Goal: Task Accomplishment & Management: Complete application form

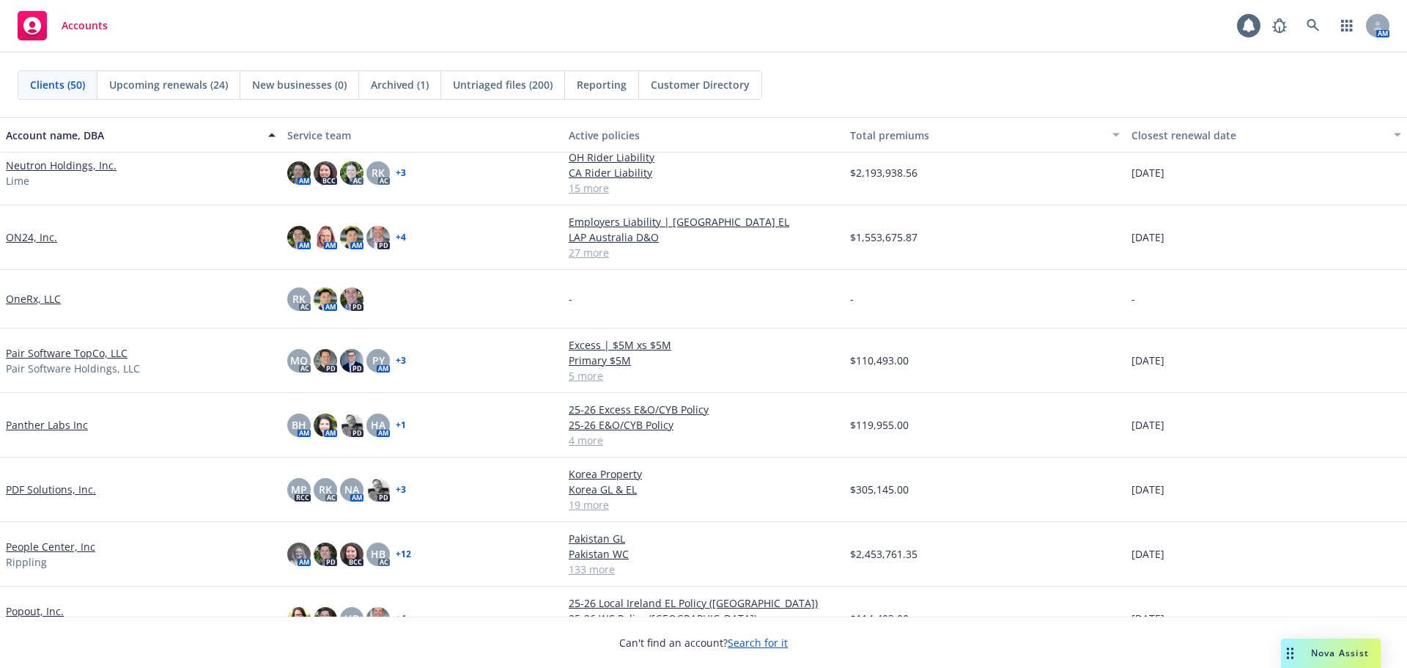
scroll to position [1686, 0]
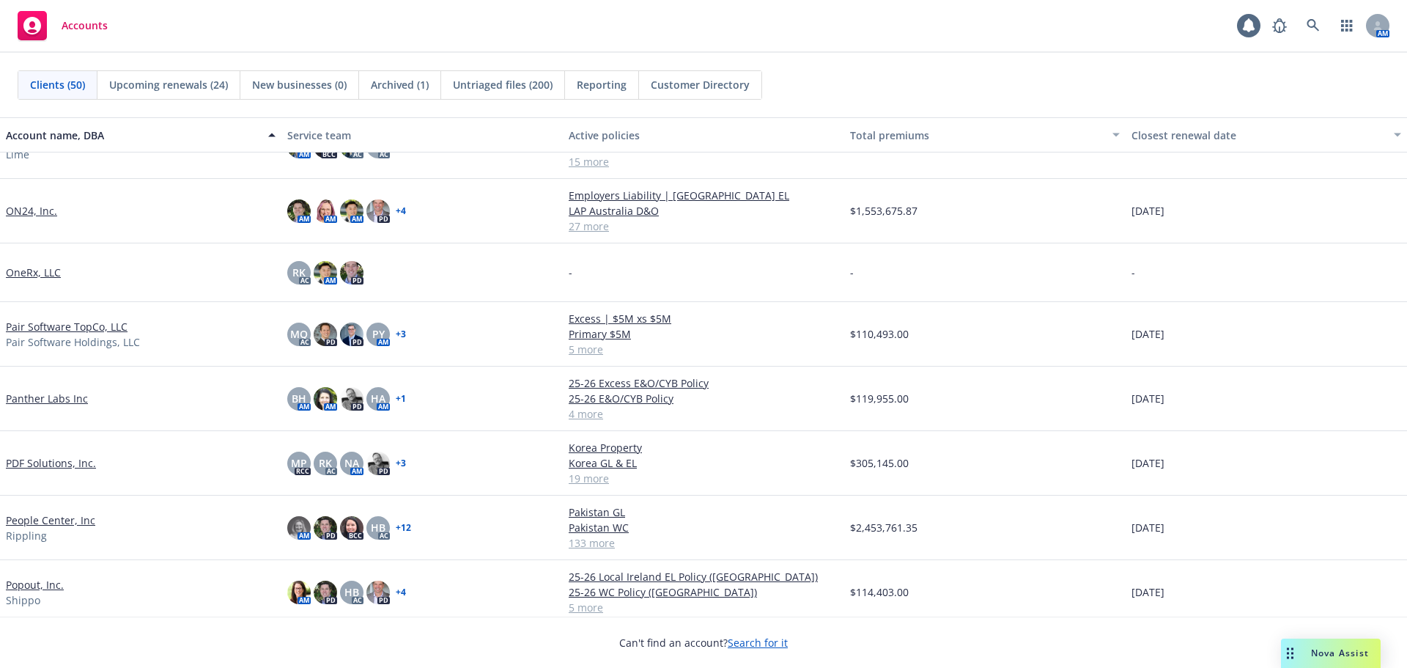
click at [108, 331] on link "Pair Software TopCo, LLC" at bounding box center [67, 326] width 122 height 15
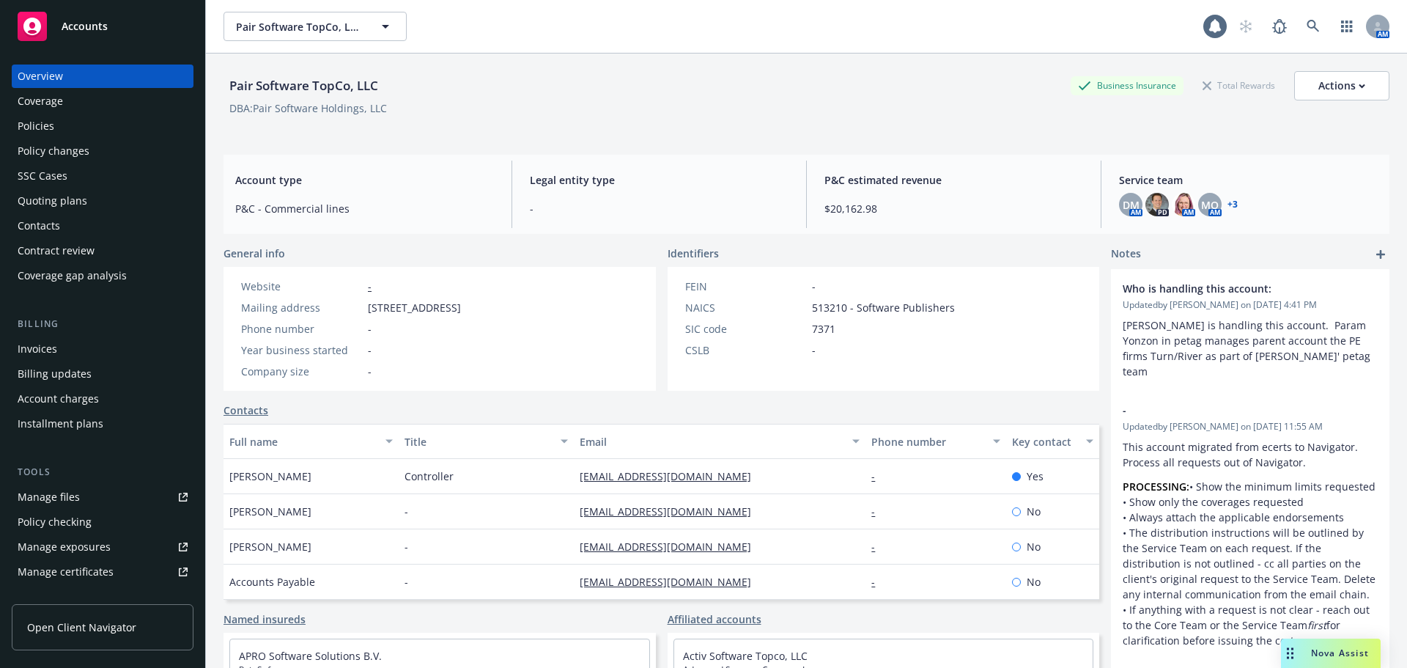
click at [94, 573] on div "Manage certificates" at bounding box center [66, 571] width 96 height 23
click at [113, 122] on div "Policies" at bounding box center [103, 125] width 170 height 23
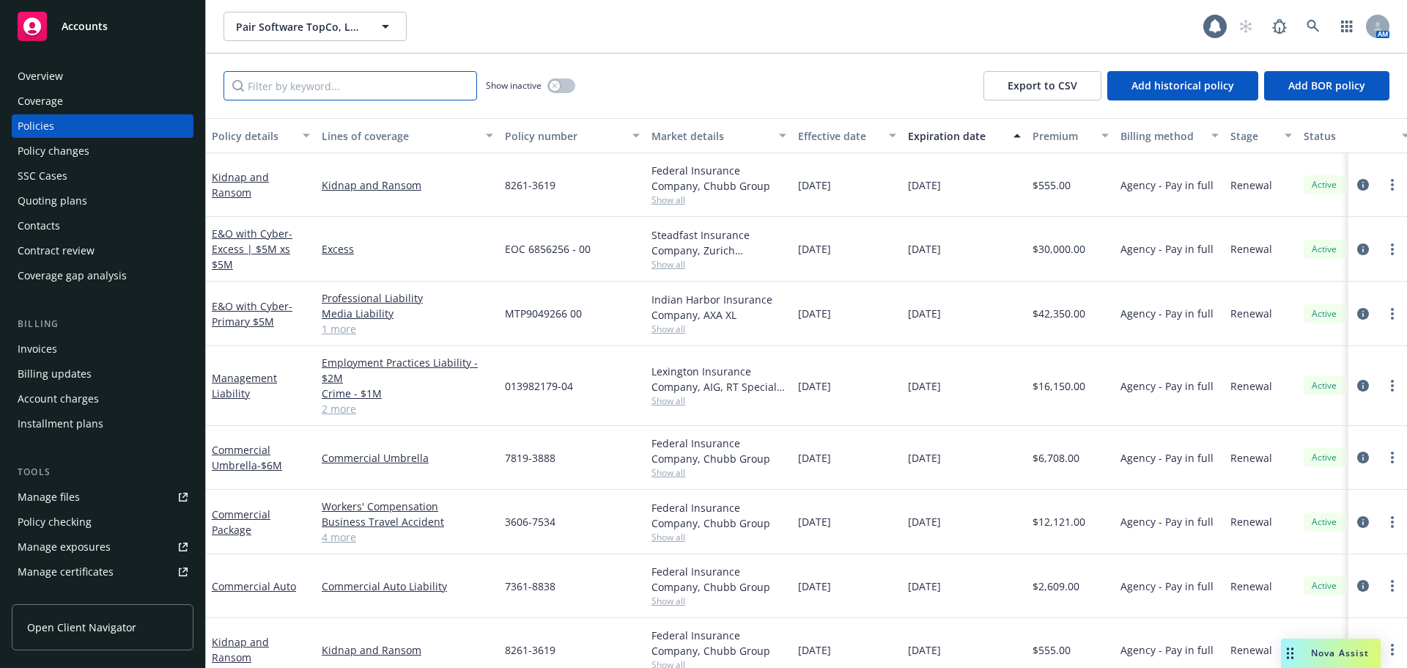
click at [371, 95] on input "Filter by keyword..." at bounding box center [351, 85] width 254 height 29
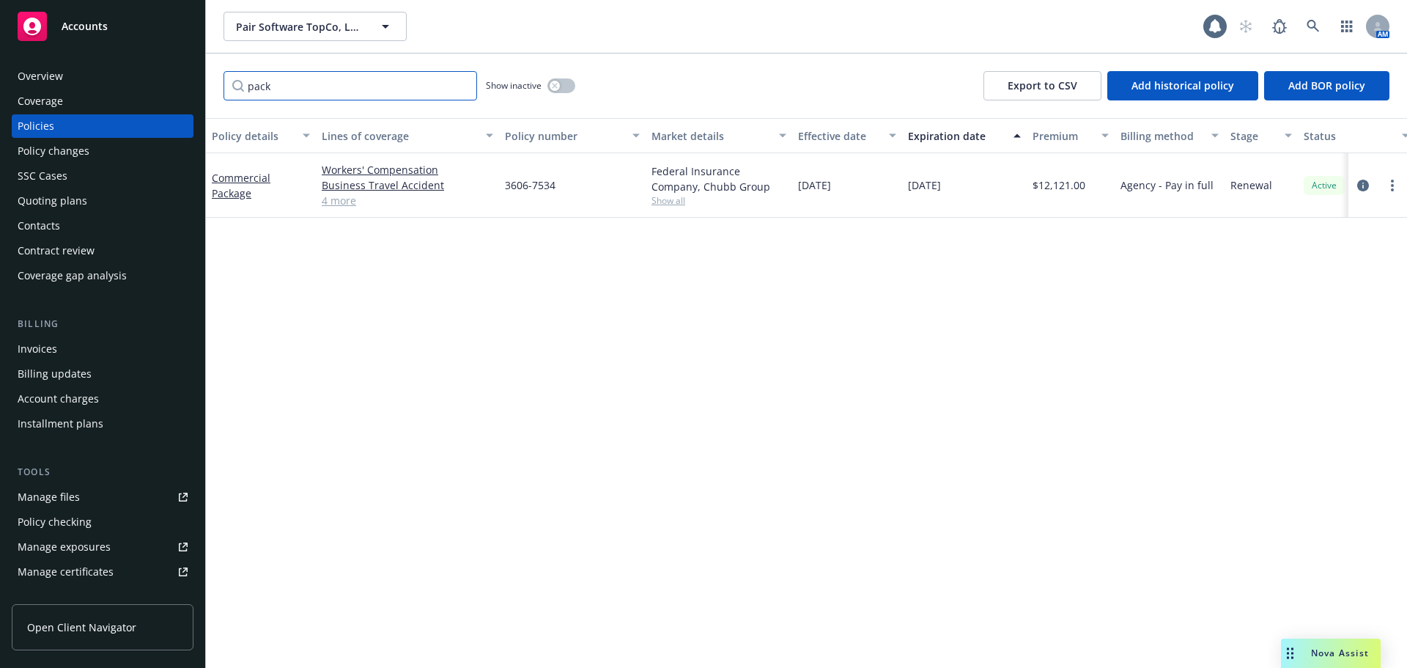
drag, startPoint x: 249, startPoint y: 85, endPoint x: 214, endPoint y: 87, distance: 34.5
click at [214, 87] on div "pack Show inactive Export to CSV Add historical policy Add BOR policy" at bounding box center [807, 86] width 1202 height 65
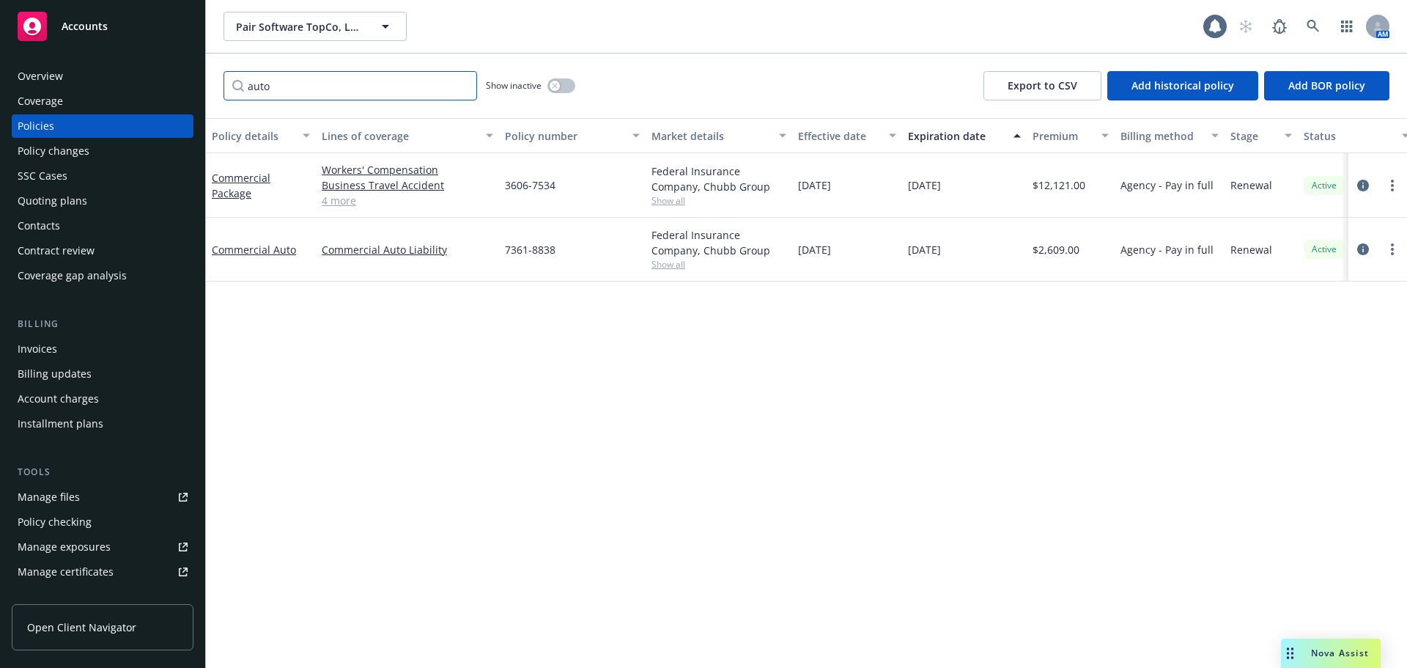
drag, startPoint x: 298, startPoint y: 85, endPoint x: 197, endPoint y: 85, distance: 100.4
click at [197, 85] on div "Accounts Overview Coverage Policies Policy changes SSC Cases Quoting plans Cont…" at bounding box center [703, 334] width 1407 height 668
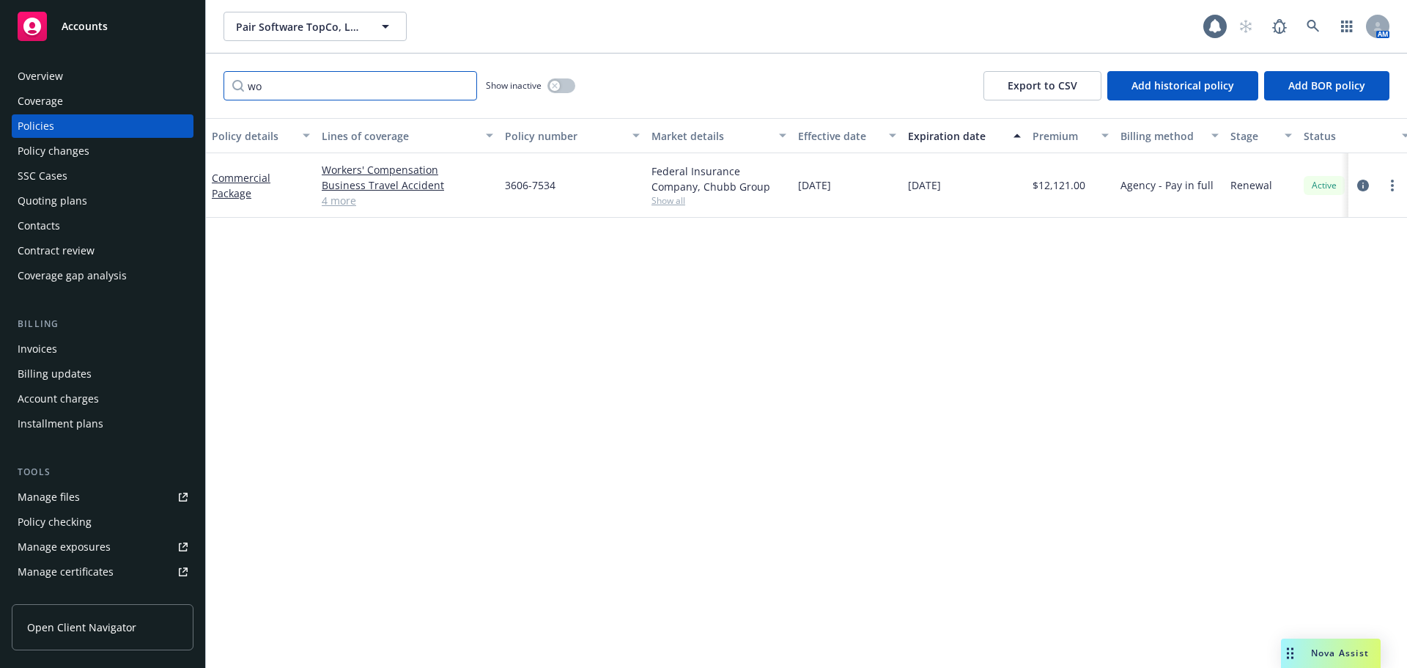
type input "w"
drag, startPoint x: 321, startPoint y: 84, endPoint x: 238, endPoint y: 87, distance: 82.9
click at [238, 87] on input "worker" at bounding box center [351, 85] width 254 height 29
click at [185, 89] on div "Accounts Overview Coverage Policies Policy changes SSC Cases Quoting plans Cont…" at bounding box center [703, 334] width 1407 height 668
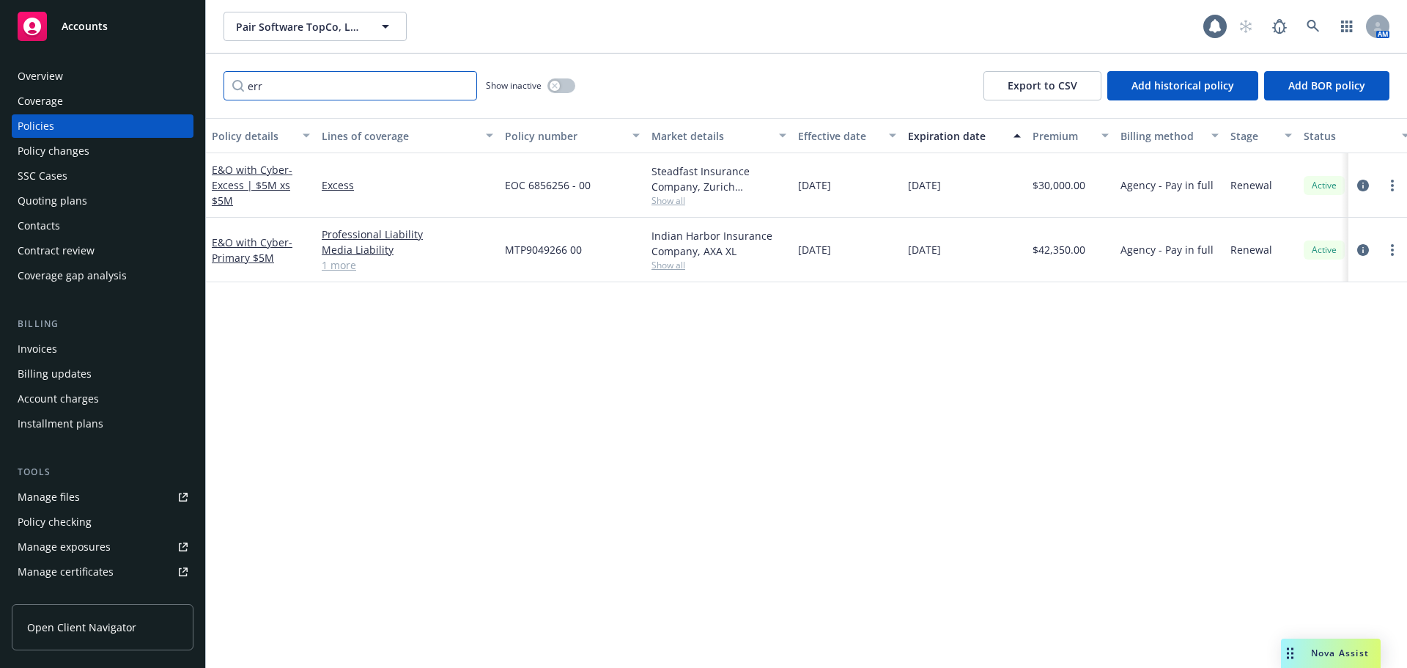
drag, startPoint x: 292, startPoint y: 78, endPoint x: 235, endPoint y: 84, distance: 56.8
click at [235, 84] on input "err" at bounding box center [351, 85] width 254 height 29
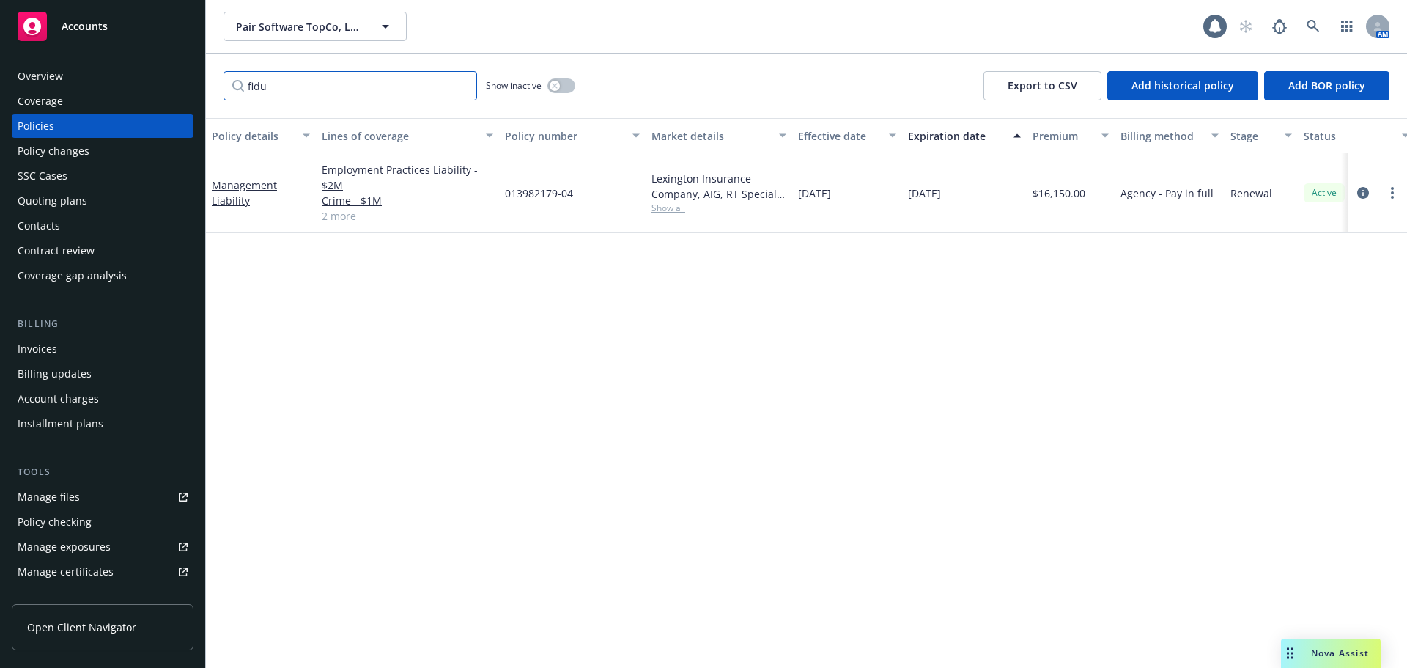
click at [230, 96] on input "fidu" at bounding box center [351, 85] width 254 height 29
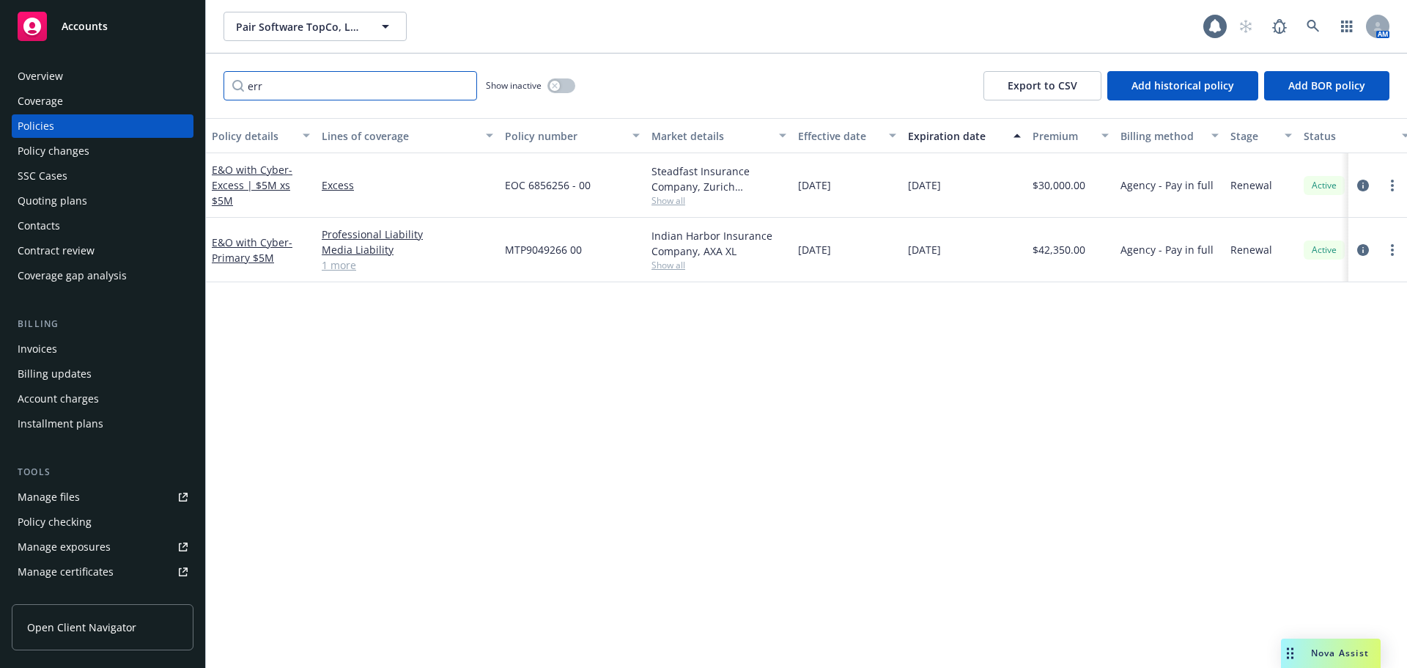
drag, startPoint x: 262, startPoint y: 88, endPoint x: 175, endPoint y: 79, distance: 87.7
click at [175, 79] on div "Accounts Overview Coverage Policies Policy changes SSC Cases Quoting plans Cont…" at bounding box center [703, 334] width 1407 height 668
type input "kid"
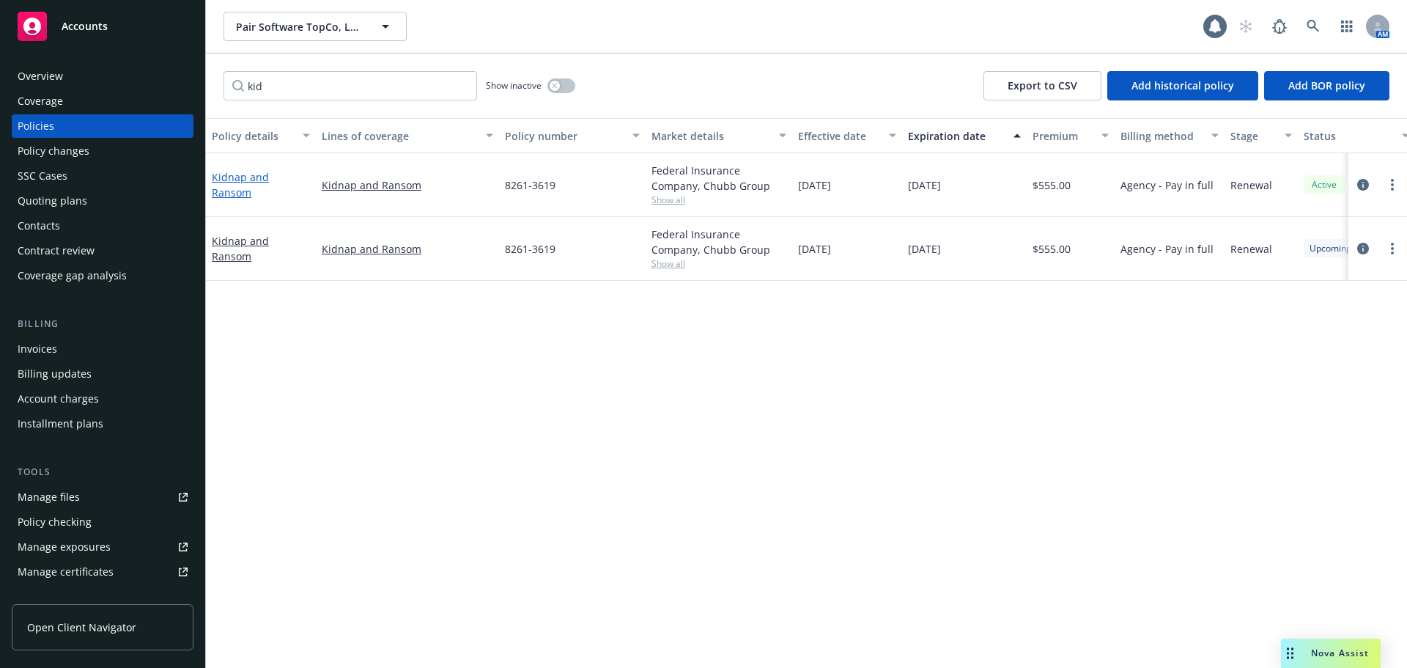
click at [246, 184] on link "Kidnap and Ransom" at bounding box center [240, 184] width 57 height 29
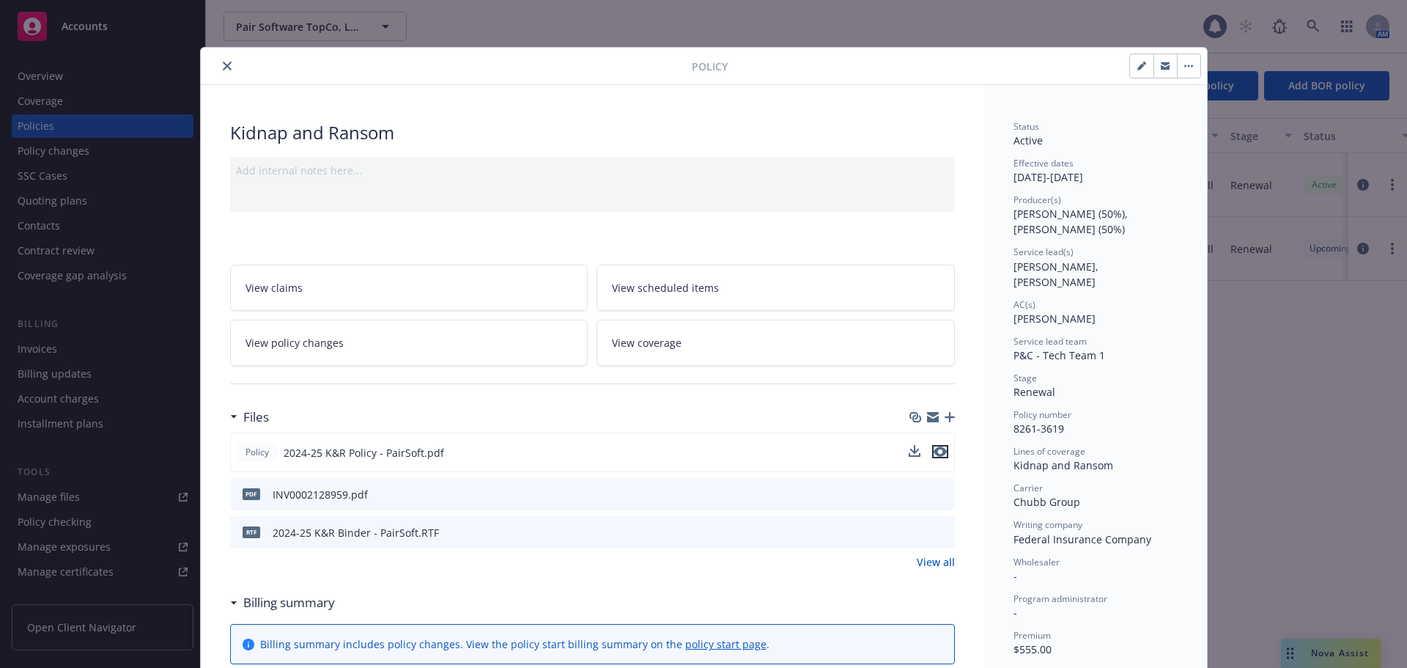
click at [938, 455] on icon "preview file" at bounding box center [940, 451] width 13 height 10
click at [117, 32] on div "Policy Kidnap and Ransom Add internal notes here... View claims View scheduled …" at bounding box center [703, 334] width 1407 height 668
click at [229, 65] on button "close" at bounding box center [227, 66] width 18 height 18
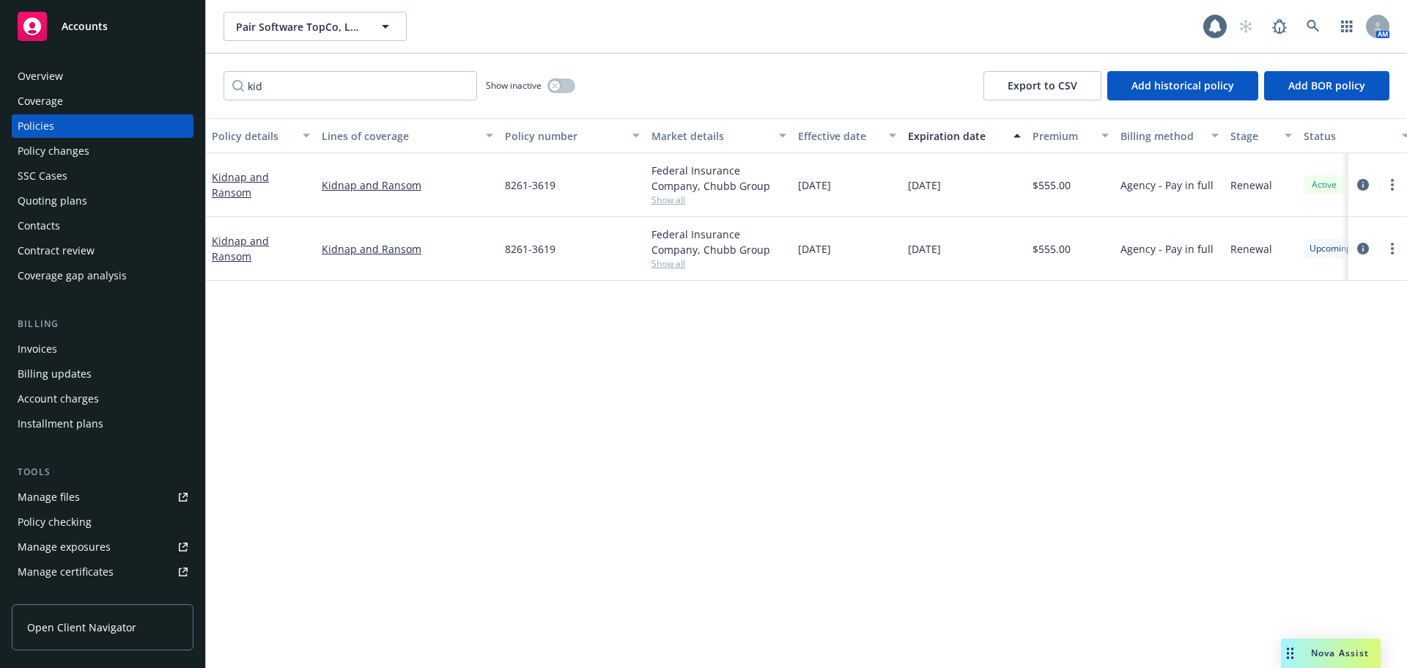
click at [155, 35] on div "Accounts" at bounding box center [103, 26] width 170 height 29
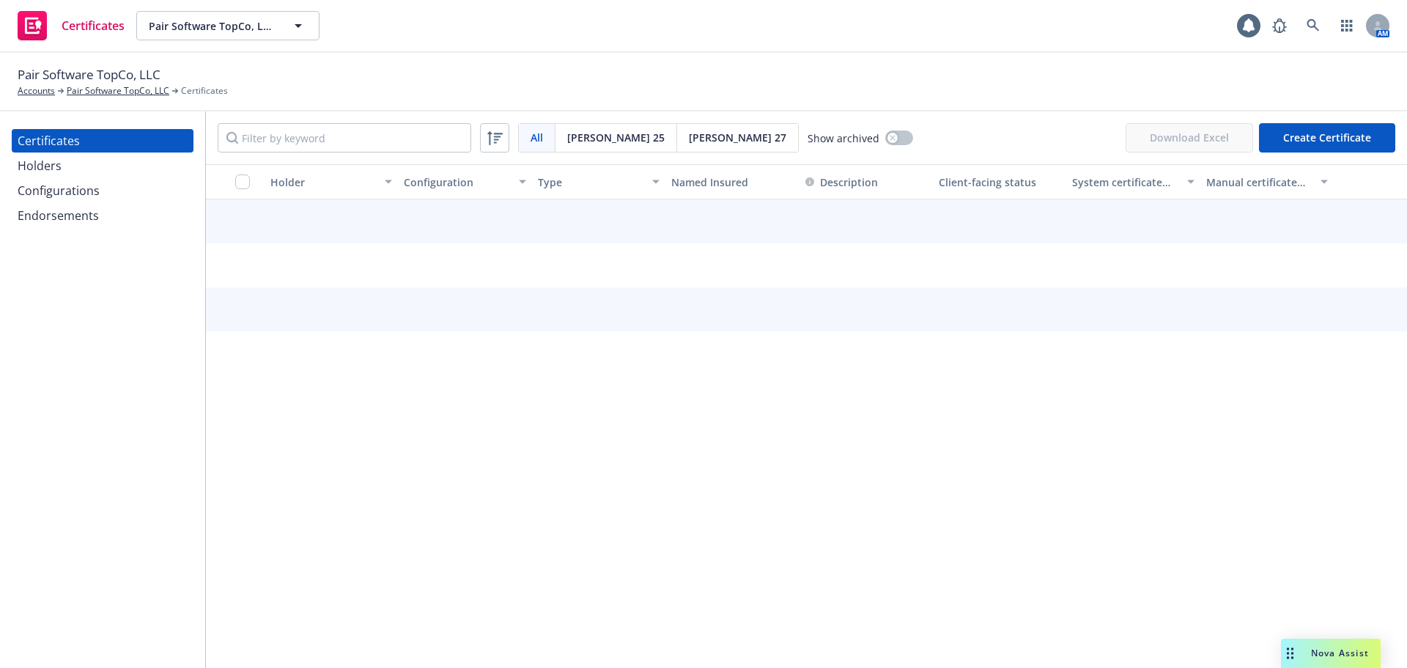
click at [120, 188] on div "Configurations" at bounding box center [103, 190] width 170 height 23
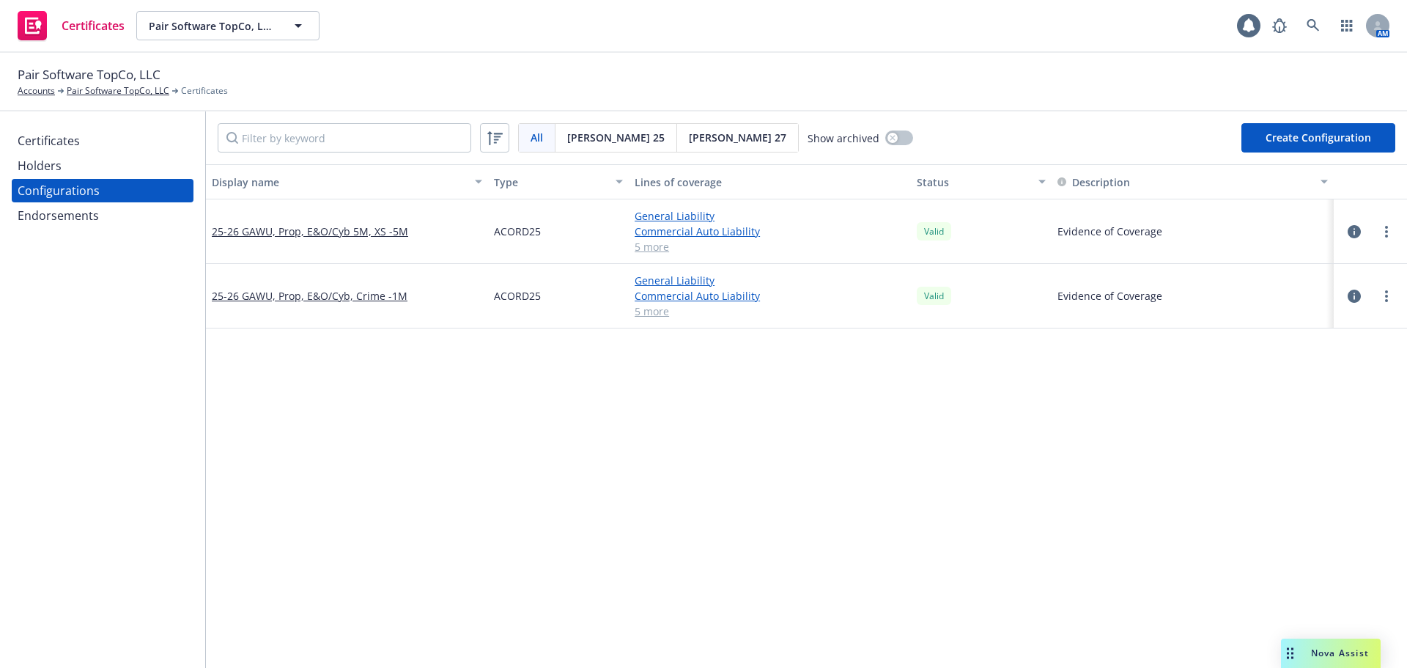
click at [148, 167] on div "Holders" at bounding box center [103, 165] width 170 height 23
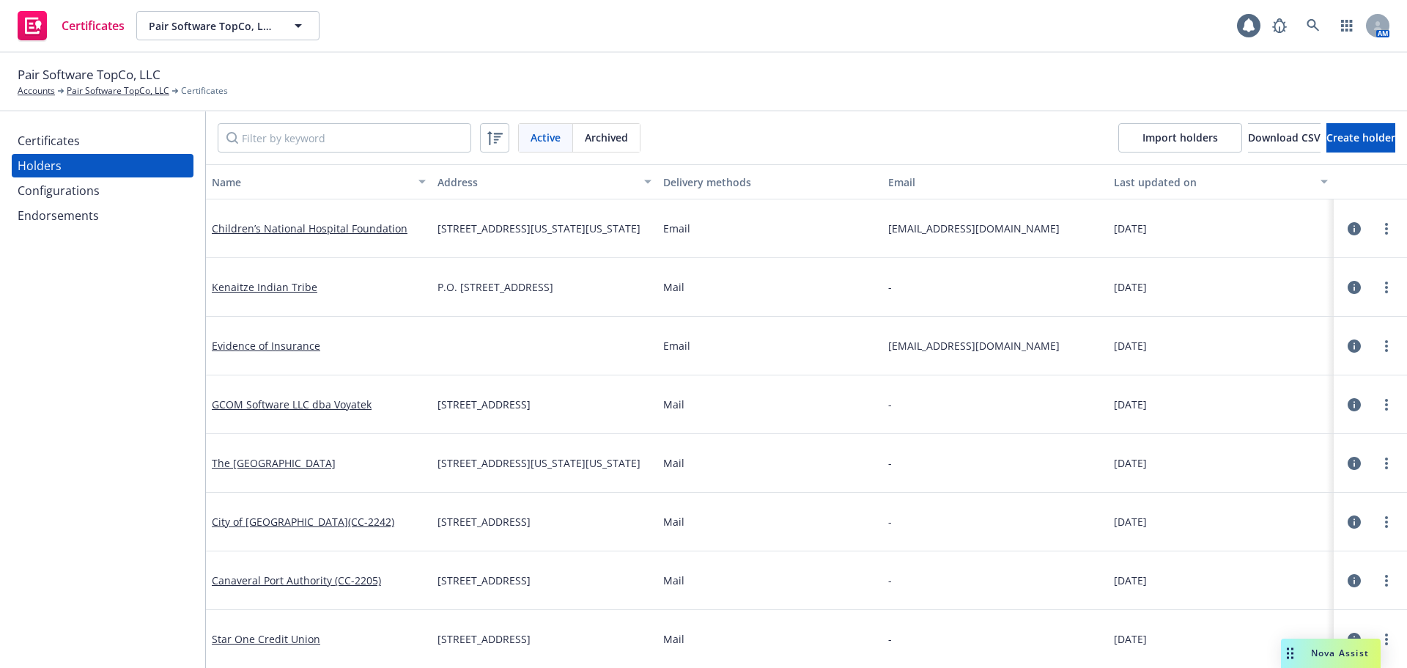
click at [131, 141] on div "Certificates" at bounding box center [103, 140] width 170 height 23
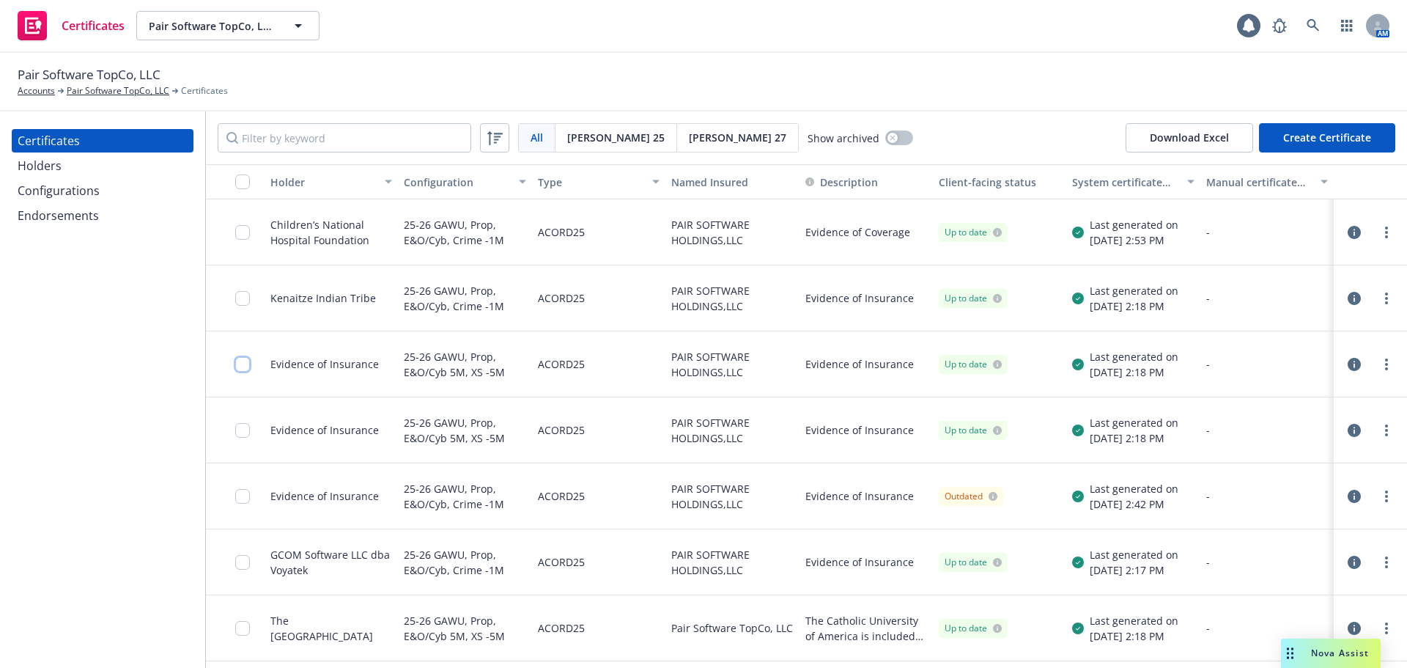
click at [249, 364] on input "checkbox" at bounding box center [242, 364] width 15 height 15
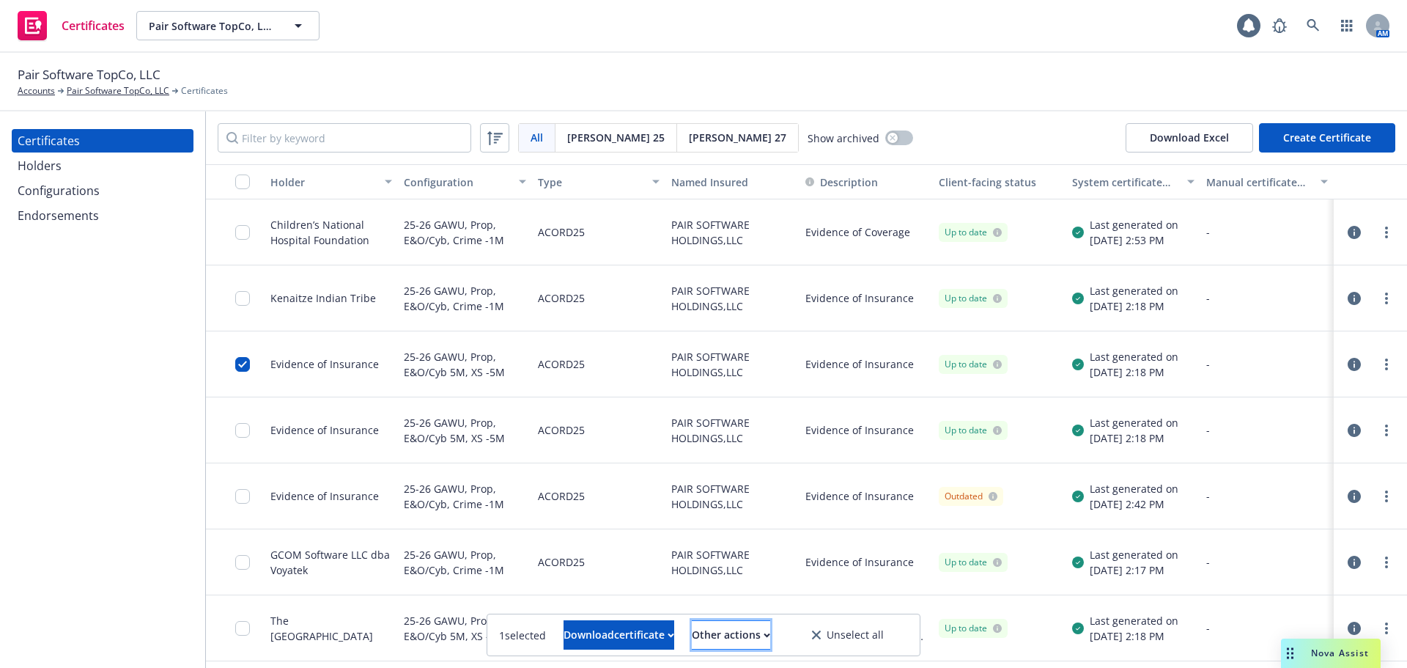
click at [769, 639] on div "Other actions" at bounding box center [731, 635] width 78 height 28
click at [633, 641] on div "Download certificate" at bounding box center [619, 635] width 111 height 28
click at [629, 594] on link "Download uneditable file" at bounding box center [544, 598] width 170 height 29
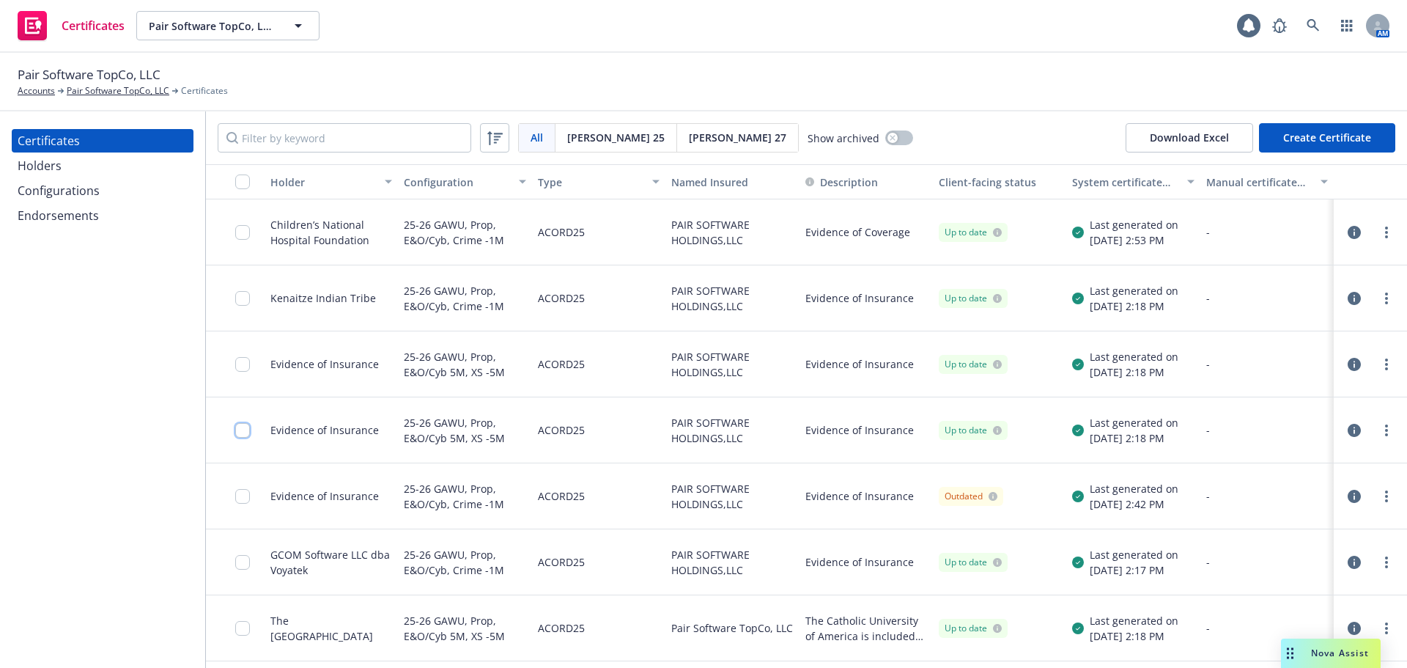
click at [240, 437] on input "checkbox" at bounding box center [242, 430] width 15 height 15
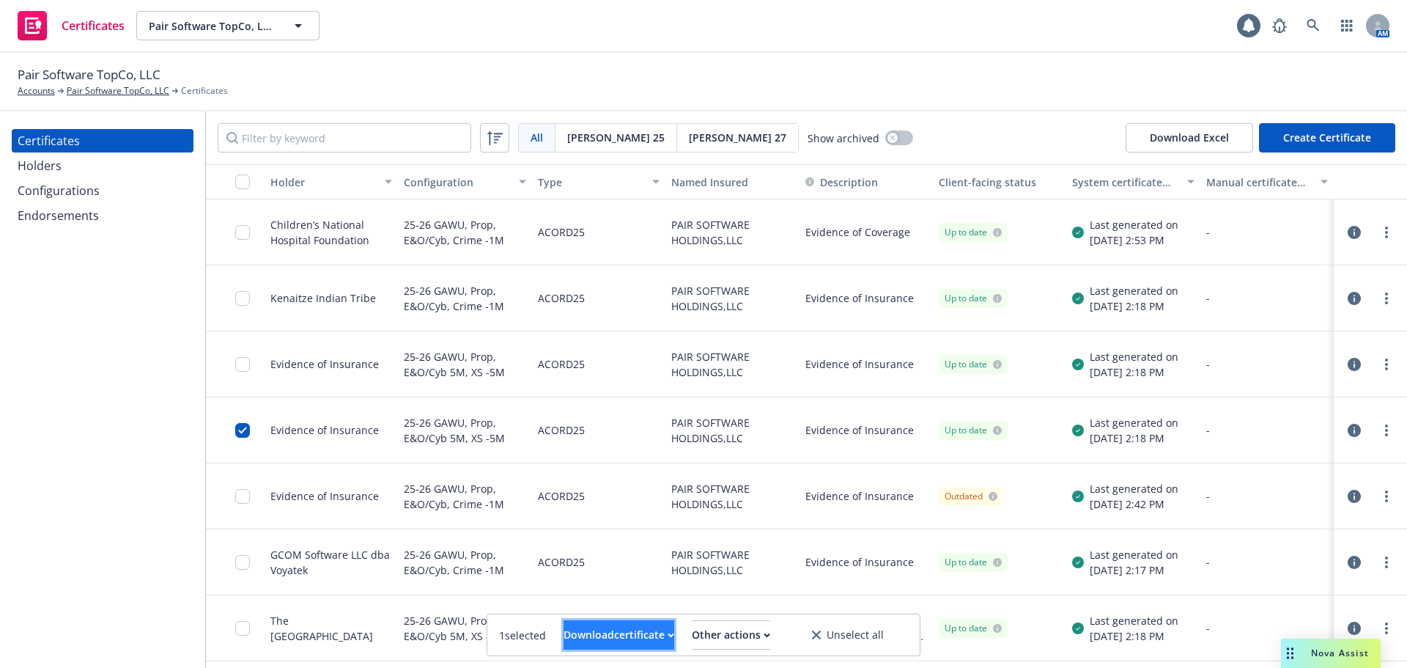
click at [638, 636] on div "Download certificate" at bounding box center [619, 635] width 111 height 28
click at [617, 600] on link "Download uneditable file" at bounding box center [544, 598] width 170 height 29
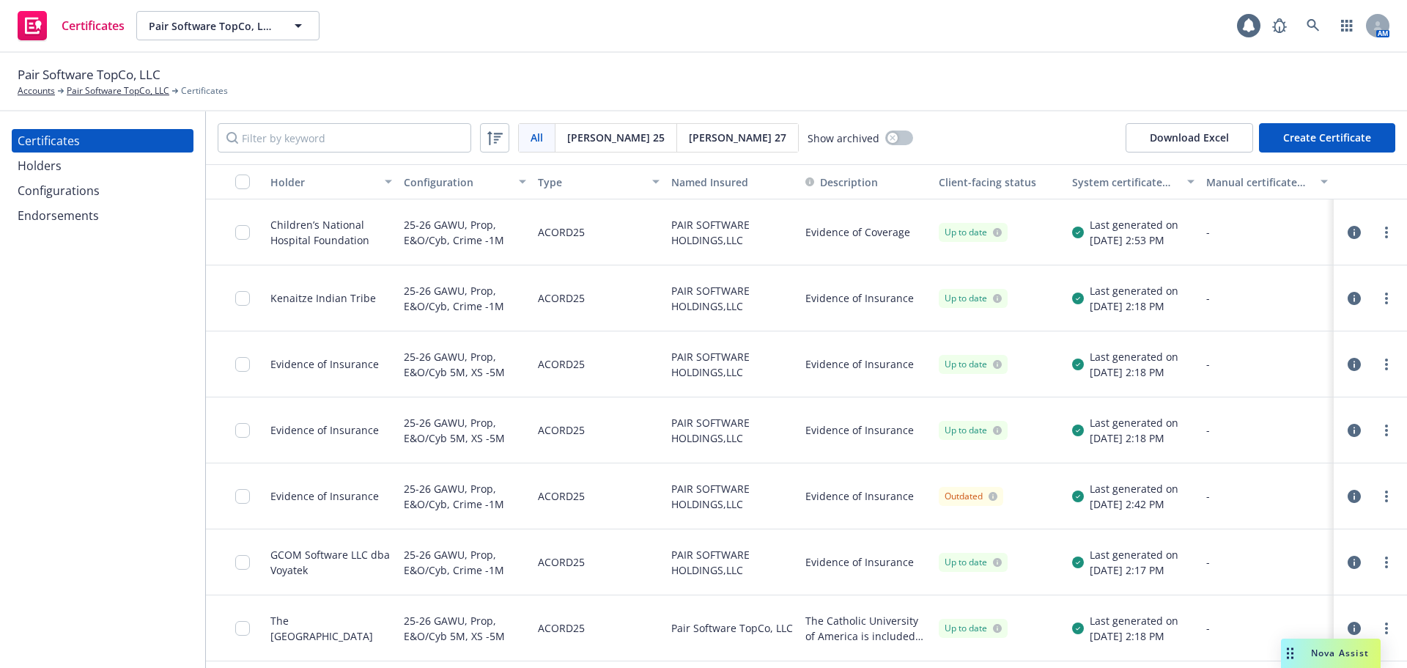
click at [92, 194] on div "Configurations" at bounding box center [59, 190] width 82 height 23
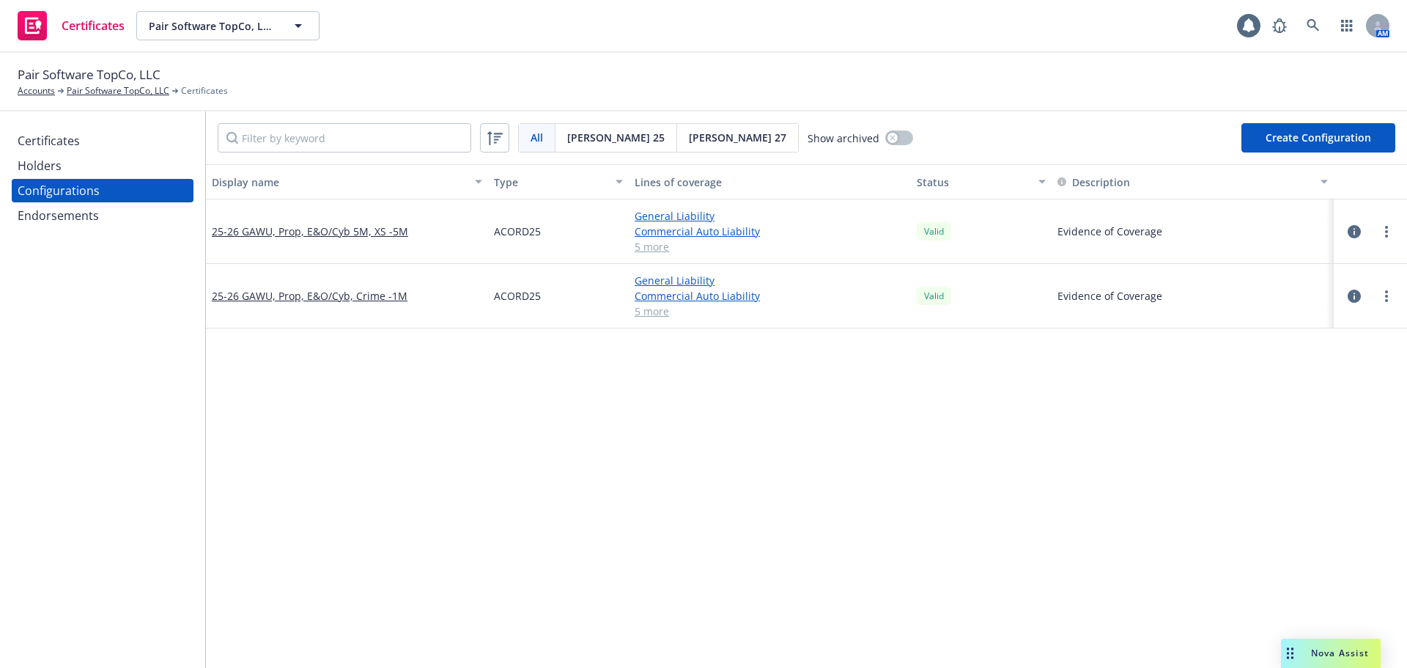
click at [1286, 137] on button "Create Configuration" at bounding box center [1319, 137] width 154 height 29
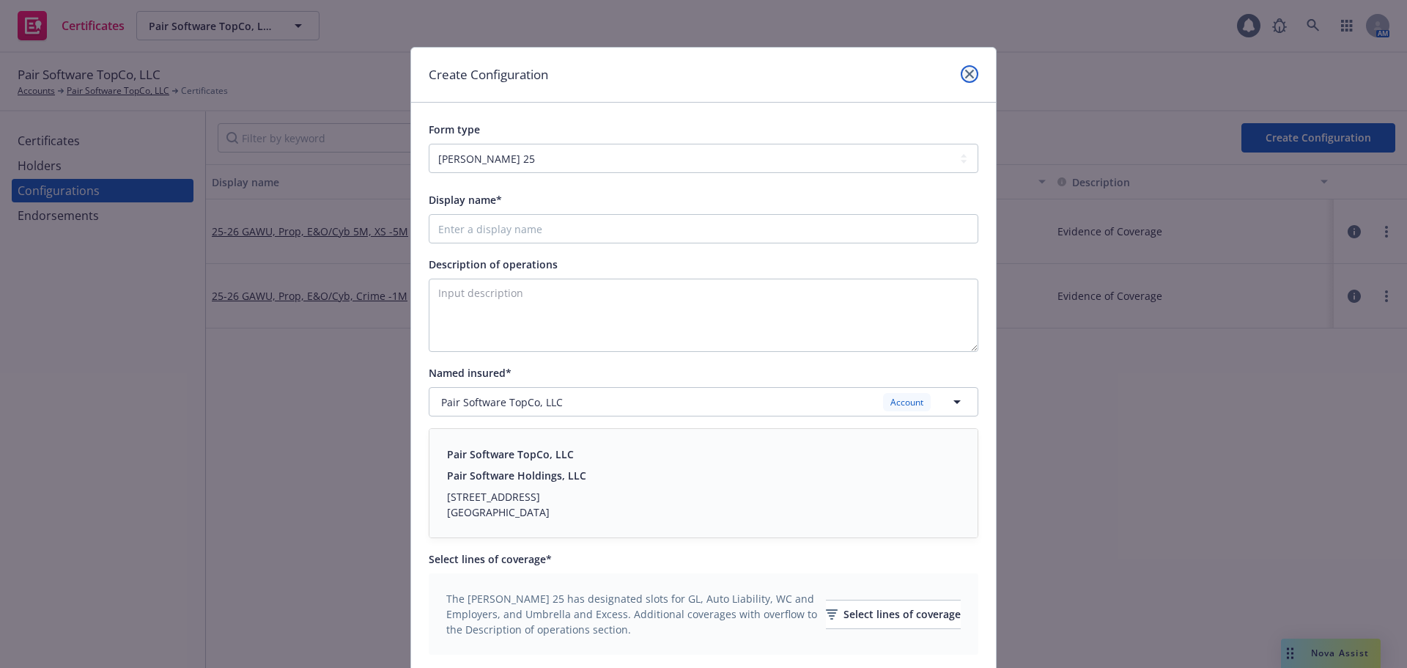
click at [967, 67] on link "close" at bounding box center [970, 74] width 18 height 18
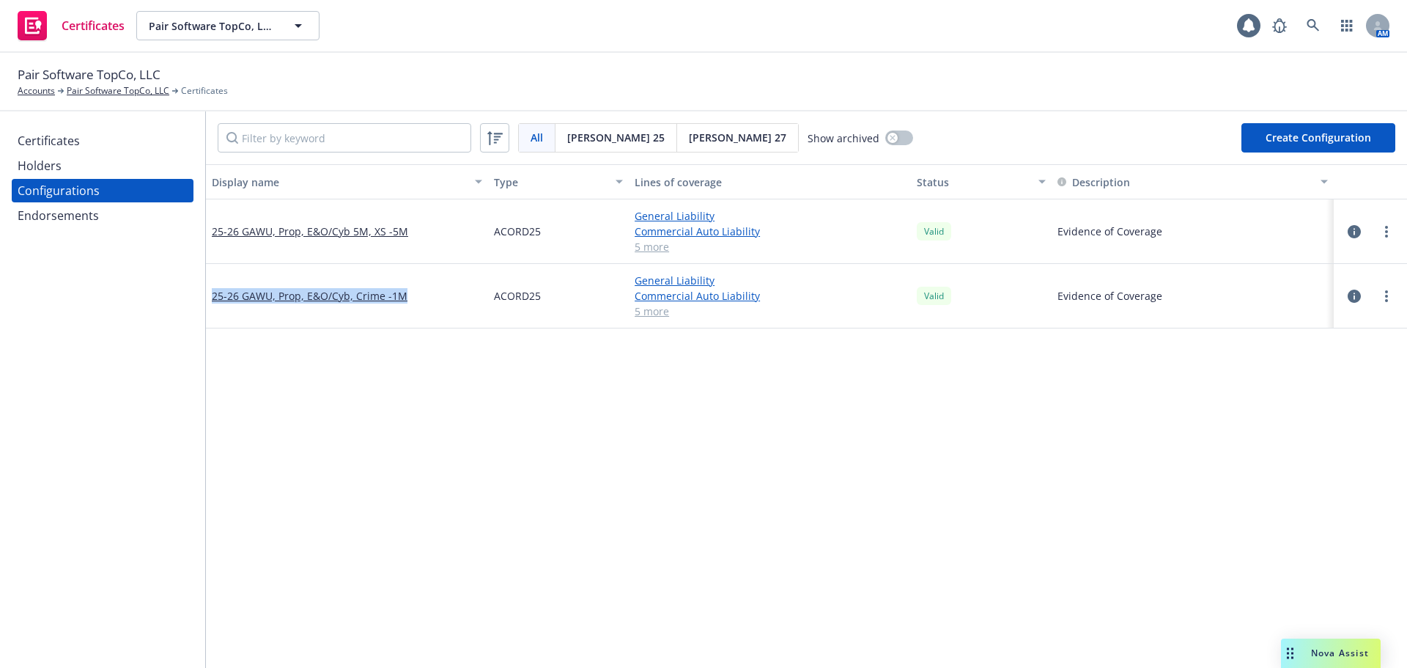
drag, startPoint x: 207, startPoint y: 296, endPoint x: 405, endPoint y: 301, distance: 198.7
click at [405, 301] on div "25-26 GAWU, Prop, E&O/Cyb, Crime -1M" at bounding box center [347, 296] width 282 height 65
copy link "25-26 GAWU, Prop, E&O/Cyb, Crime -1M"
click at [1360, 133] on button "Create Configuration" at bounding box center [1319, 137] width 154 height 29
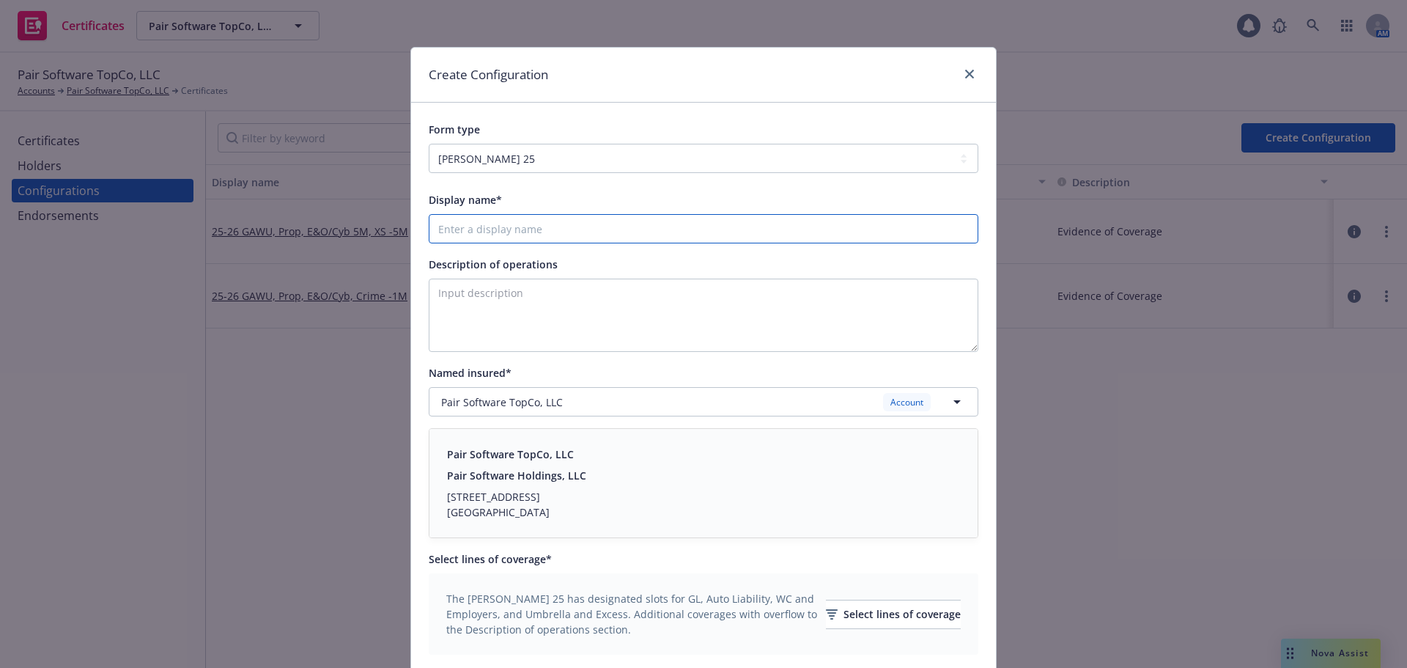
paste input "25-26 GAWU, Prop, E&O/Cyb, Crime -1M"
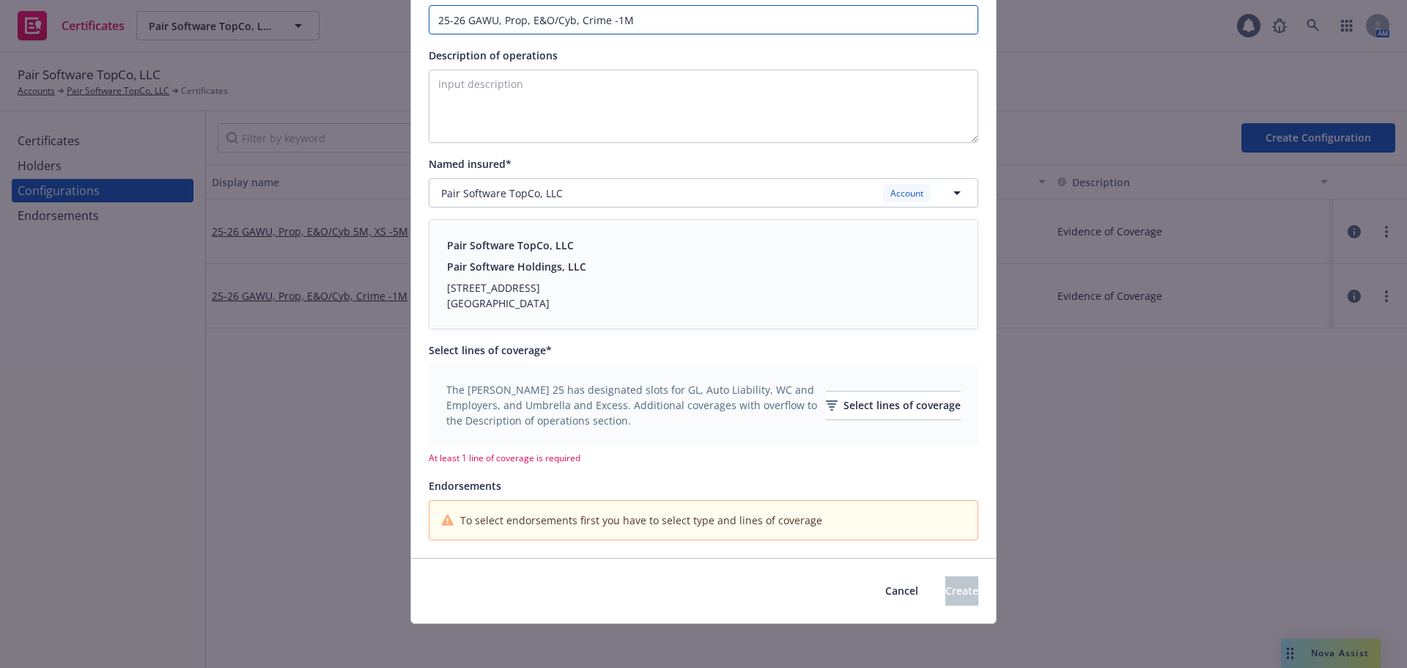
scroll to position [212, 0]
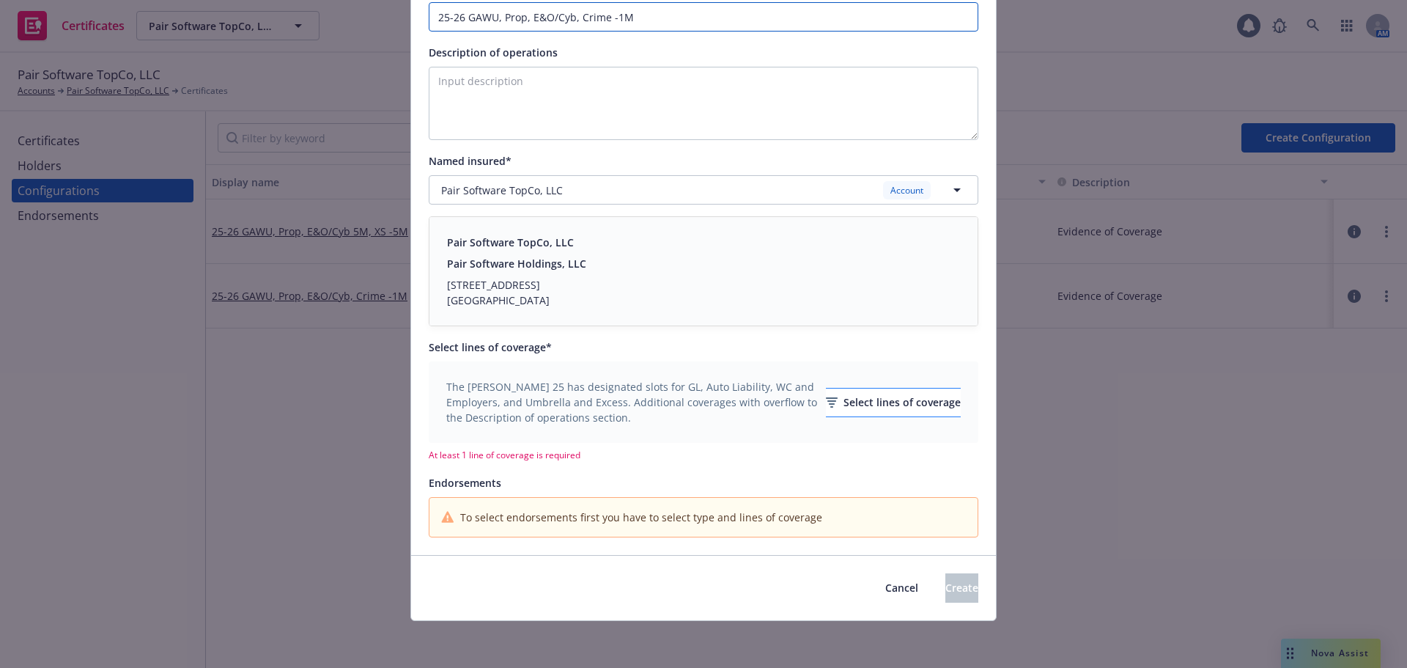
type input "25-26 GAWU, Prop, E&O/Cyb, Crime -1M"
click at [830, 400] on div "Select lines of coverage" at bounding box center [893, 403] width 135 height 28
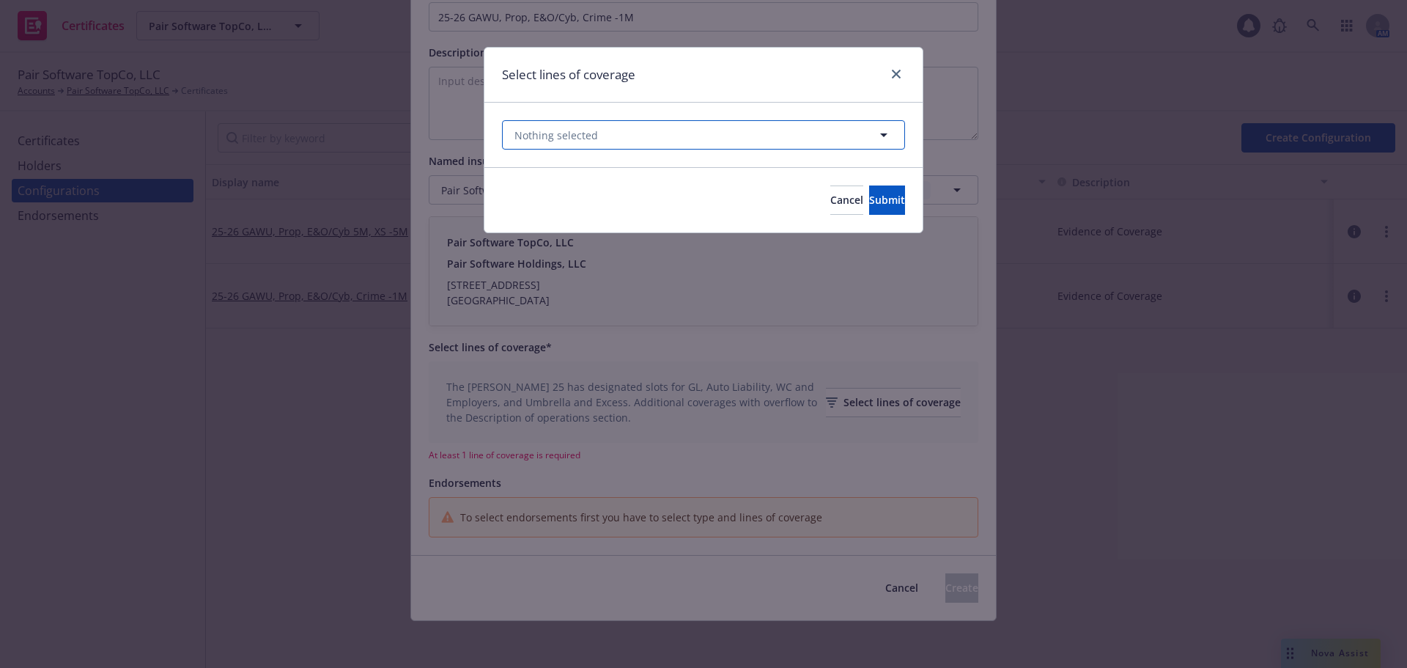
click at [610, 130] on button "Nothing selected" at bounding box center [703, 134] width 403 height 29
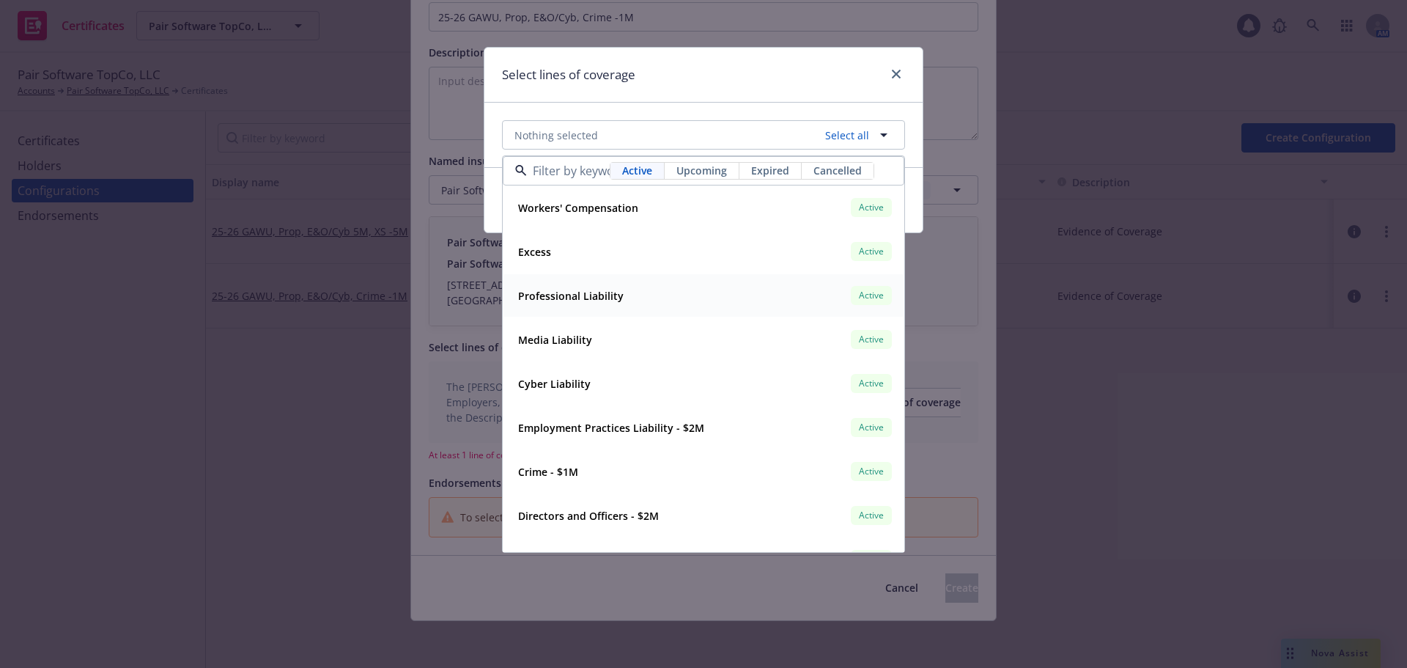
scroll to position [381, 0]
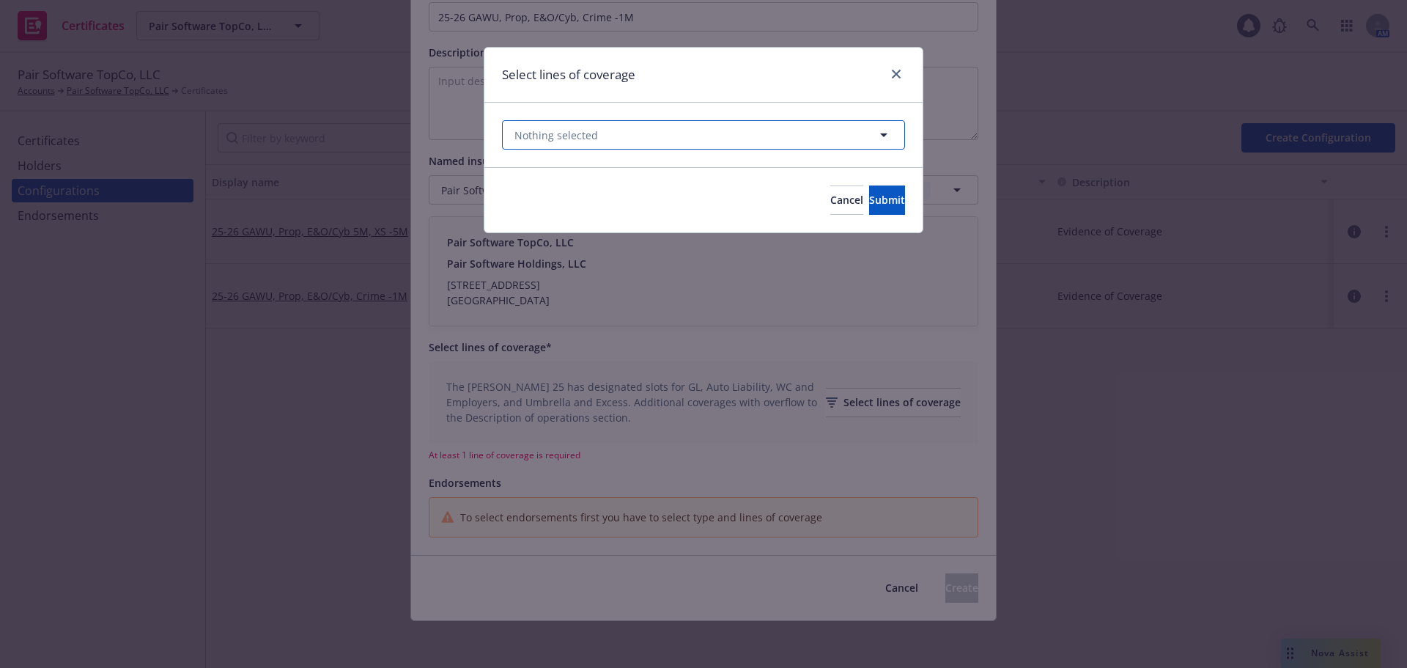
click at [540, 141] on span "Nothing selected" at bounding box center [557, 135] width 84 height 15
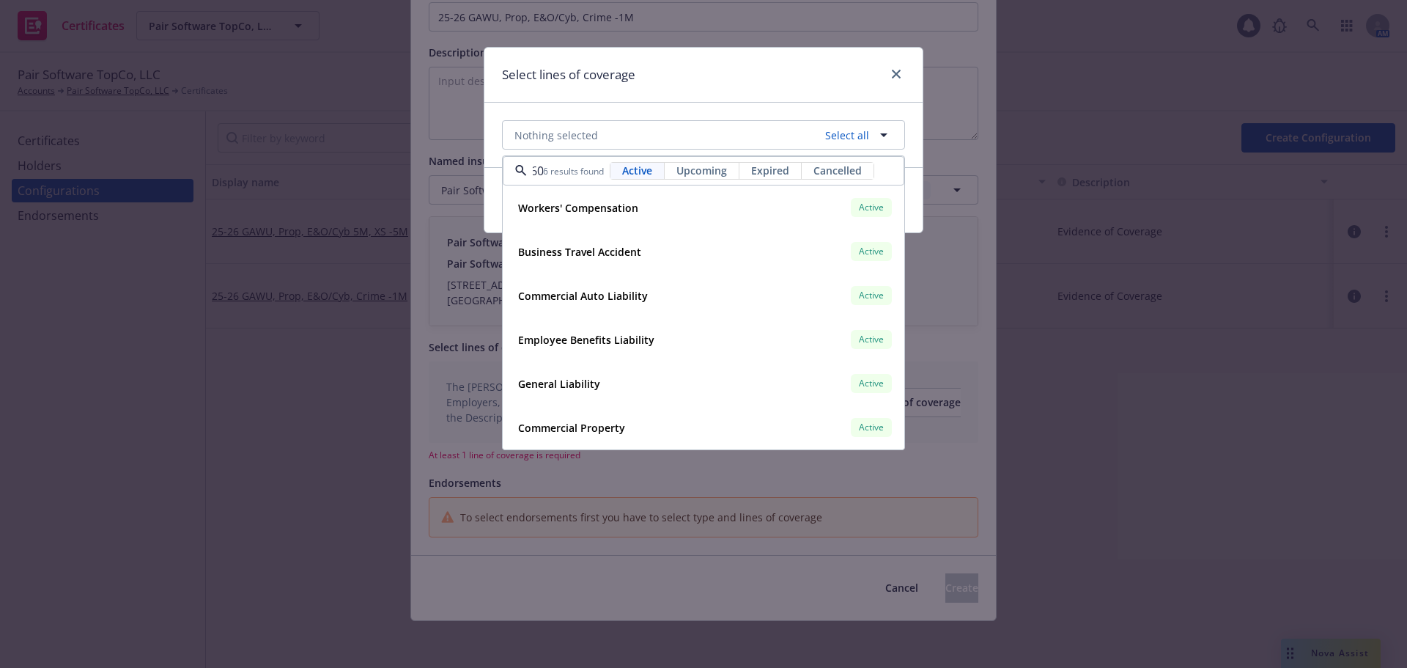
scroll to position [0, 15]
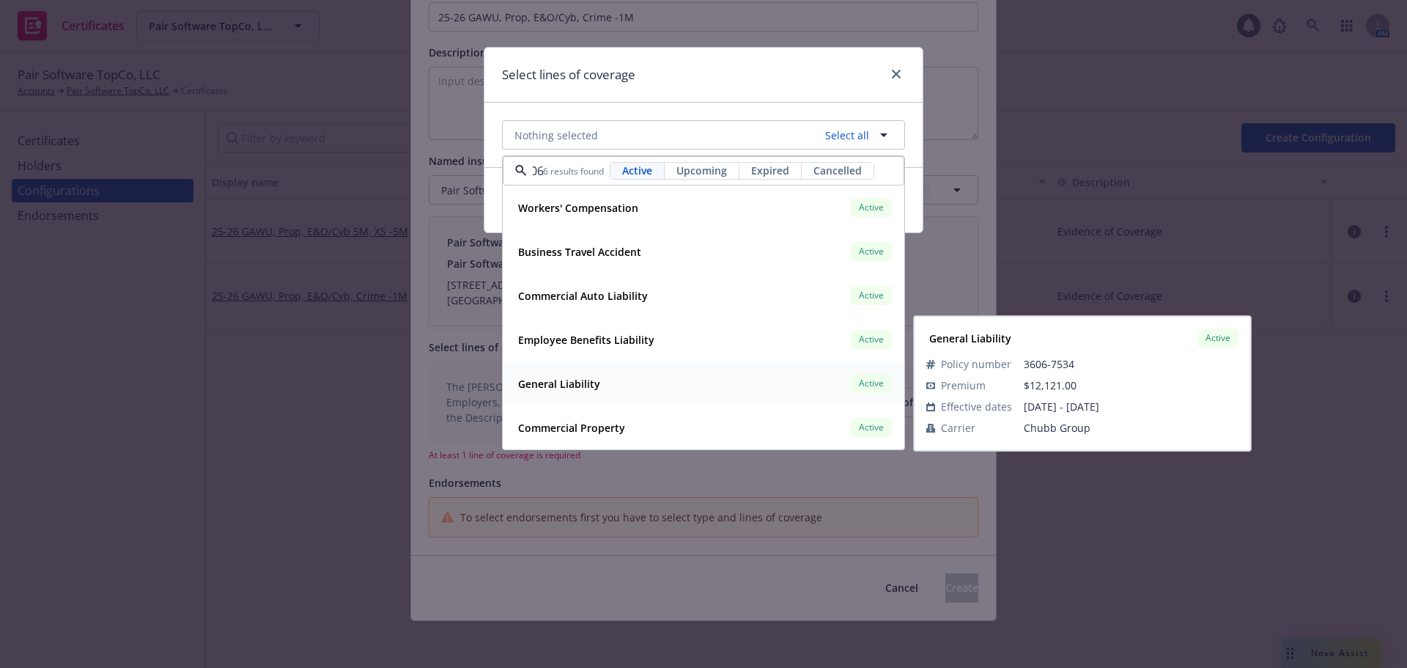
click at [608, 389] on div "General Liability Active" at bounding box center [703, 383] width 383 height 25
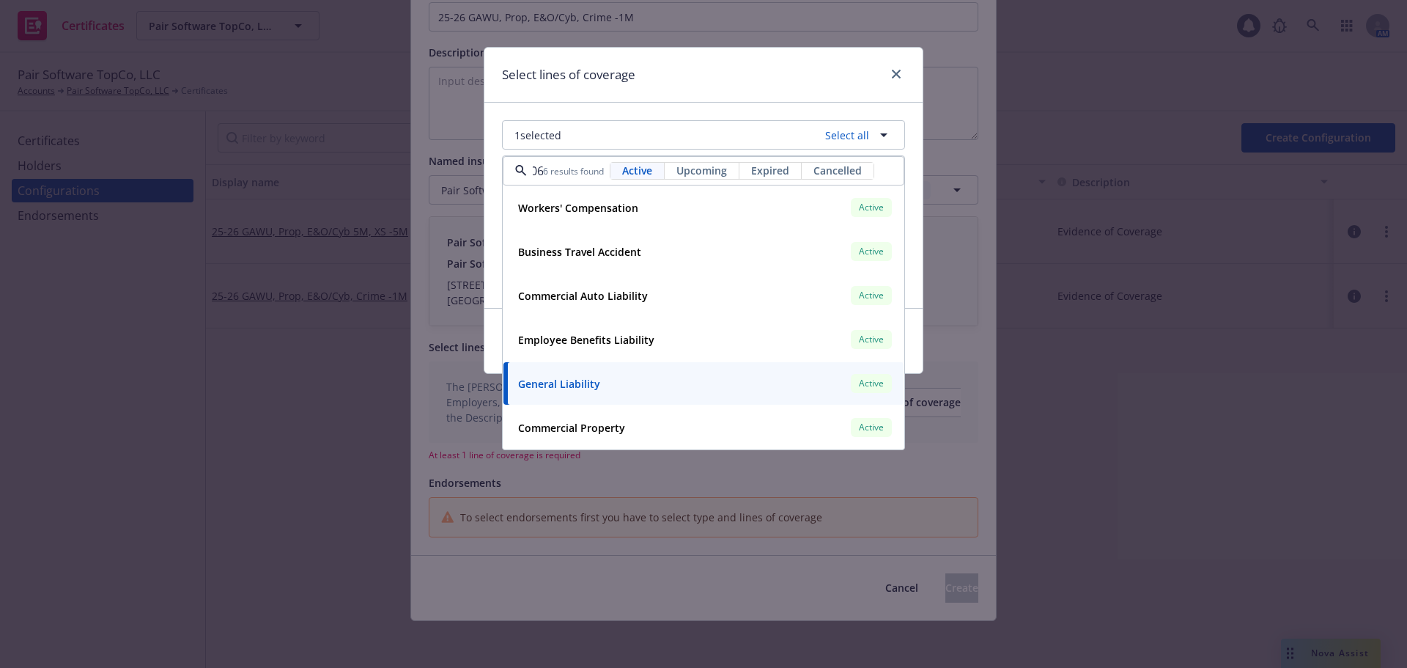
type input "3606"
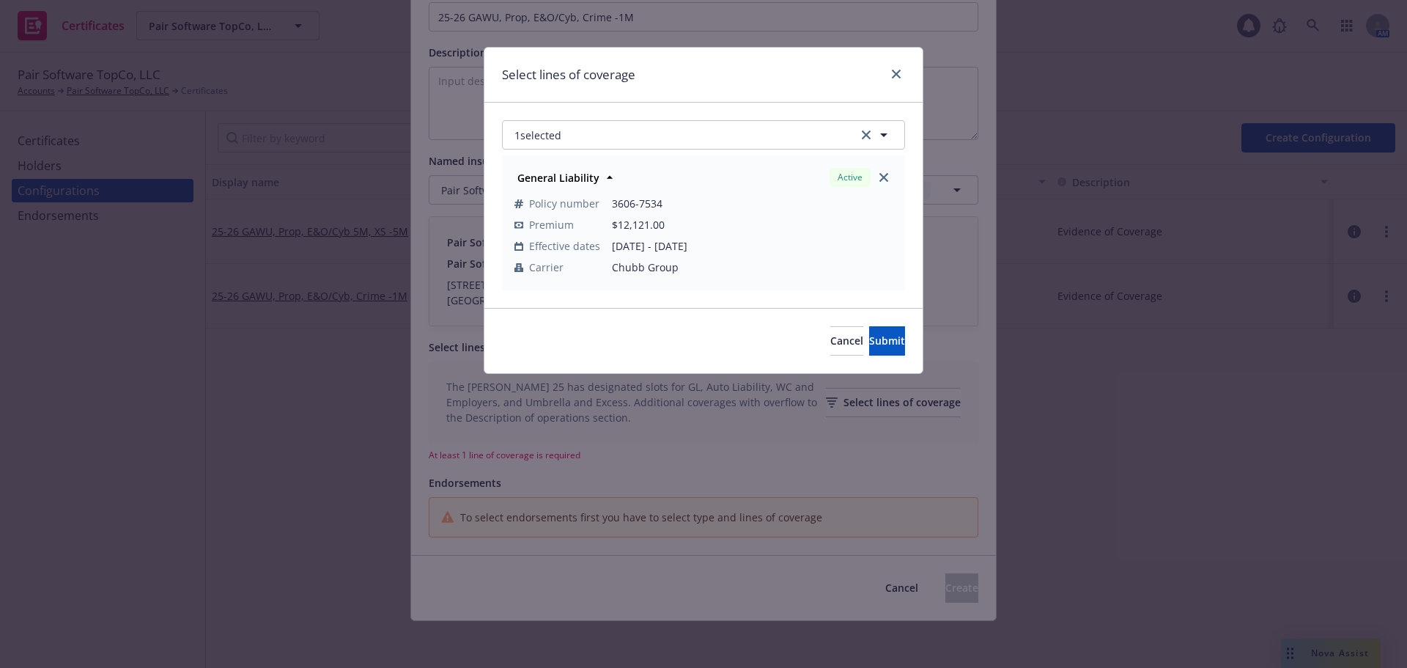
scroll to position [0, 0]
click at [660, 139] on button "1 selected" at bounding box center [703, 134] width 403 height 29
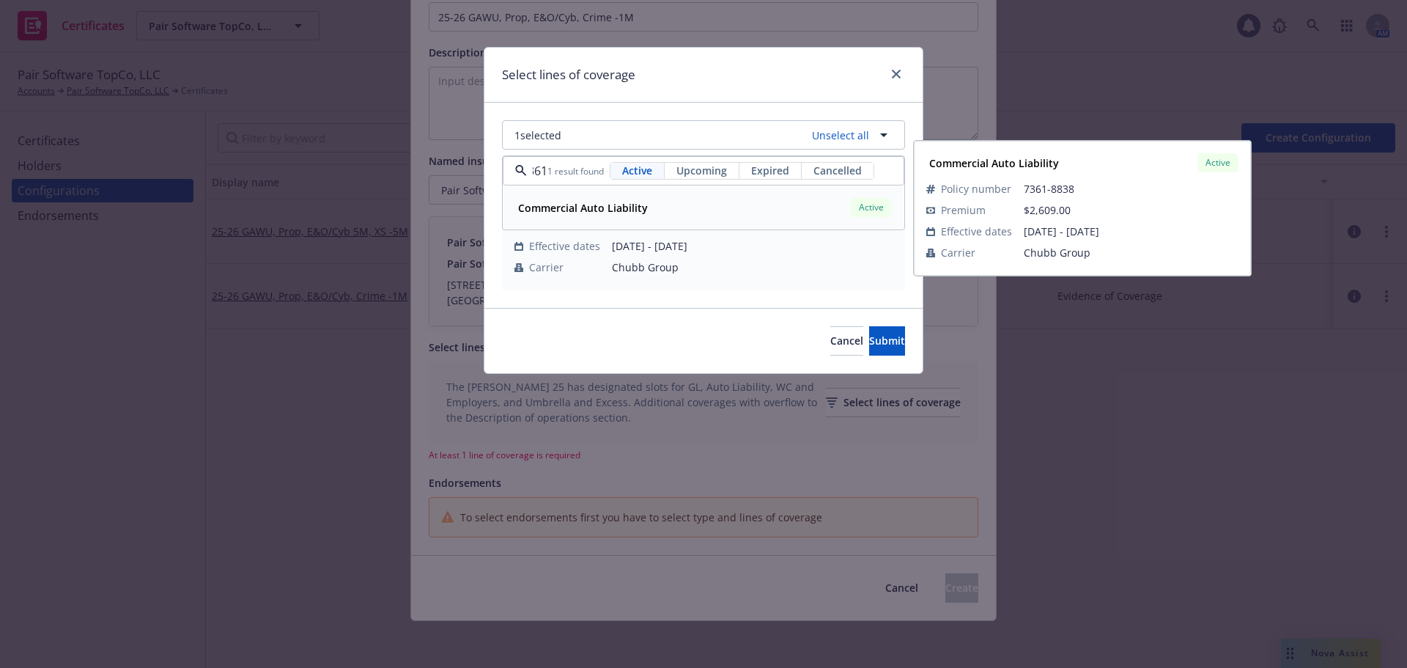
click at [678, 201] on div "Commercial Auto Liability Active" at bounding box center [703, 207] width 383 height 25
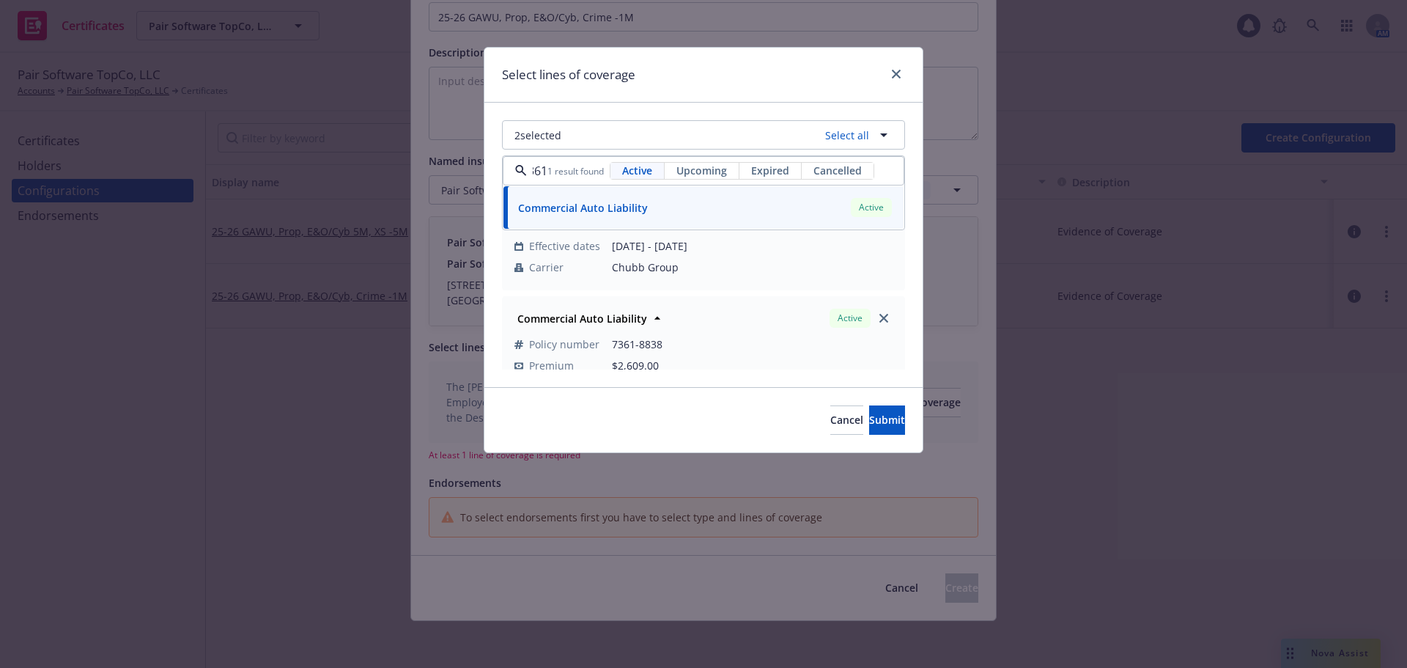
type input "7361"
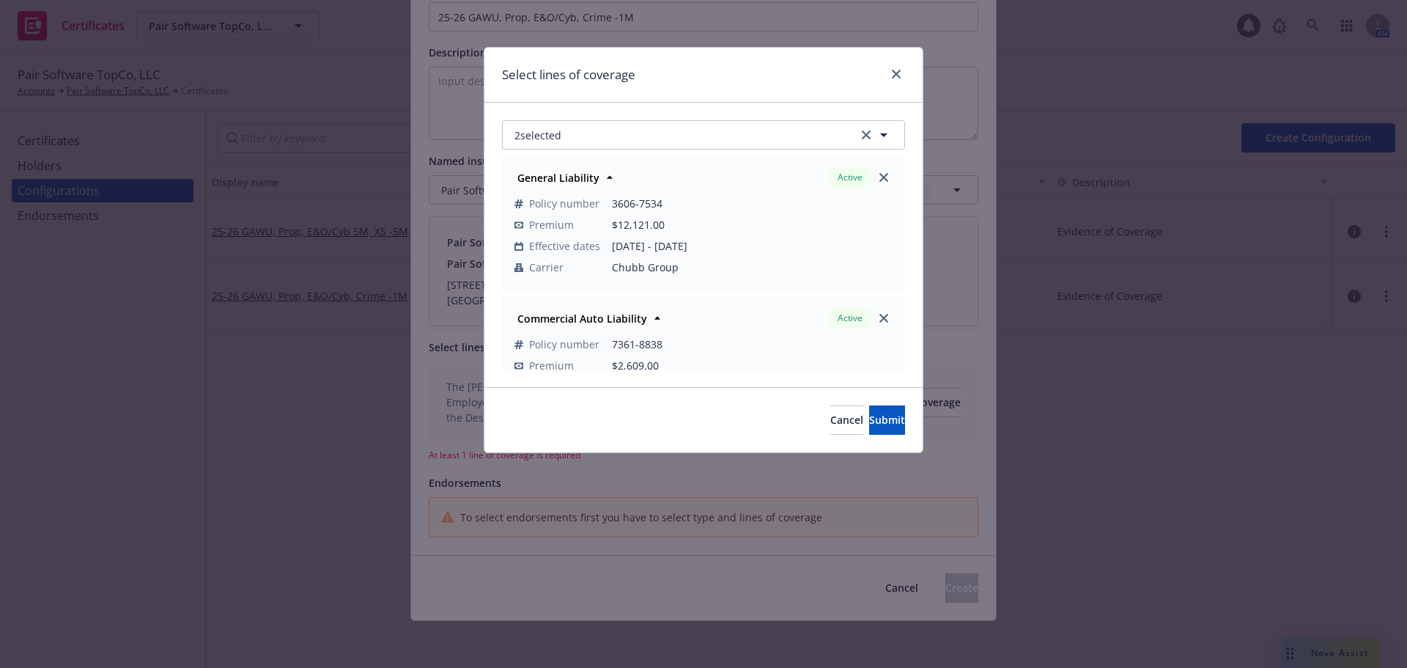
scroll to position [0, 0]
click at [585, 130] on button "2 selected" at bounding box center [703, 134] width 403 height 29
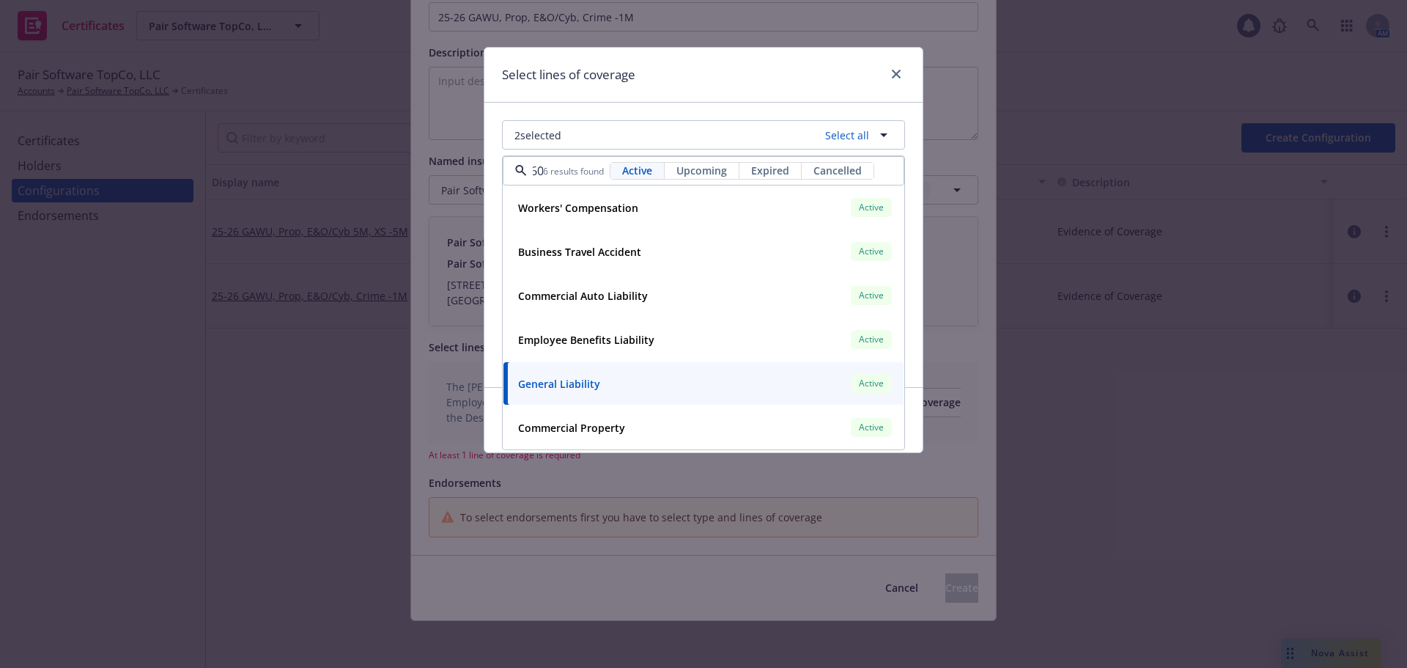
scroll to position [0, 15]
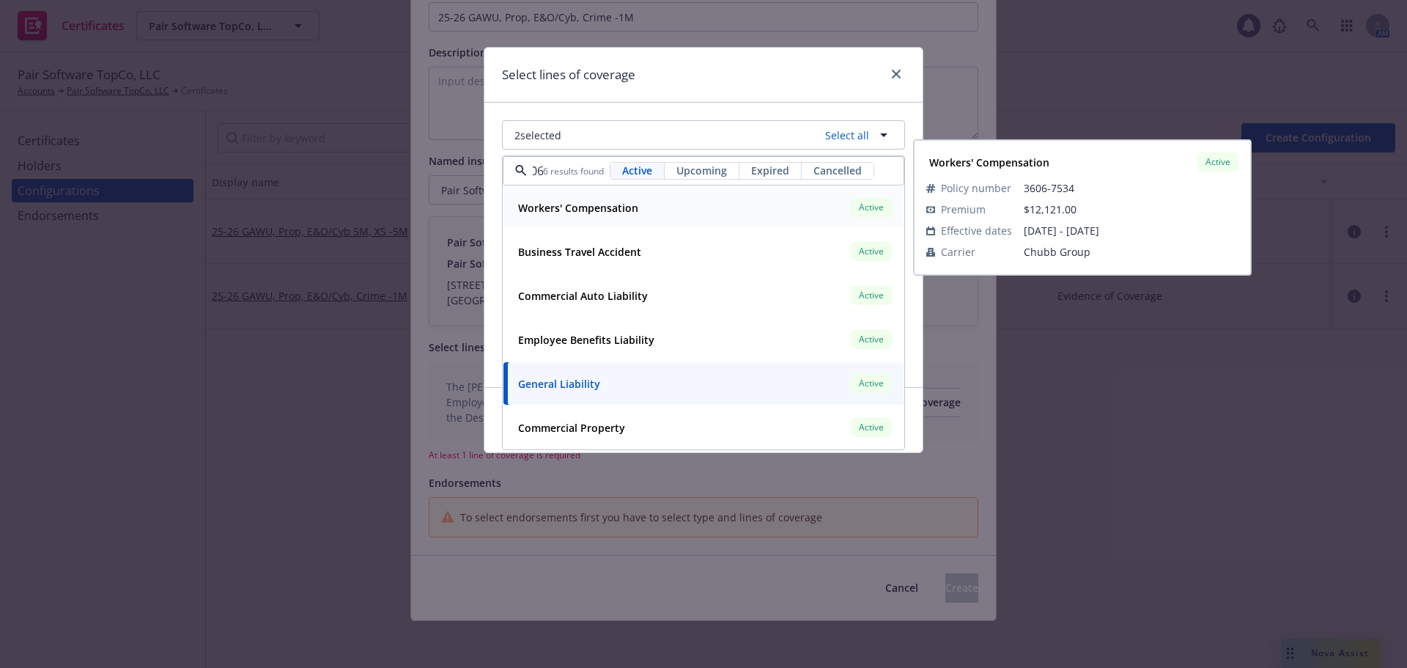
click at [660, 212] on div "Workers' Compensation Active" at bounding box center [703, 207] width 383 height 25
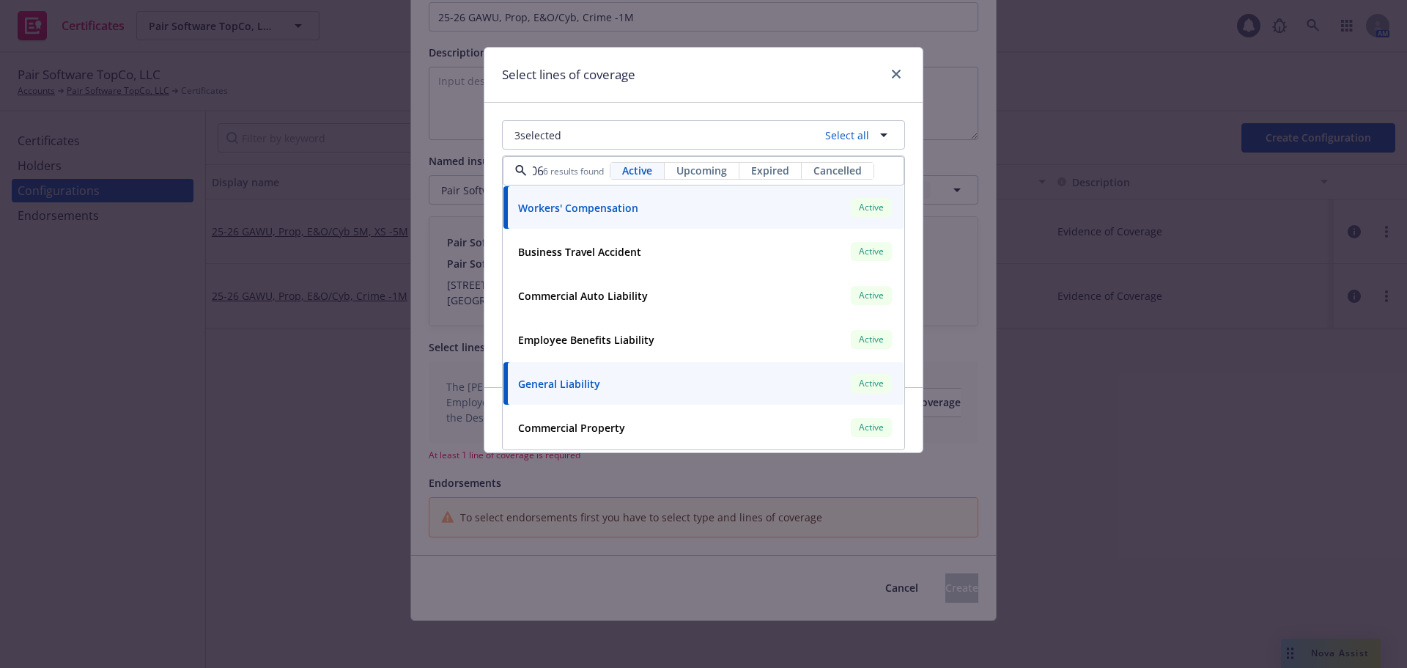
type input "3606"
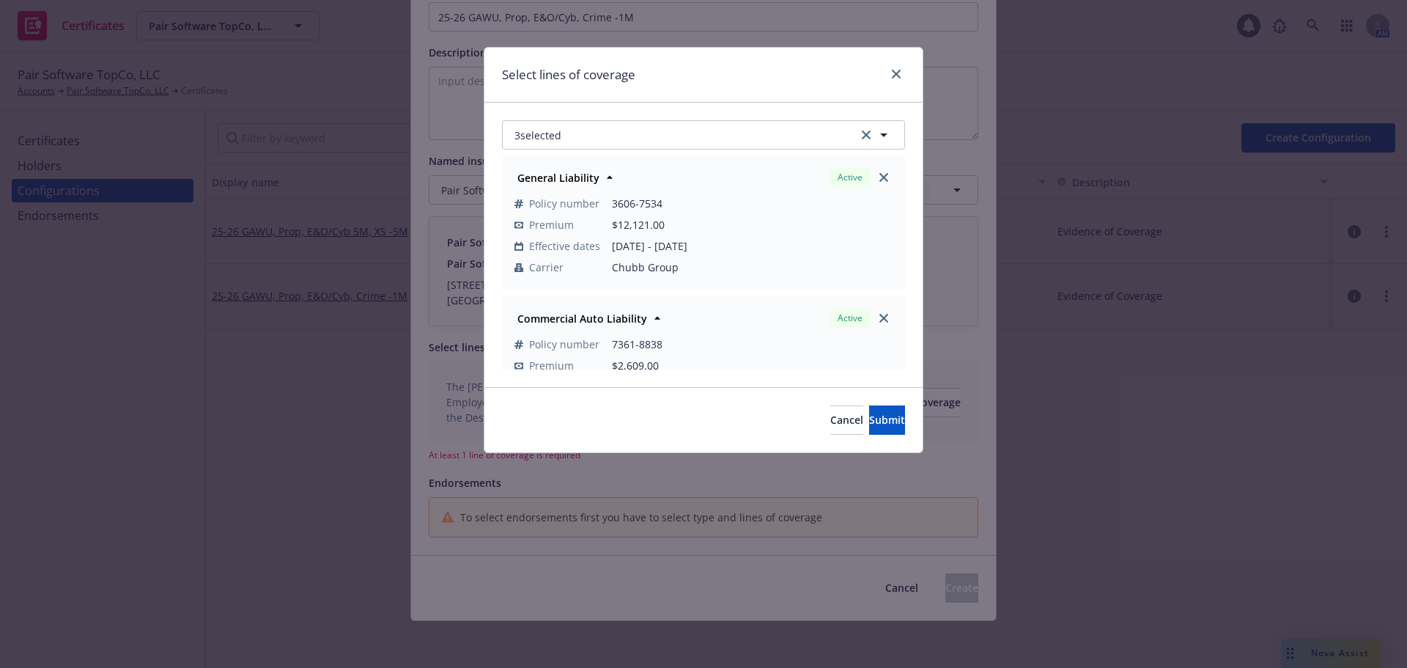
scroll to position [0, 0]
click at [582, 133] on button "3 selected" at bounding box center [703, 134] width 403 height 29
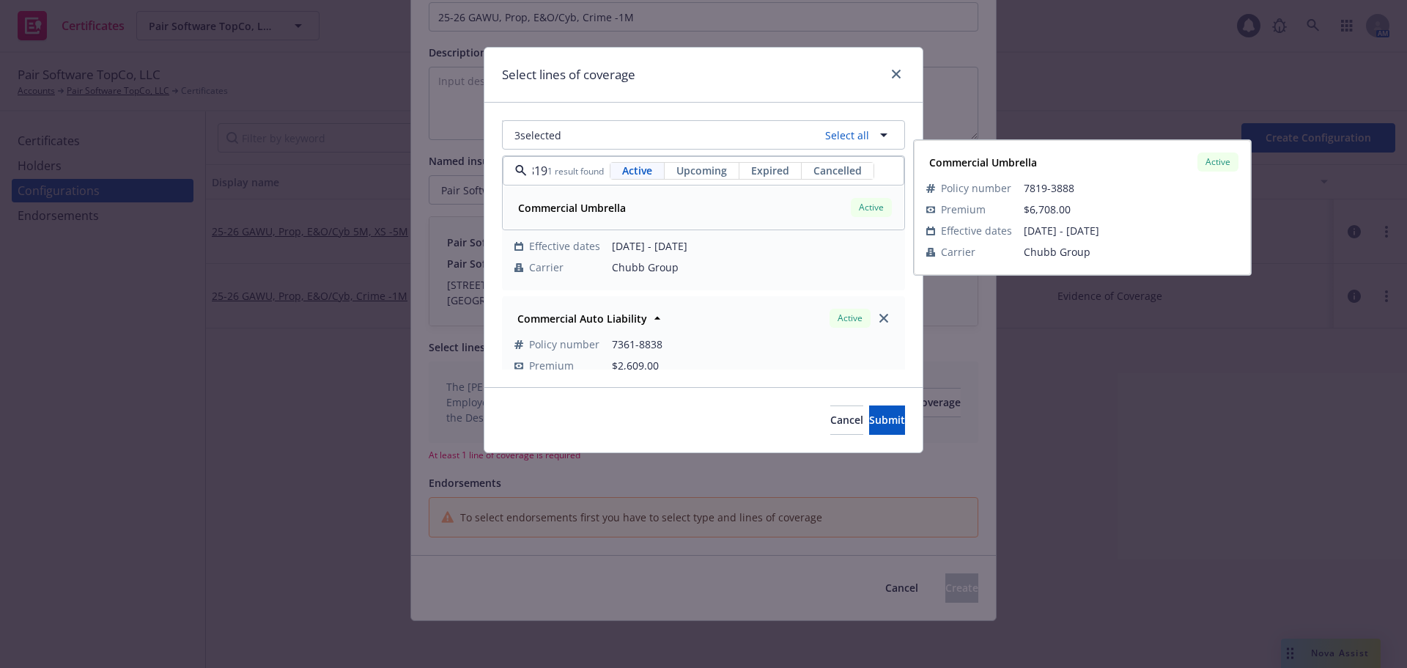
click at [632, 209] on div "Commercial Umbrella Active" at bounding box center [703, 207] width 383 height 25
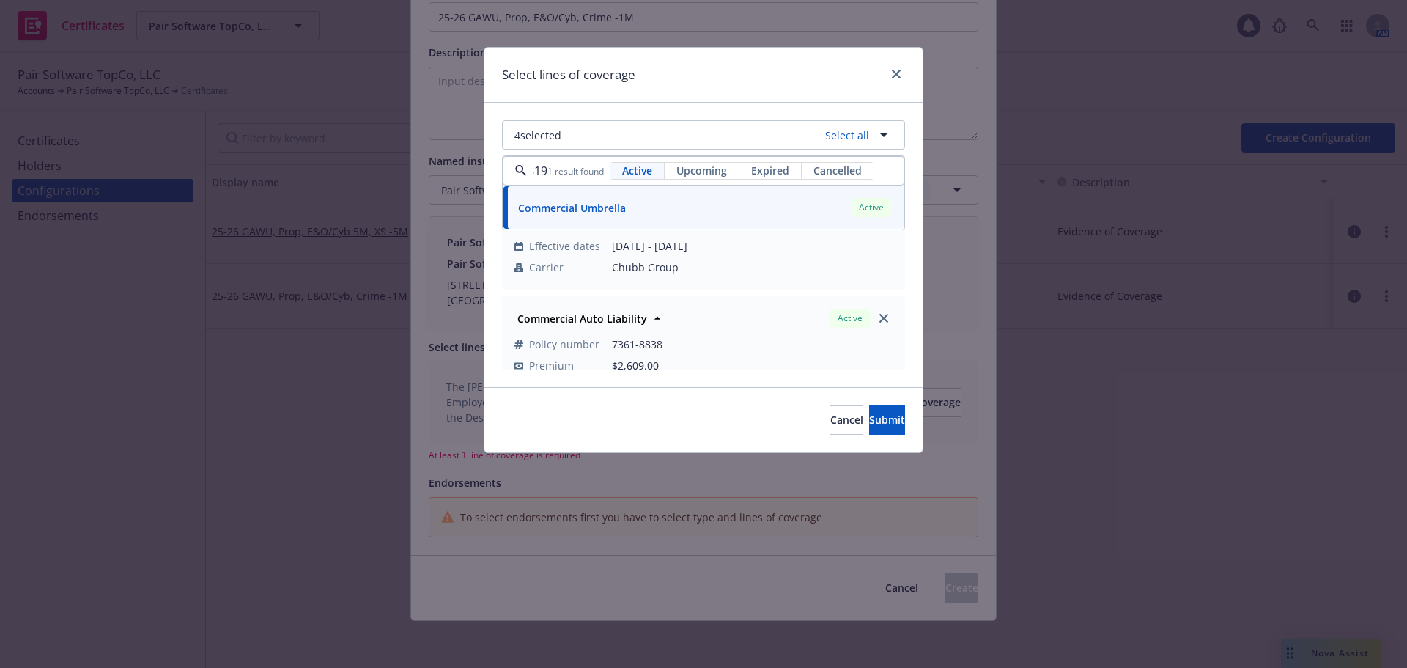
type input "7819"
click at [666, 100] on div "Select lines of coverage" at bounding box center [704, 75] width 438 height 55
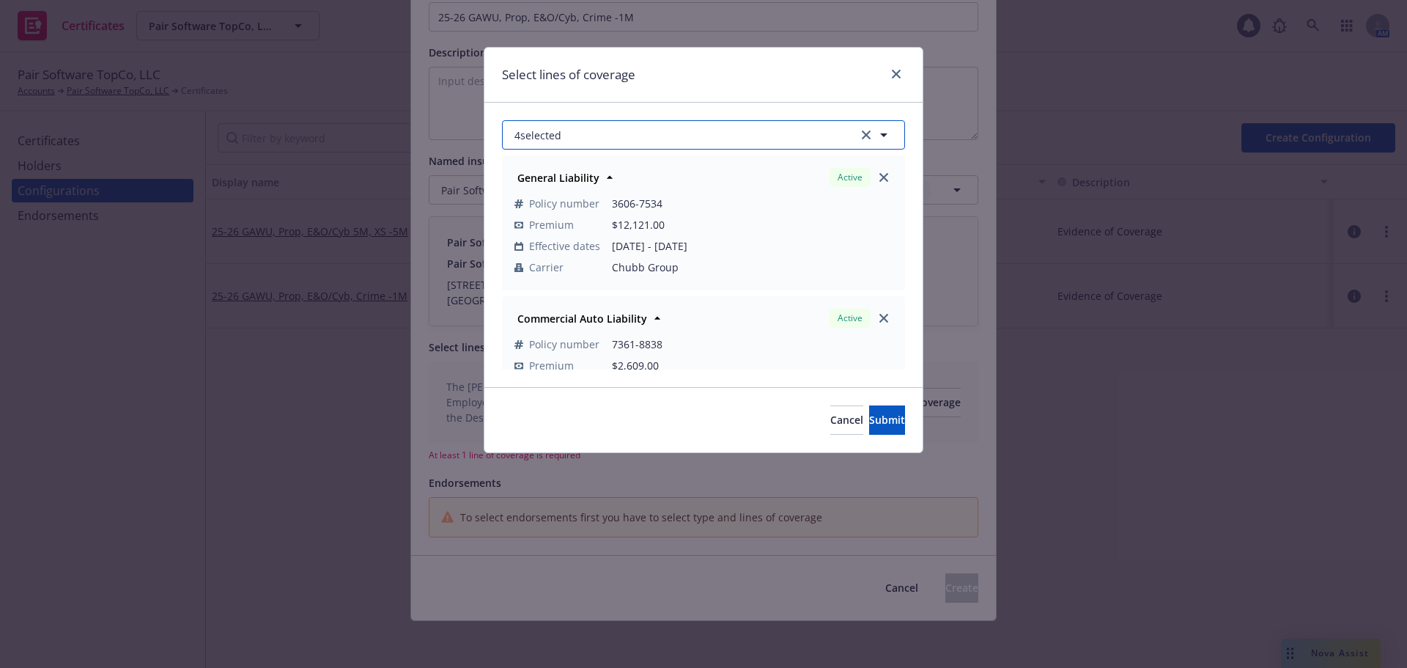
click at [699, 141] on button "4 selected" at bounding box center [703, 134] width 403 height 29
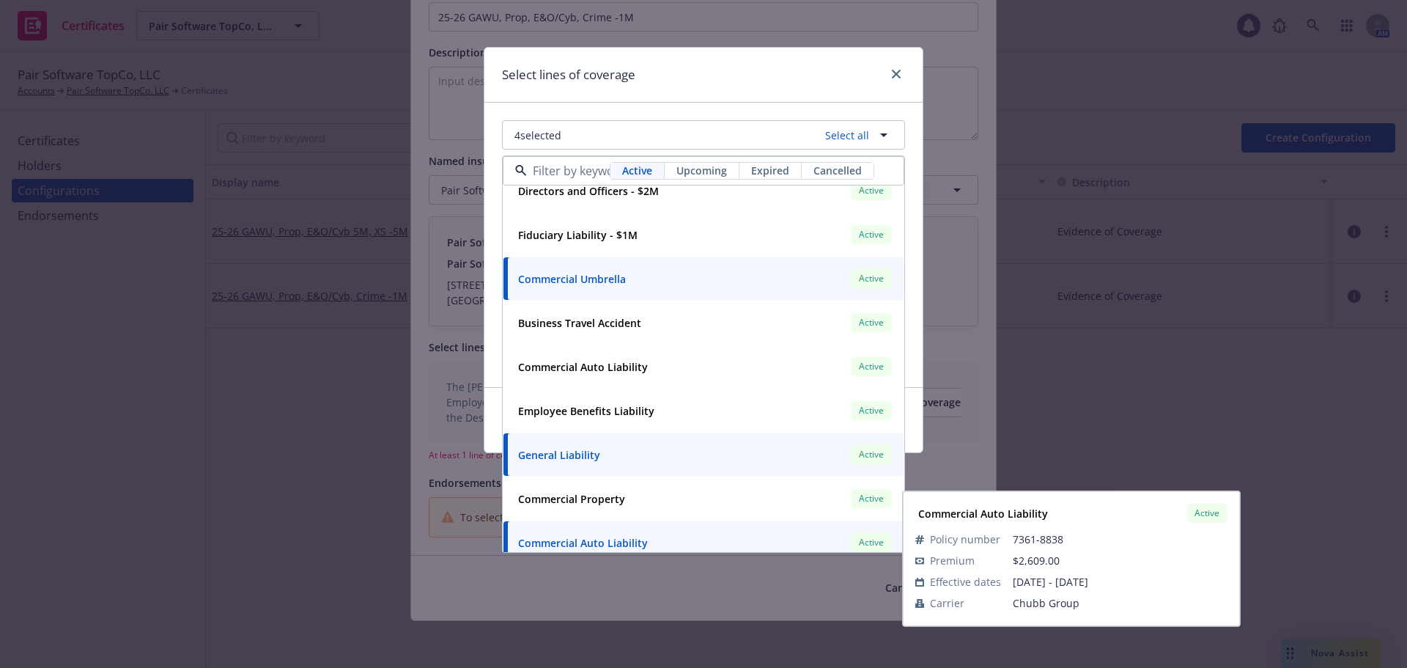
scroll to position [308, 0]
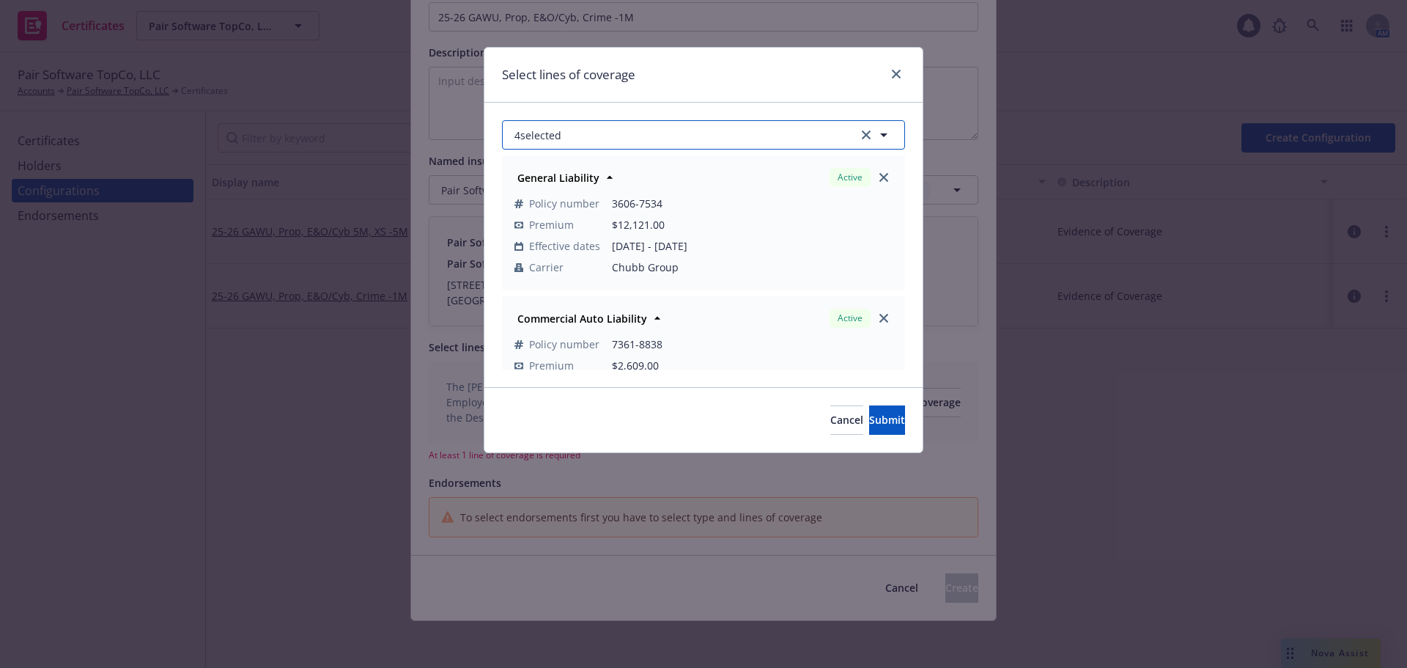
click at [579, 132] on button "4 selected" at bounding box center [703, 134] width 403 height 29
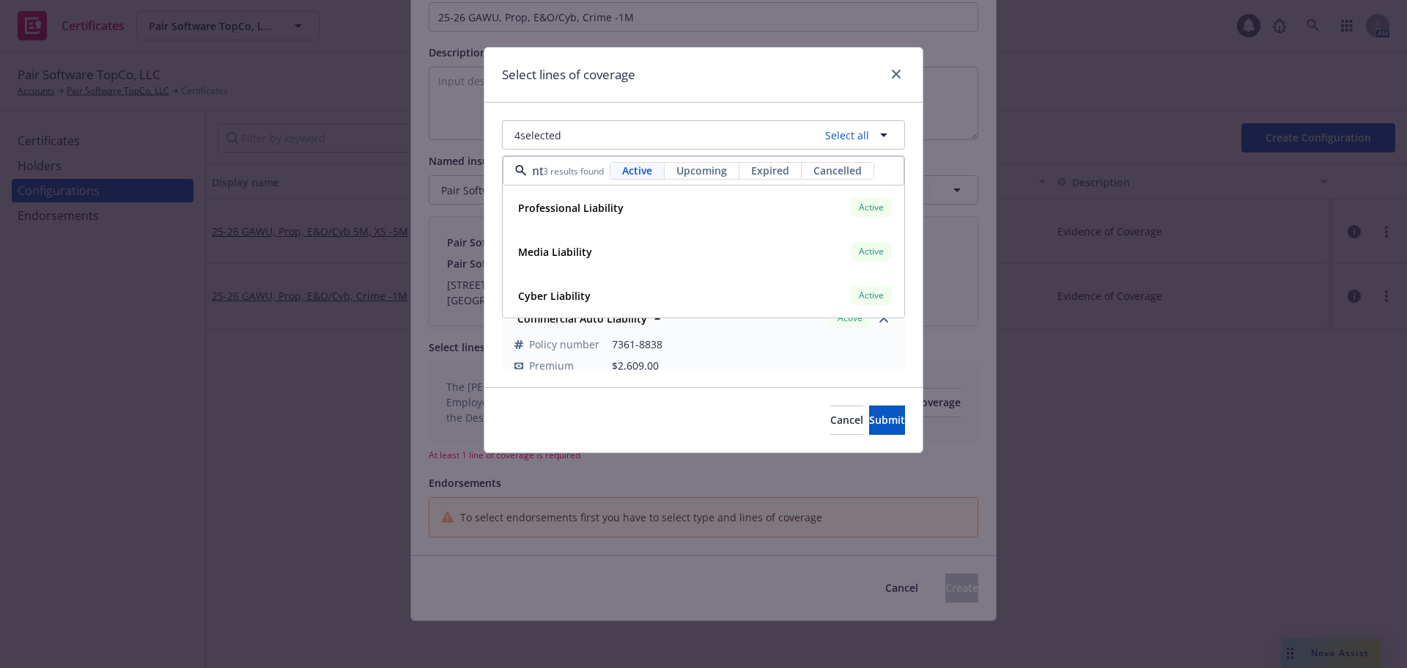
scroll to position [0, 11]
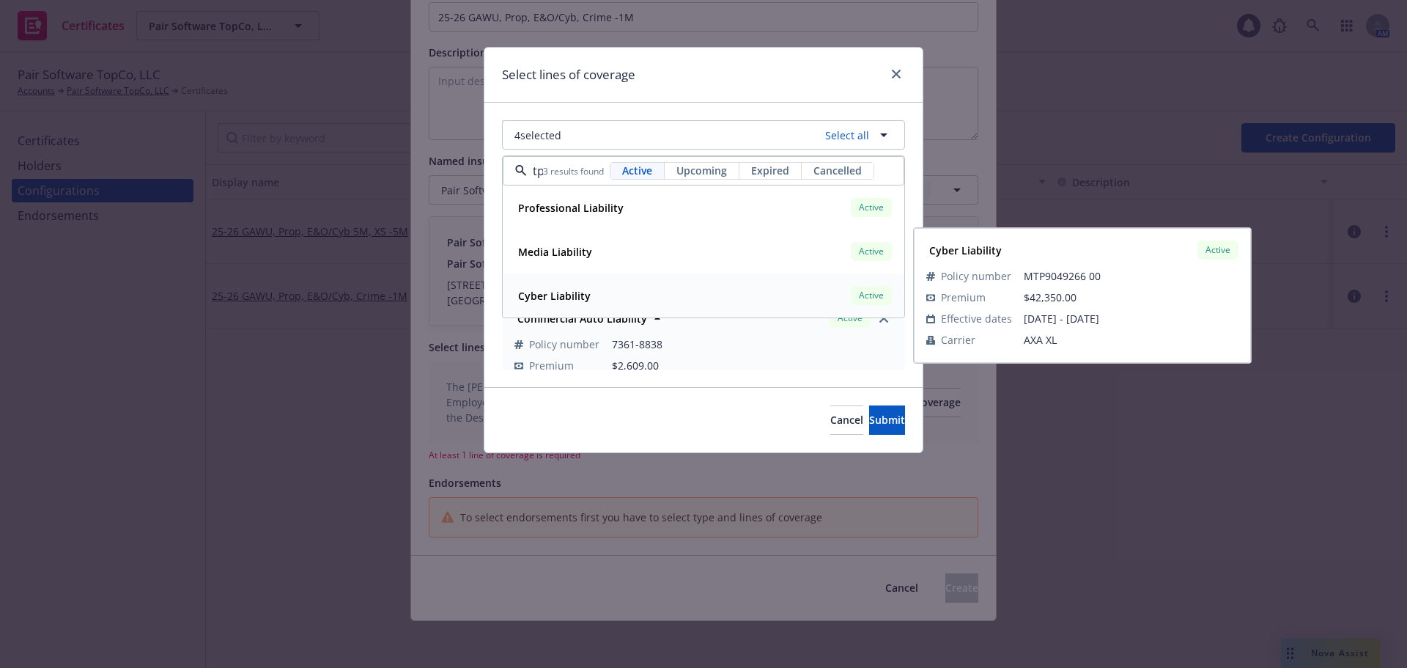
click at [587, 292] on strong "Cyber Liability" at bounding box center [554, 296] width 73 height 14
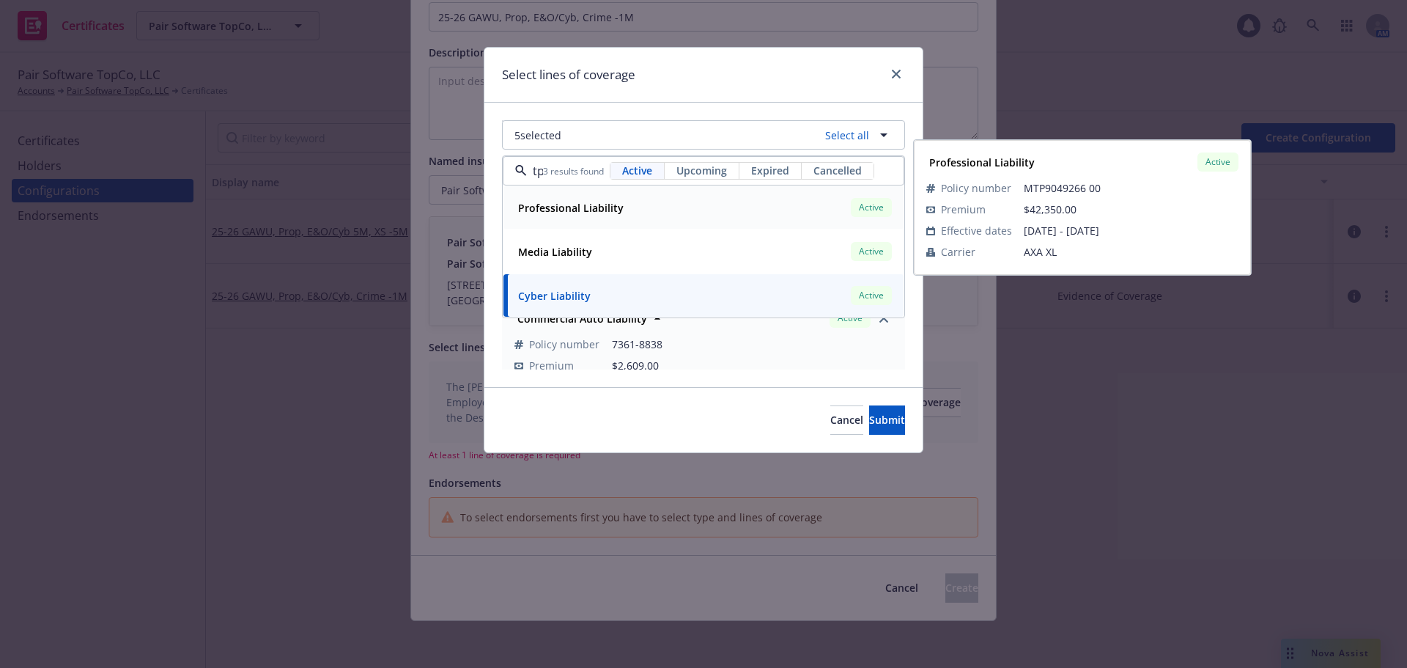
click at [592, 209] on strong "Professional Liability" at bounding box center [571, 208] width 106 height 14
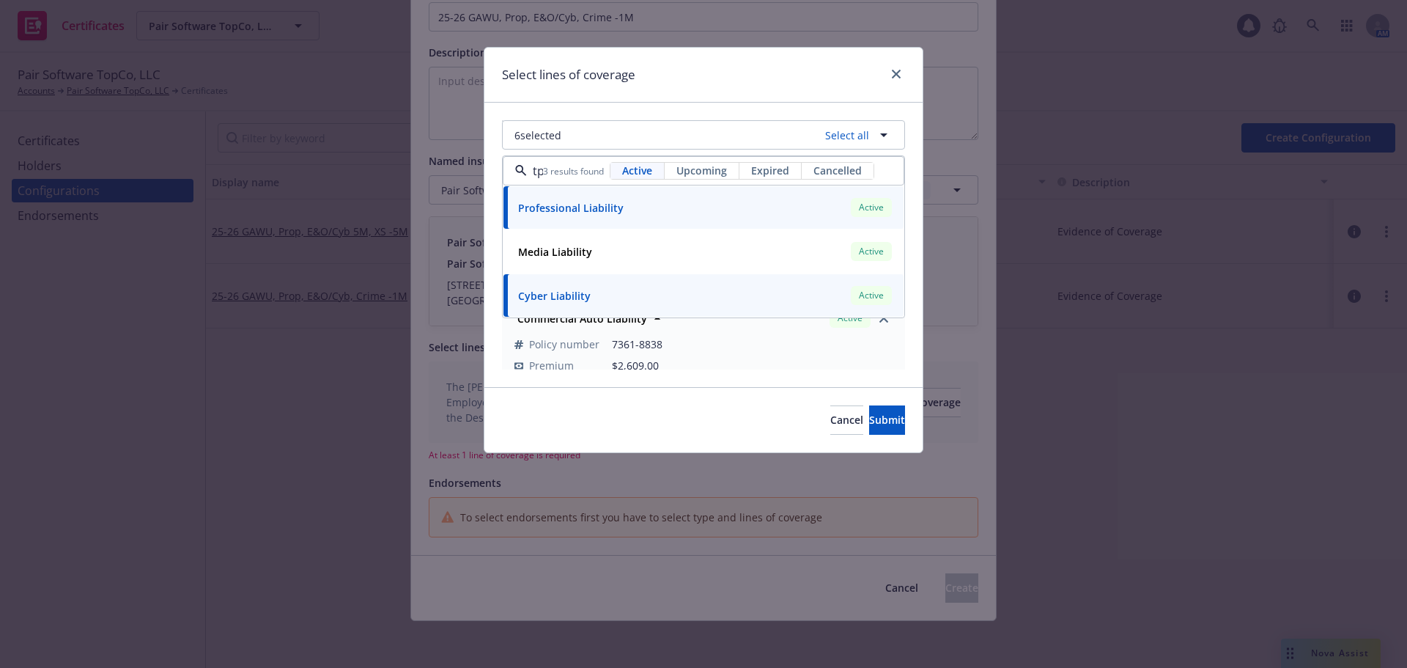
type input "mtp"
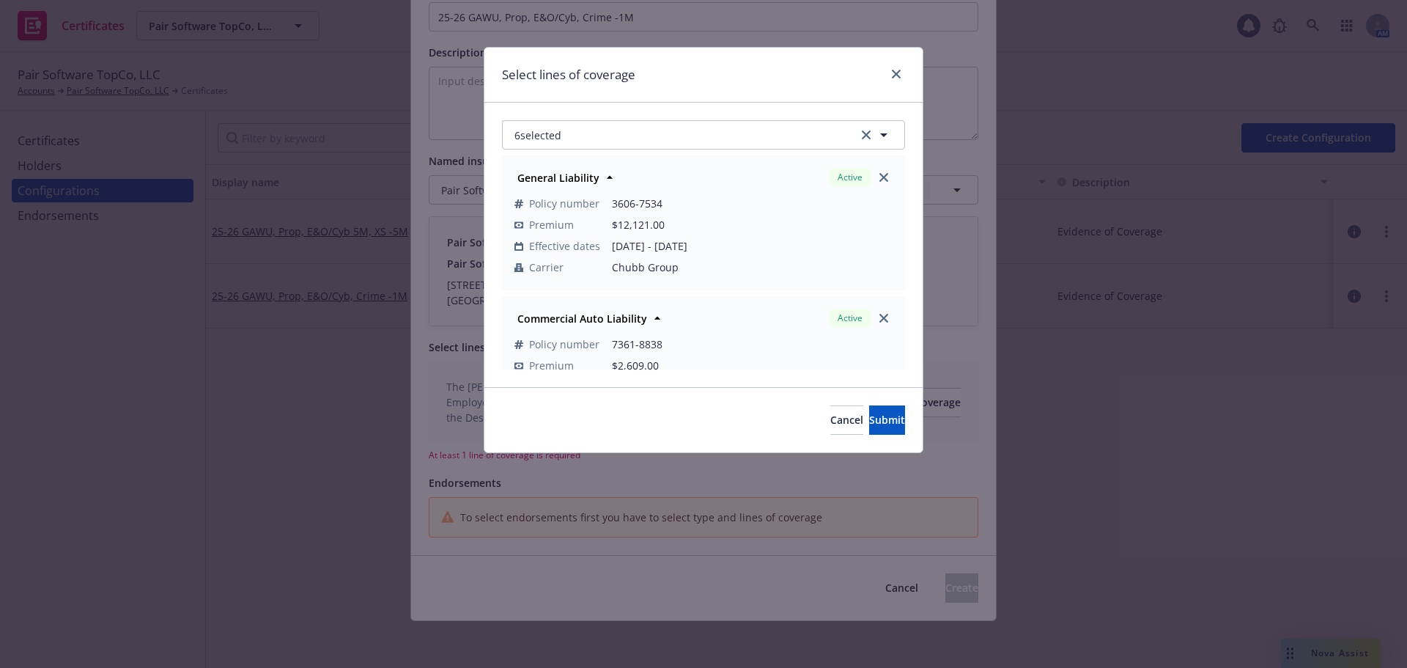
scroll to position [0, 0]
click at [608, 132] on button "6 selected" at bounding box center [703, 134] width 403 height 29
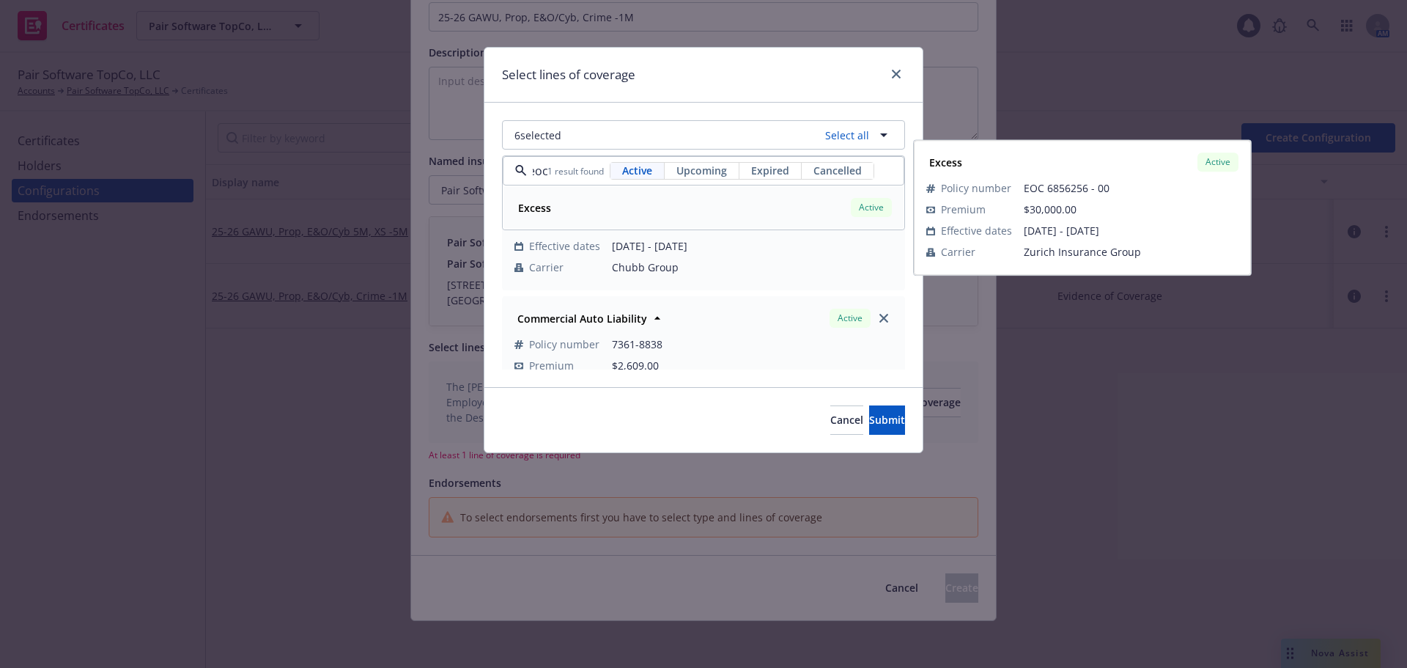
click at [597, 212] on div "Excess Active" at bounding box center [703, 207] width 383 height 25
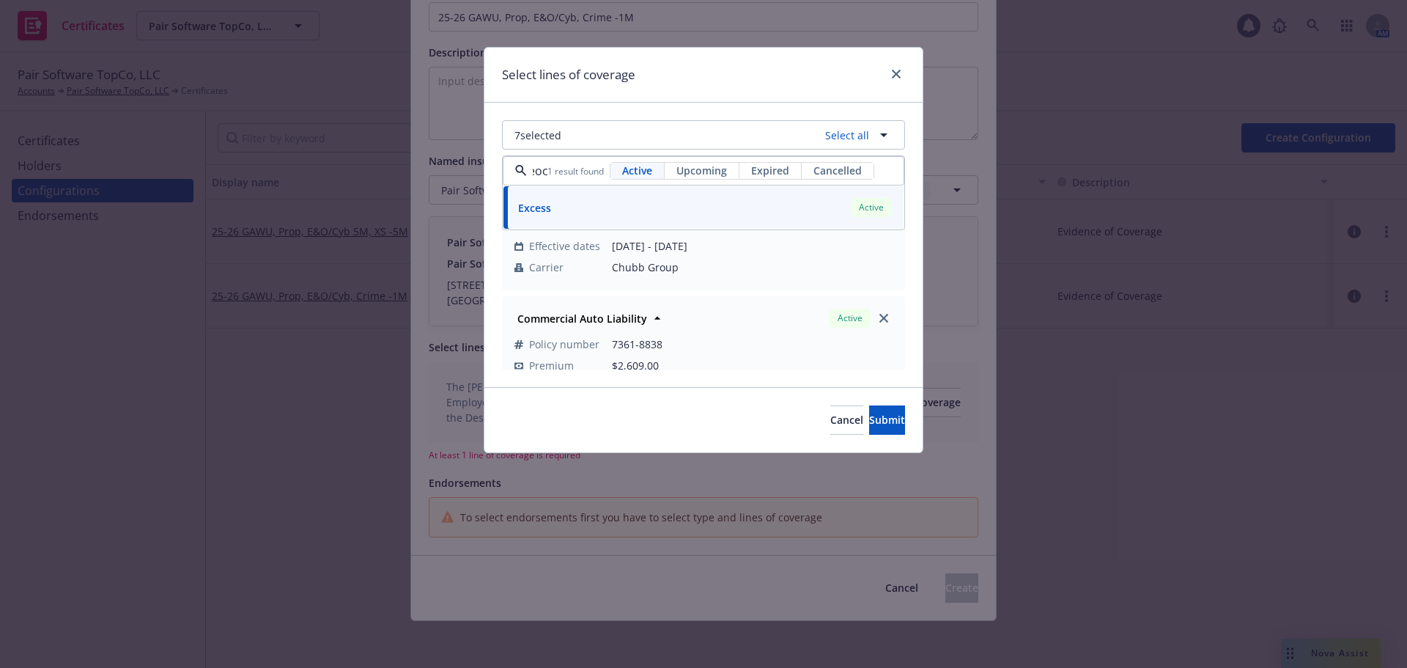
type input "eoc"
click at [644, 85] on div "Select lines of coverage" at bounding box center [704, 75] width 438 height 55
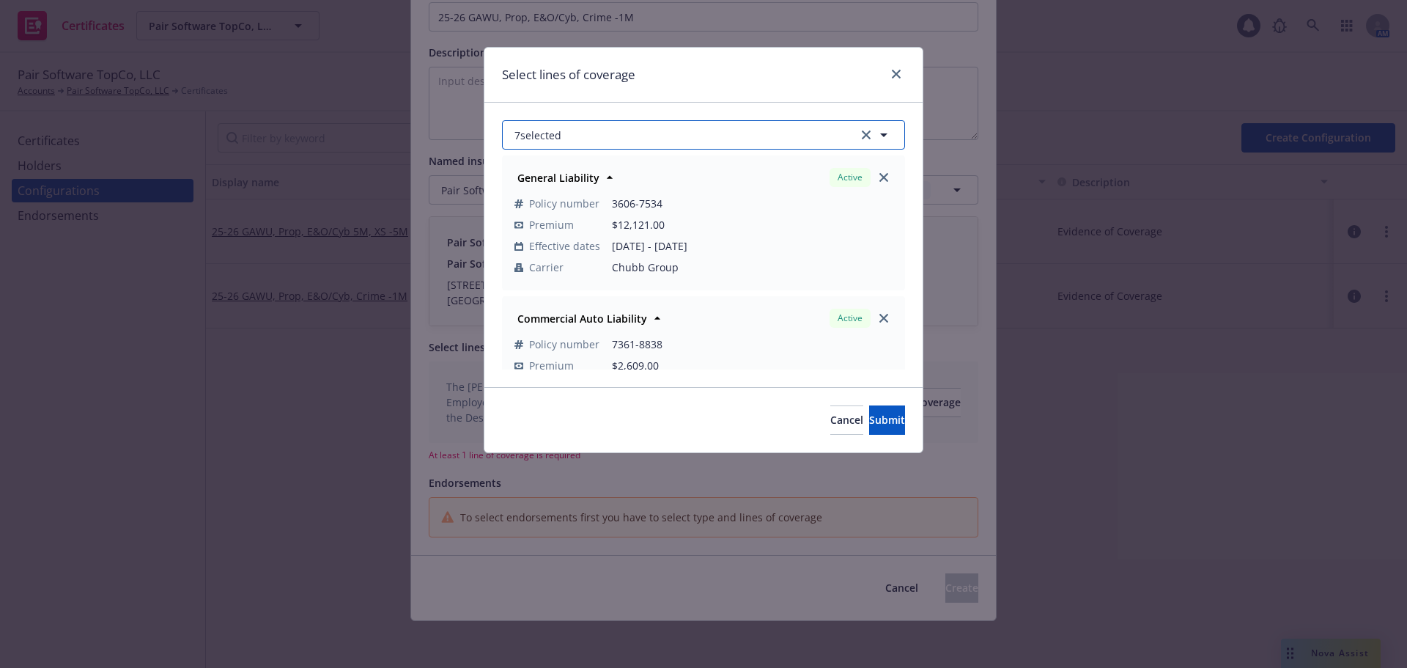
click at [610, 127] on button "7 selected" at bounding box center [703, 134] width 403 height 29
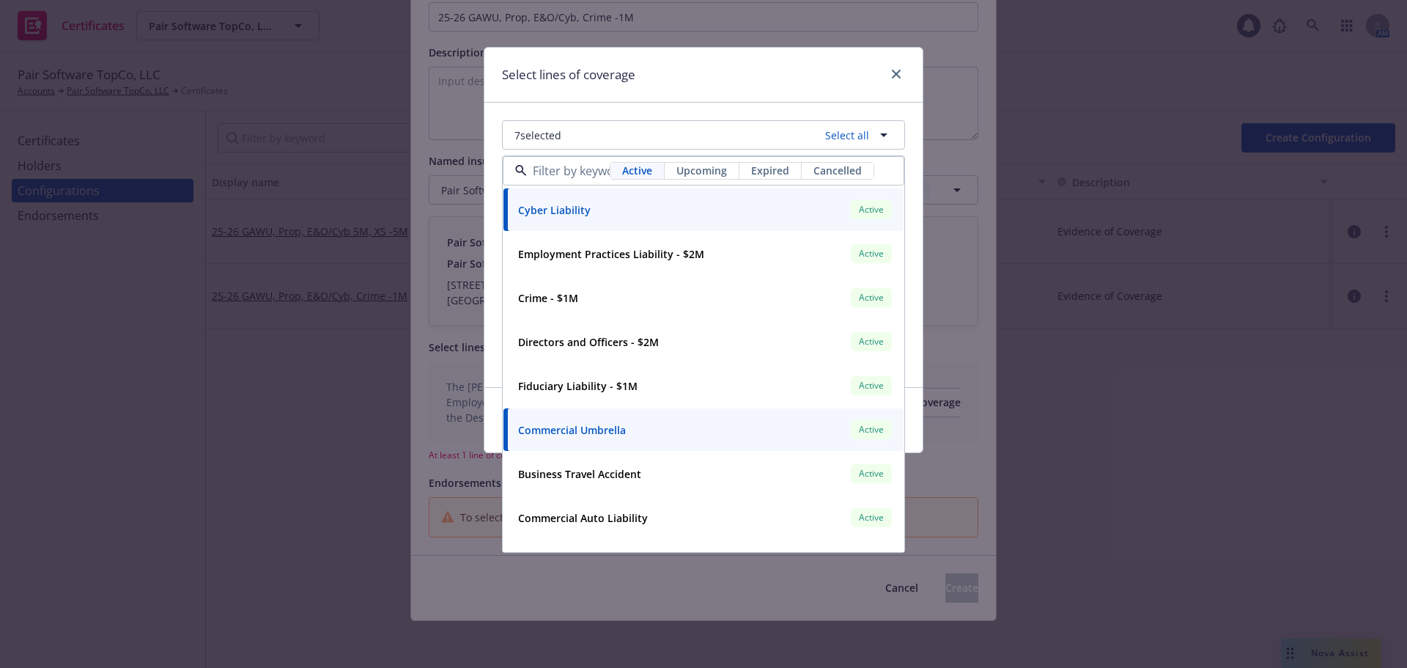
scroll to position [161, 0]
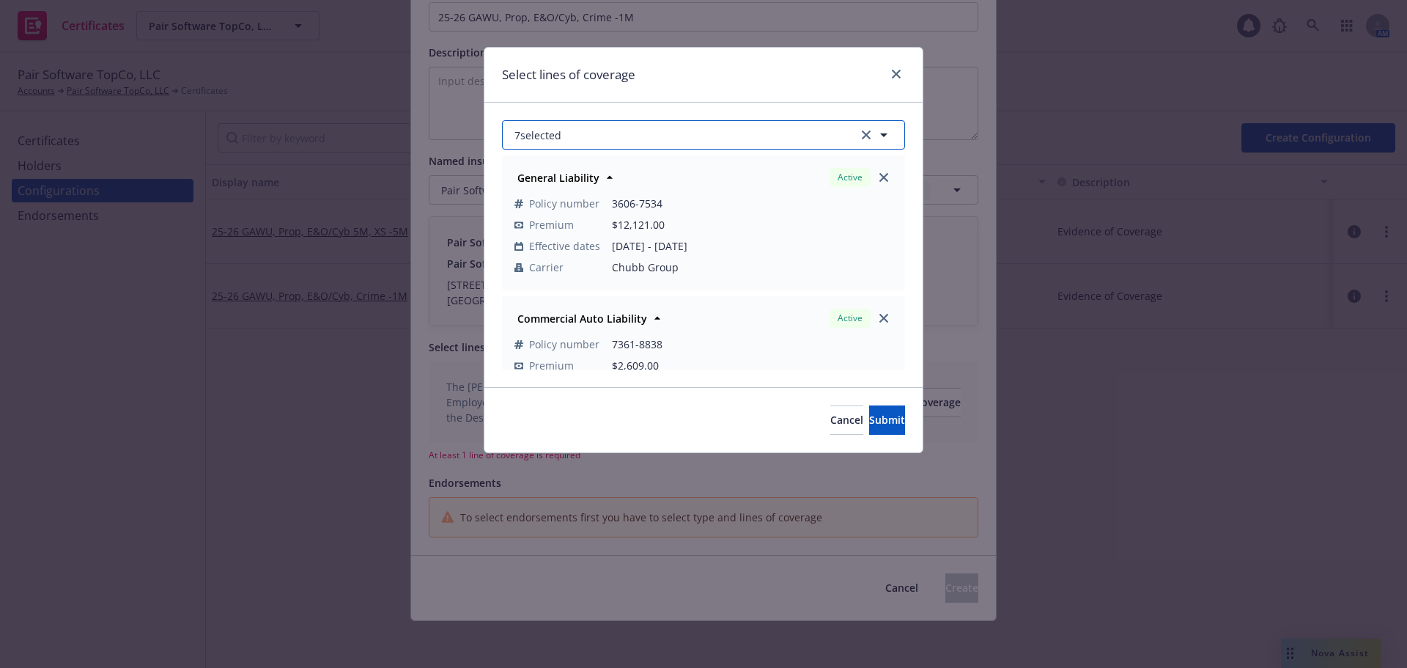
click at [666, 130] on button "7 selected" at bounding box center [703, 134] width 403 height 29
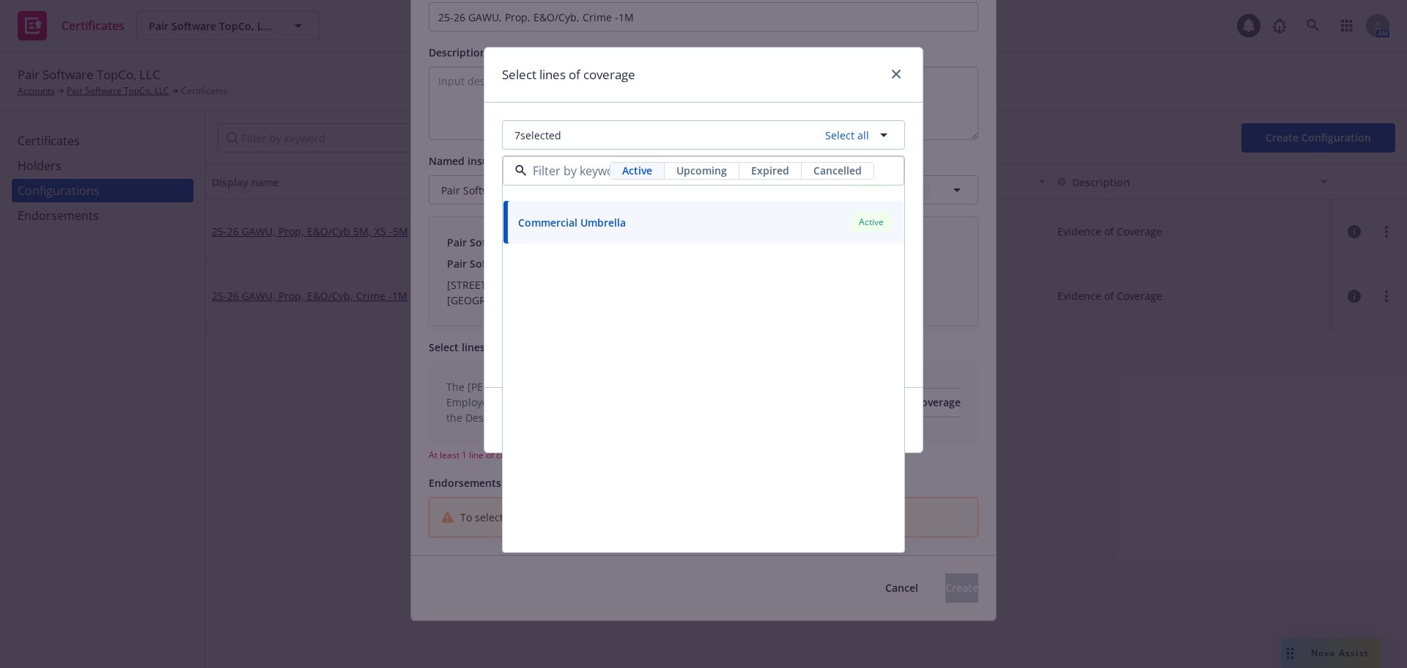
scroll to position [0, 0]
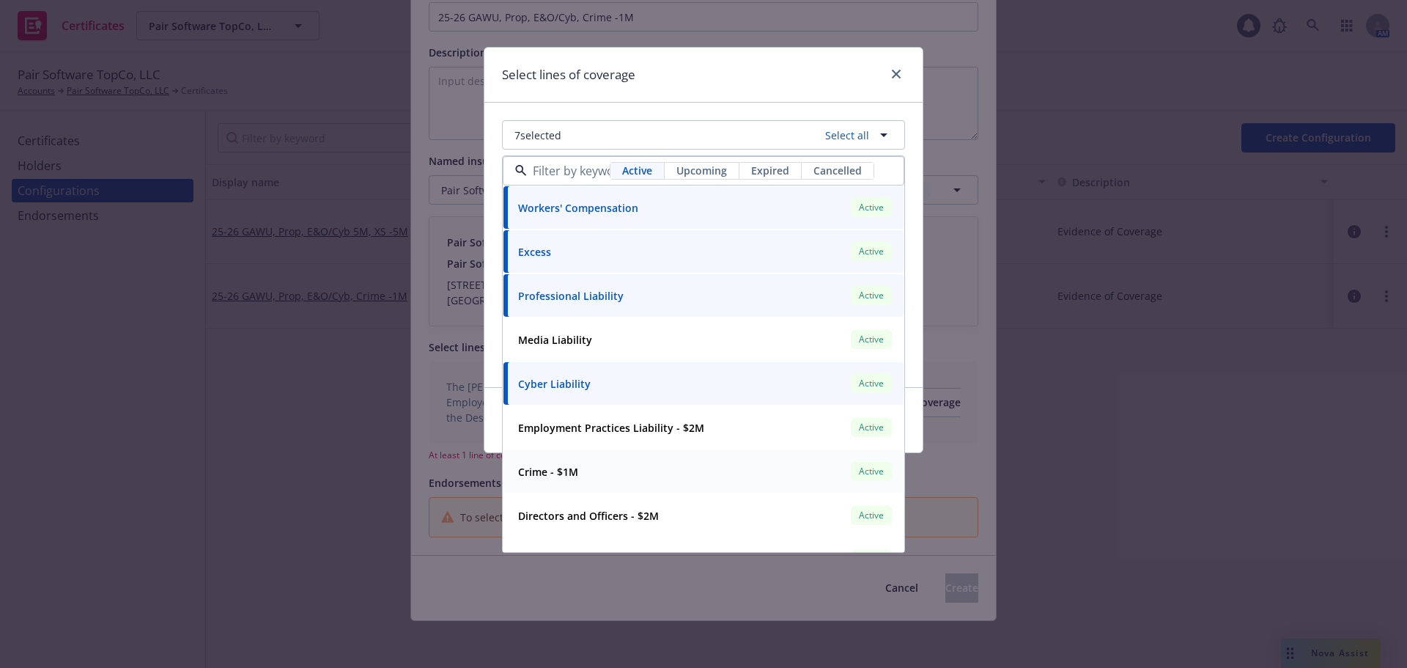
click at [595, 474] on div "Crime - $1M Active" at bounding box center [703, 471] width 383 height 25
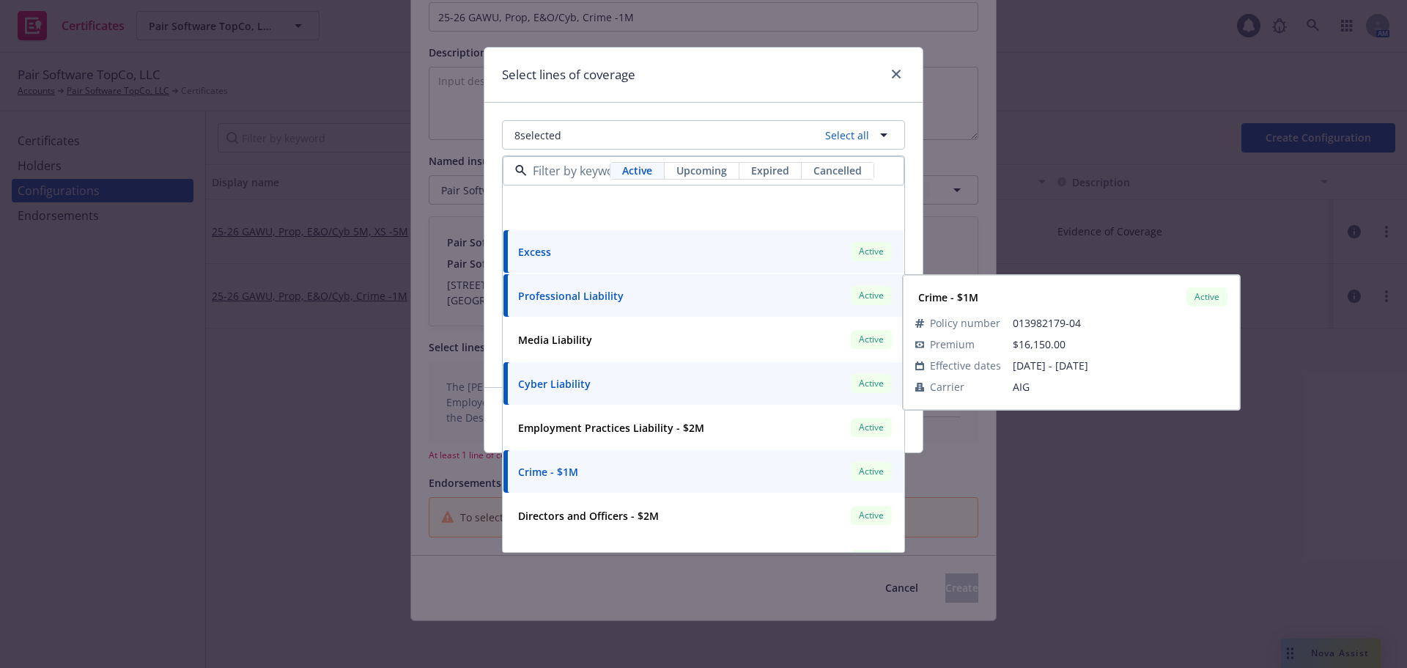
scroll to position [381, 0]
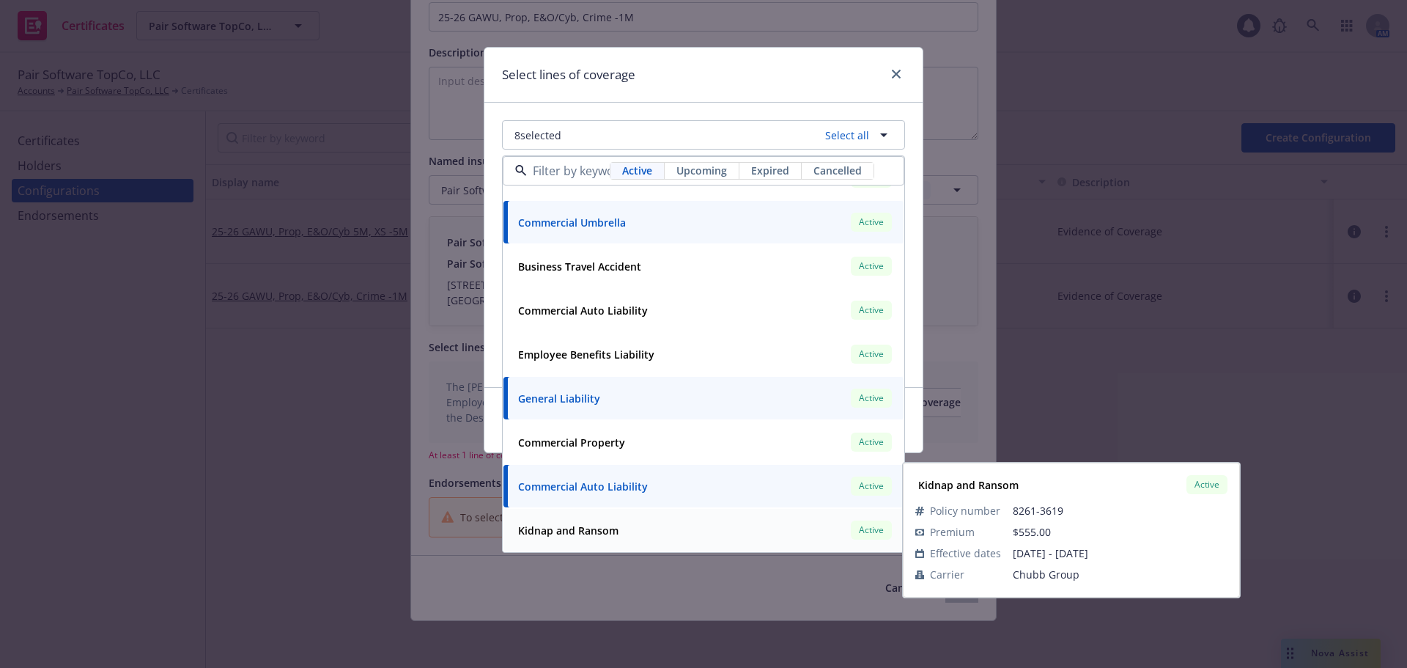
click at [614, 520] on div "Kidnap and Ransom" at bounding box center [566, 530] width 109 height 21
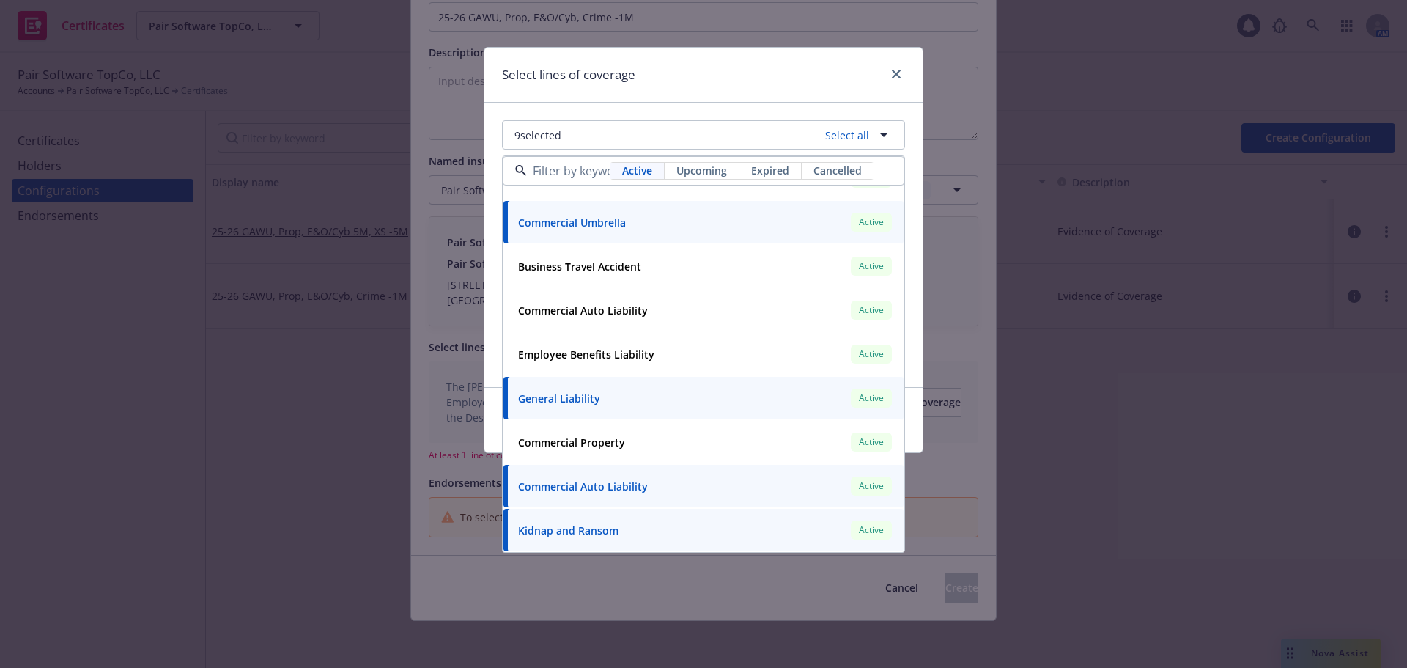
click at [687, 20] on div "Select lines of coverage 9 selected Select all Active Upcoming Expired Cancelle…" at bounding box center [703, 334] width 1407 height 668
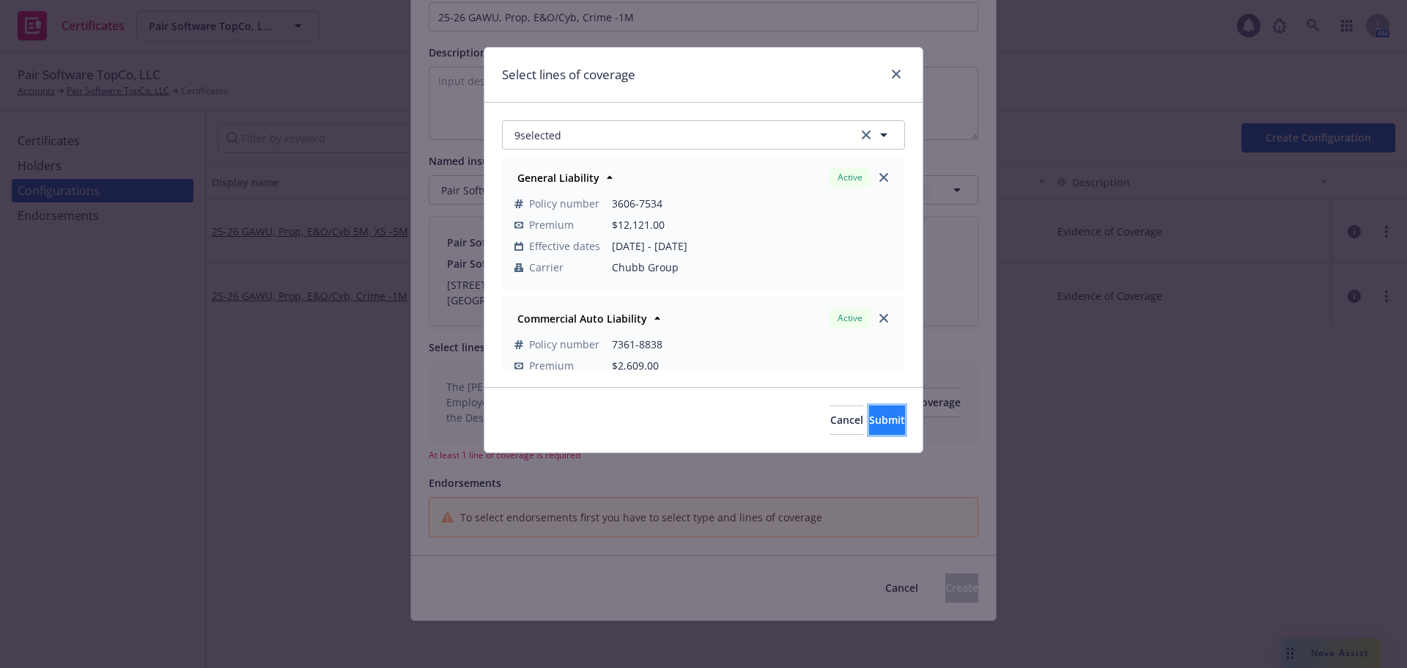
click at [869, 413] on button "Submit" at bounding box center [887, 419] width 36 height 29
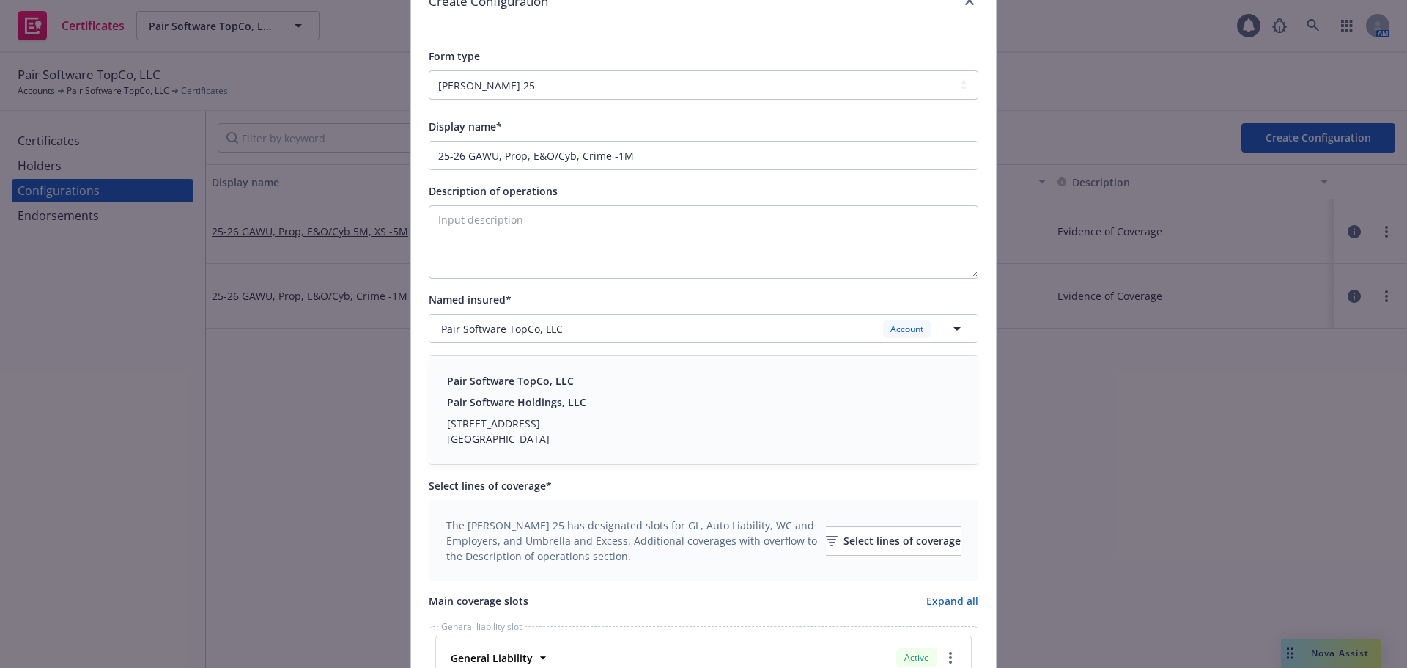
scroll to position [65, 0]
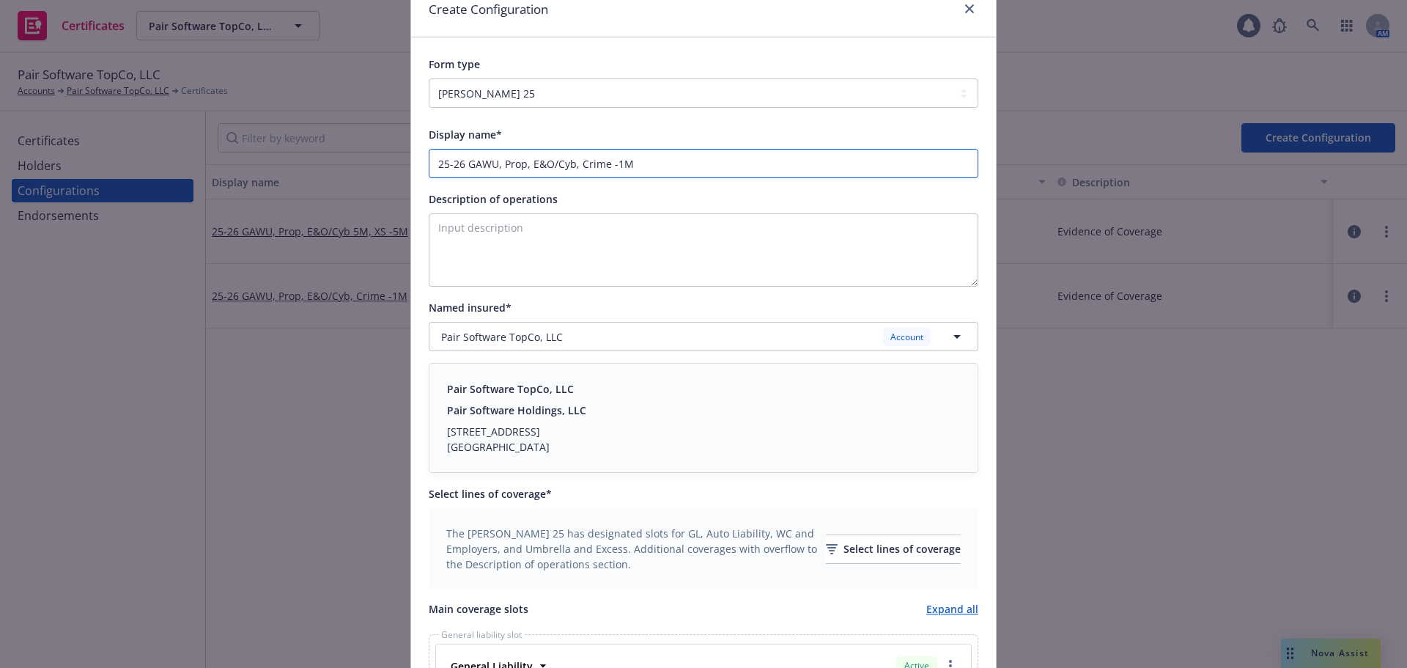
click at [635, 169] on input "25-26 GAWU, Prop, E&O/Cyb, Crime -1M" at bounding box center [704, 163] width 550 height 29
type input "25-26 GAWU, Prop, E&O/Cyb, Crime, K&R"
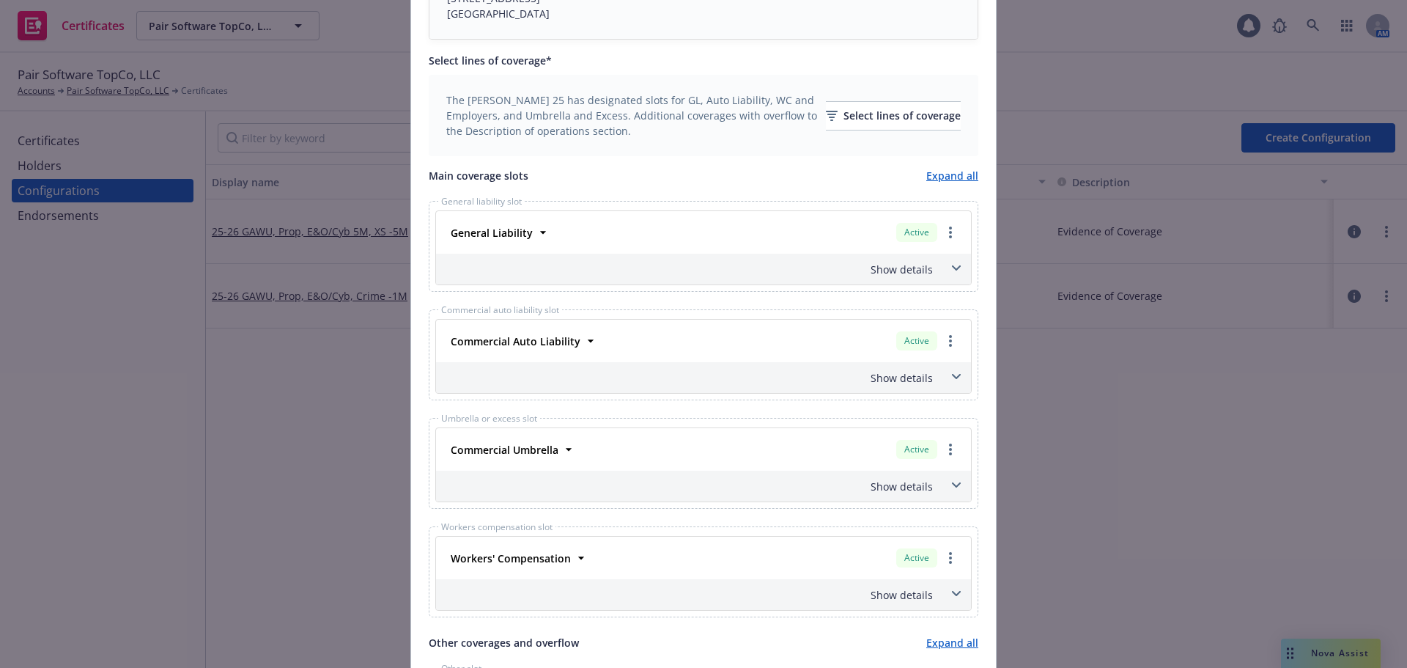
scroll to position [505, 0]
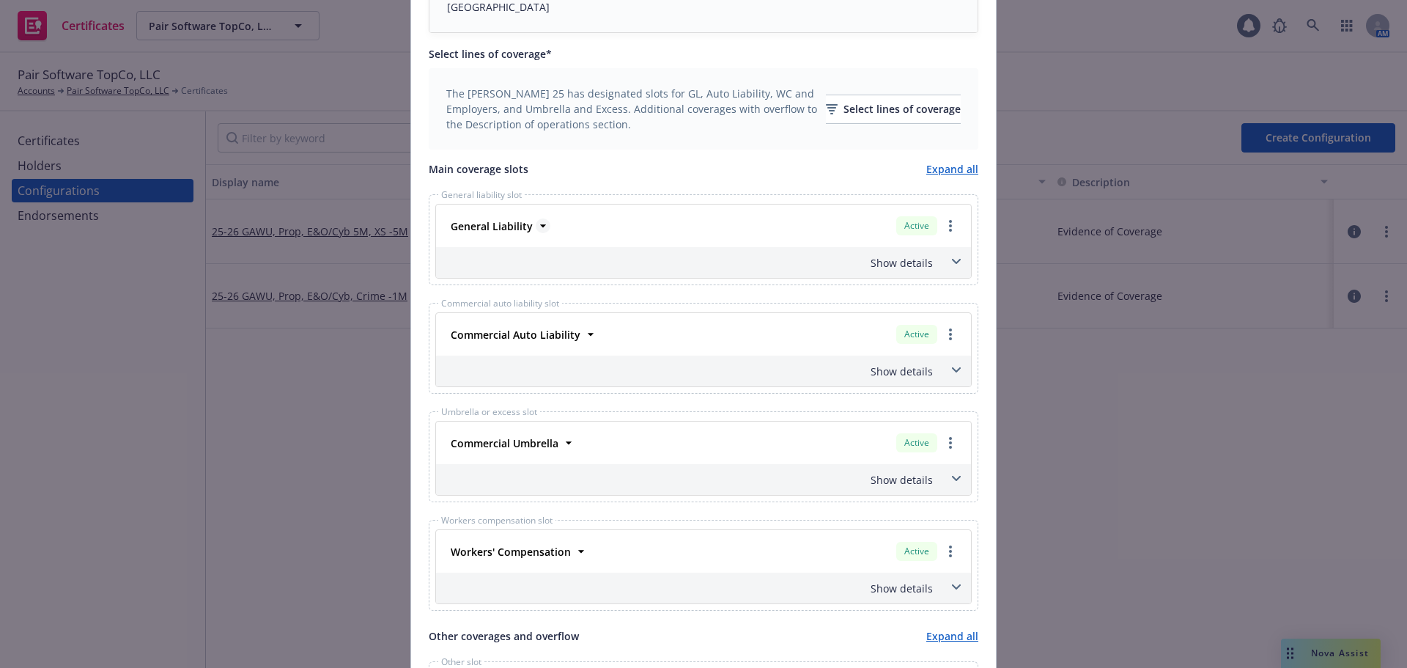
click at [536, 224] on icon at bounding box center [543, 225] width 15 height 15
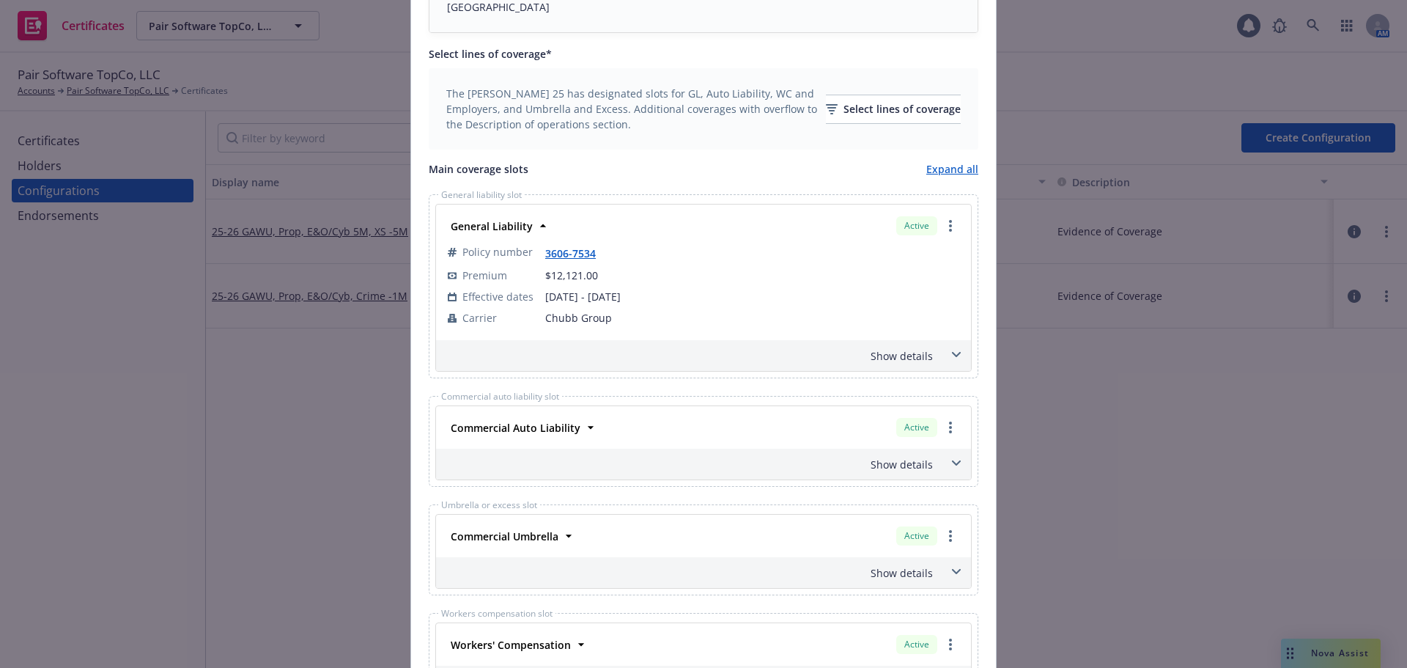
click at [937, 361] on div "Show details" at bounding box center [703, 355] width 535 height 31
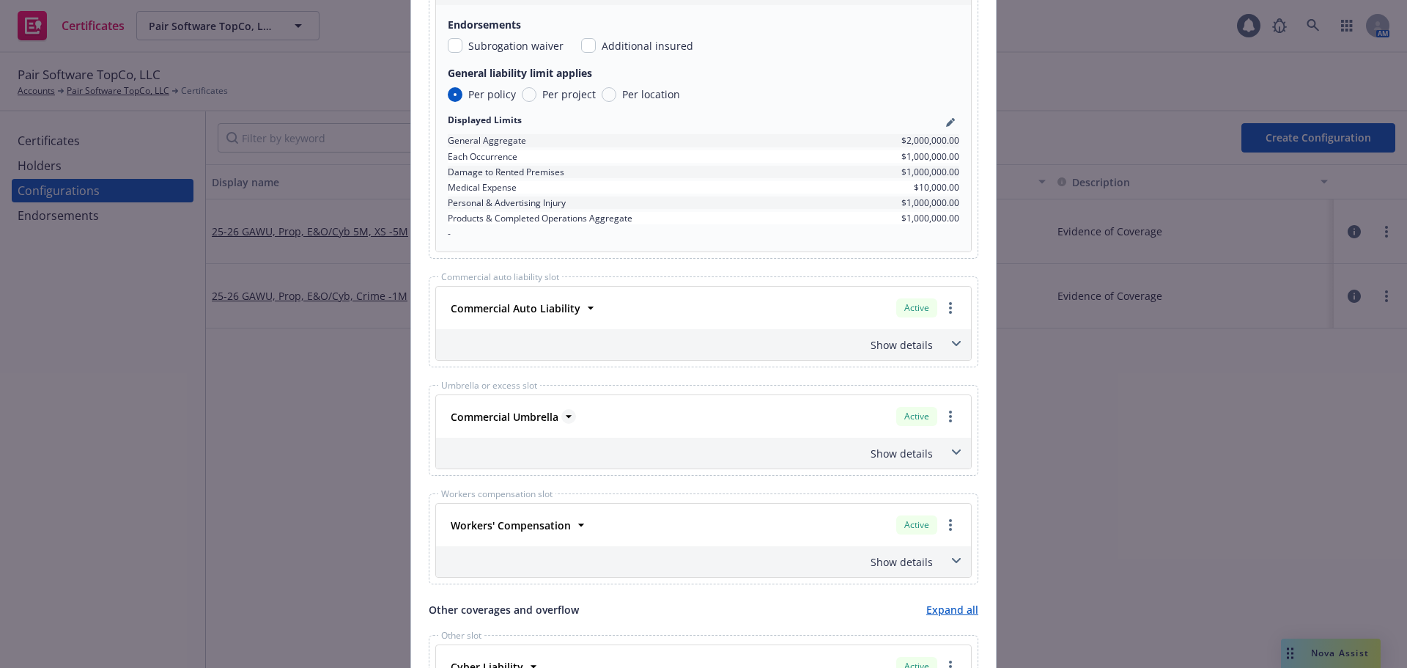
scroll to position [872, 0]
click at [561, 312] on strong "Commercial Auto Liability" at bounding box center [516, 308] width 130 height 14
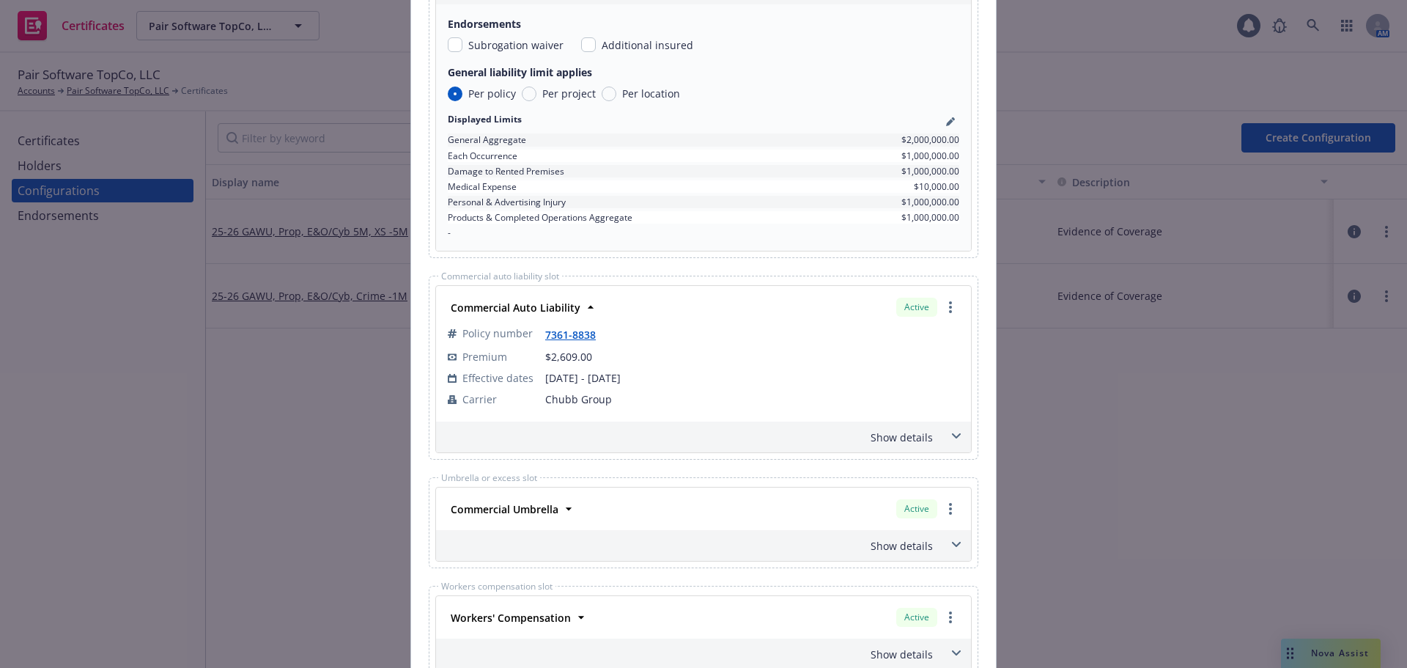
click at [896, 435] on div "Show details" at bounding box center [686, 437] width 494 height 15
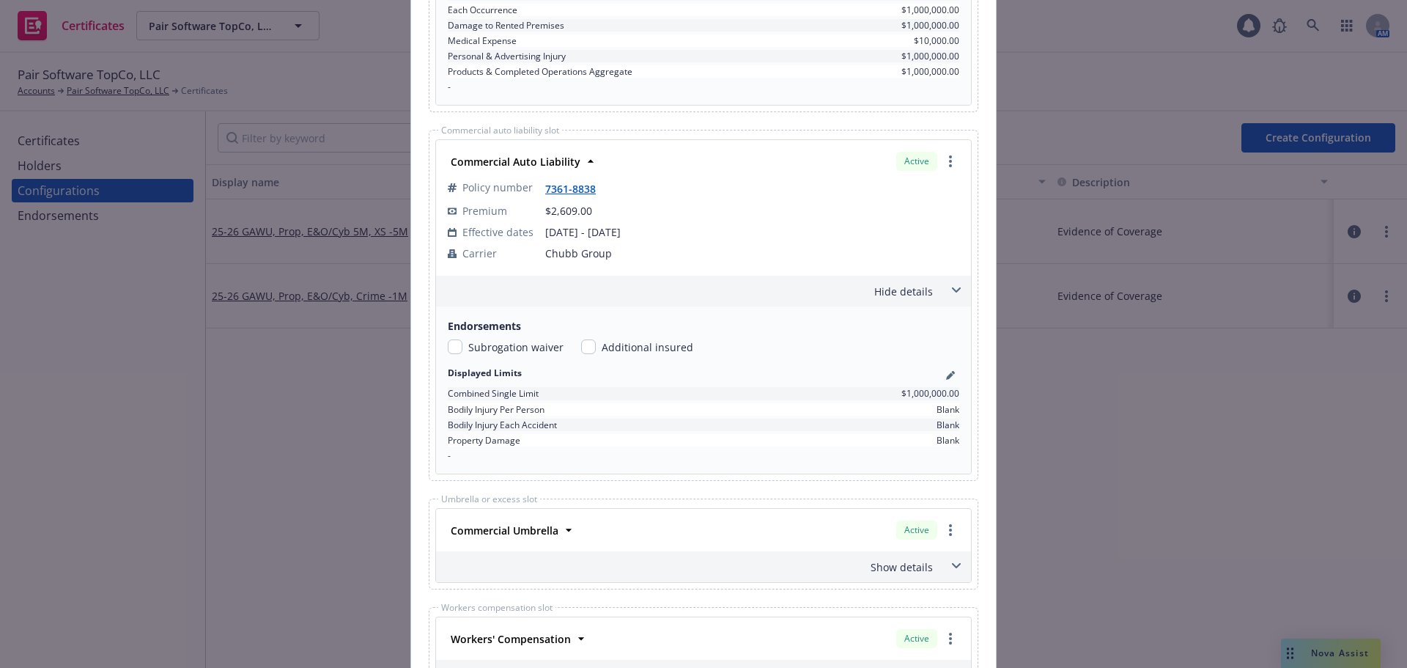
scroll to position [1018, 0]
click at [502, 531] on strong "Commercial Umbrella" at bounding box center [505, 530] width 108 height 14
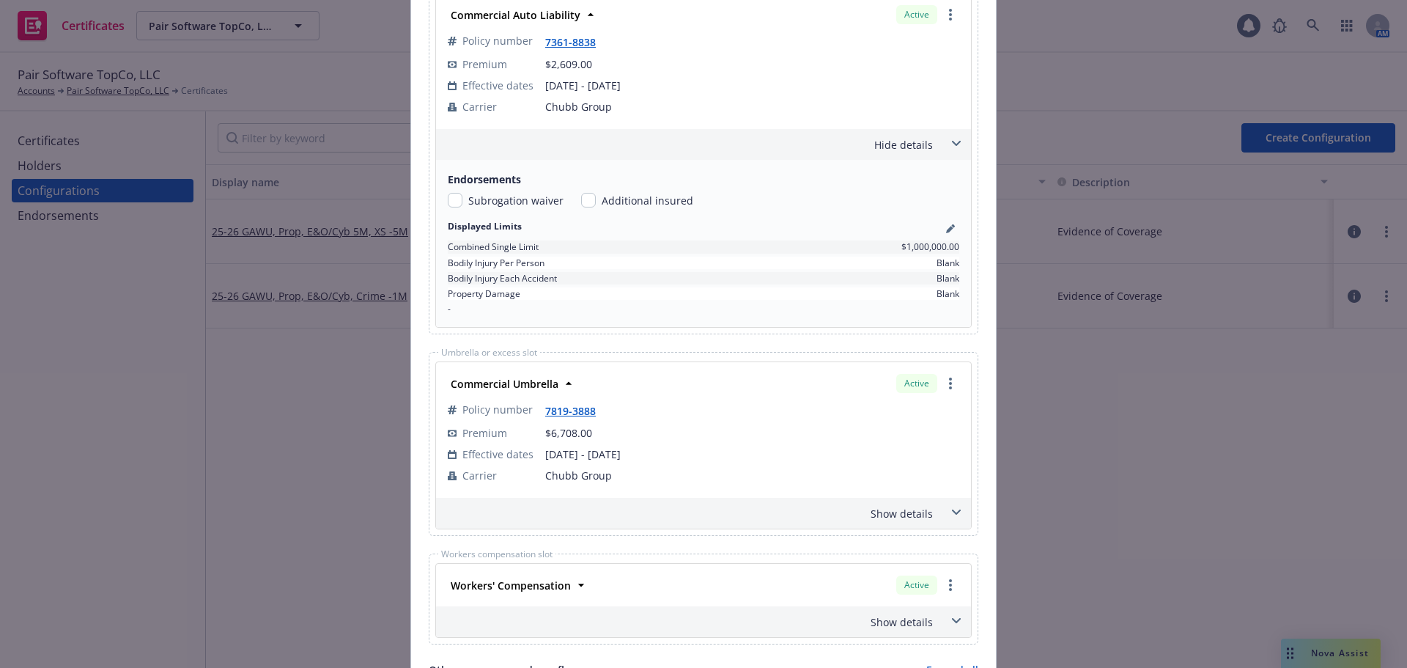
scroll to position [1238, 0]
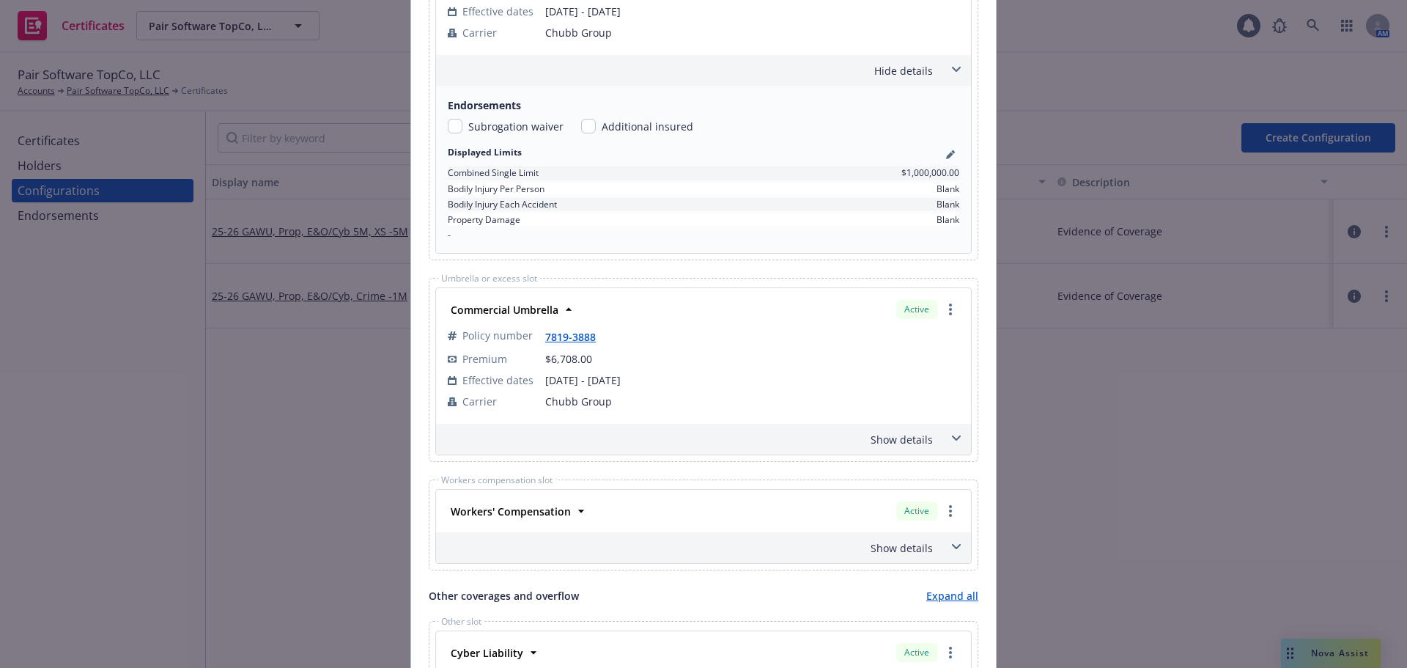
click at [905, 446] on div "Show details" at bounding box center [686, 439] width 494 height 15
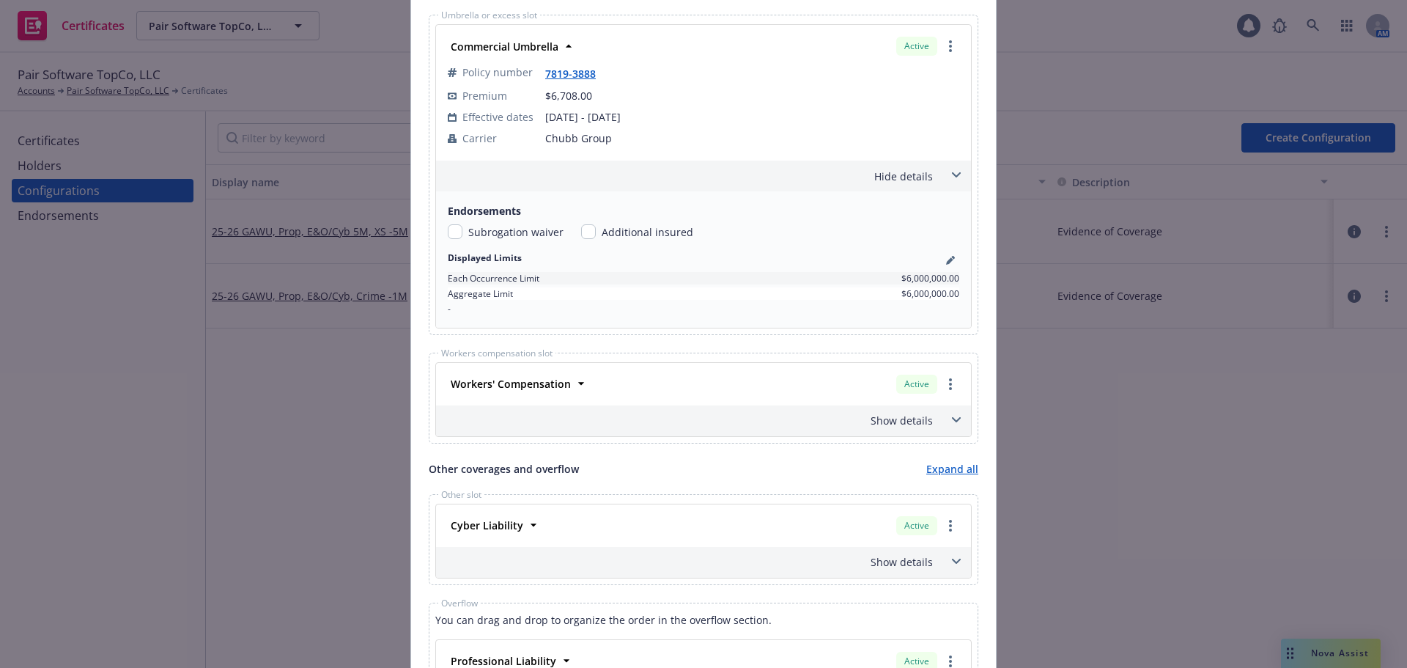
scroll to position [1531, 0]
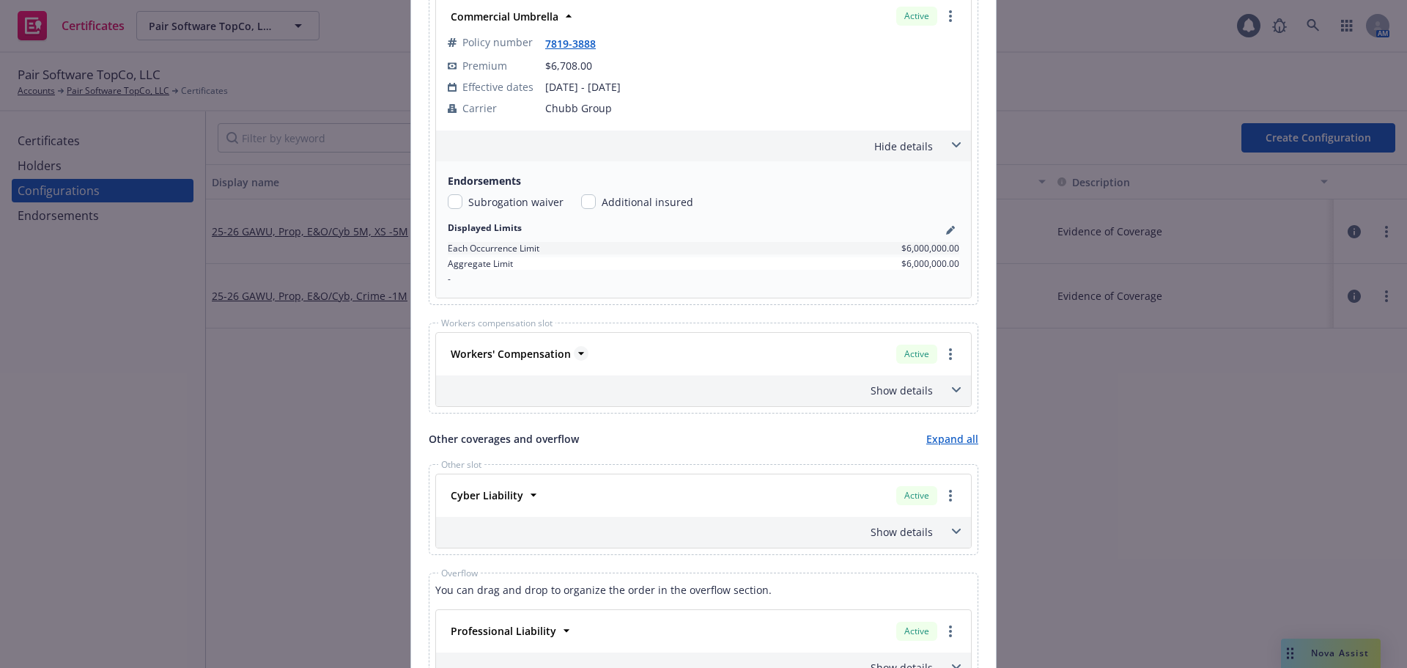
click at [500, 351] on strong "Workers' Compensation" at bounding box center [511, 354] width 120 height 14
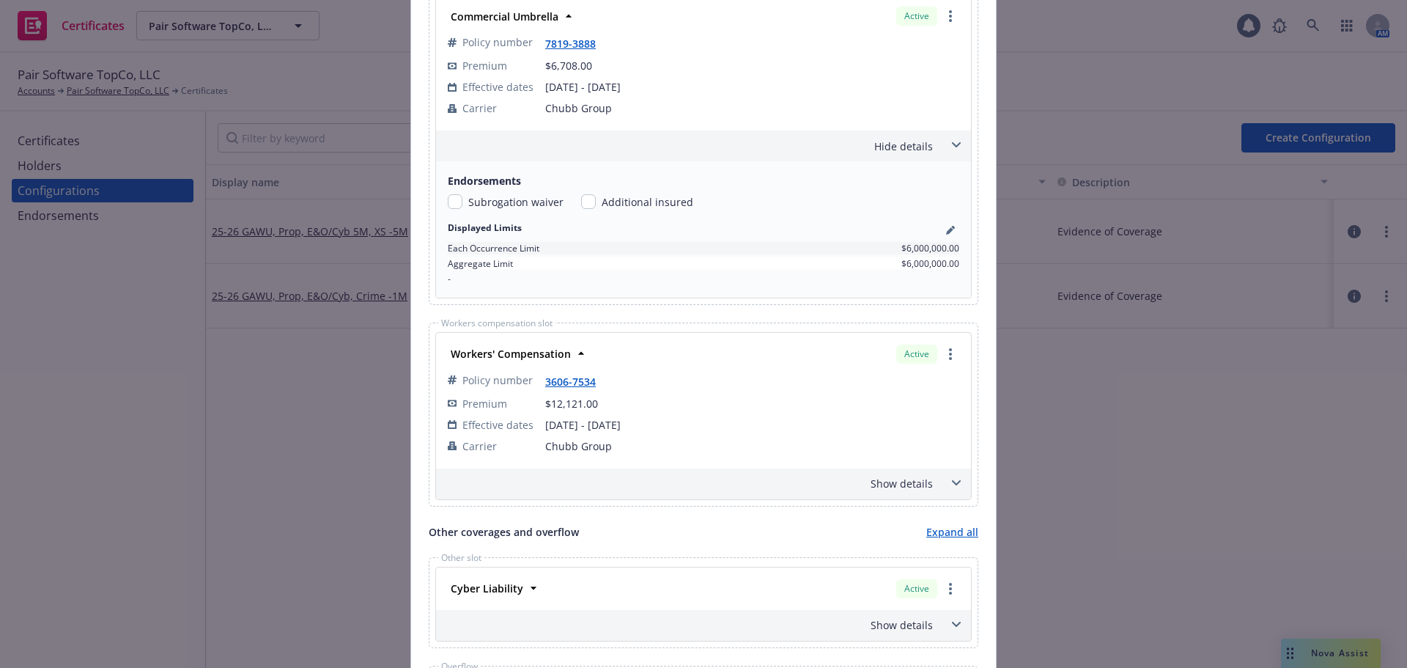
click at [892, 489] on div "Show details" at bounding box center [686, 483] width 494 height 15
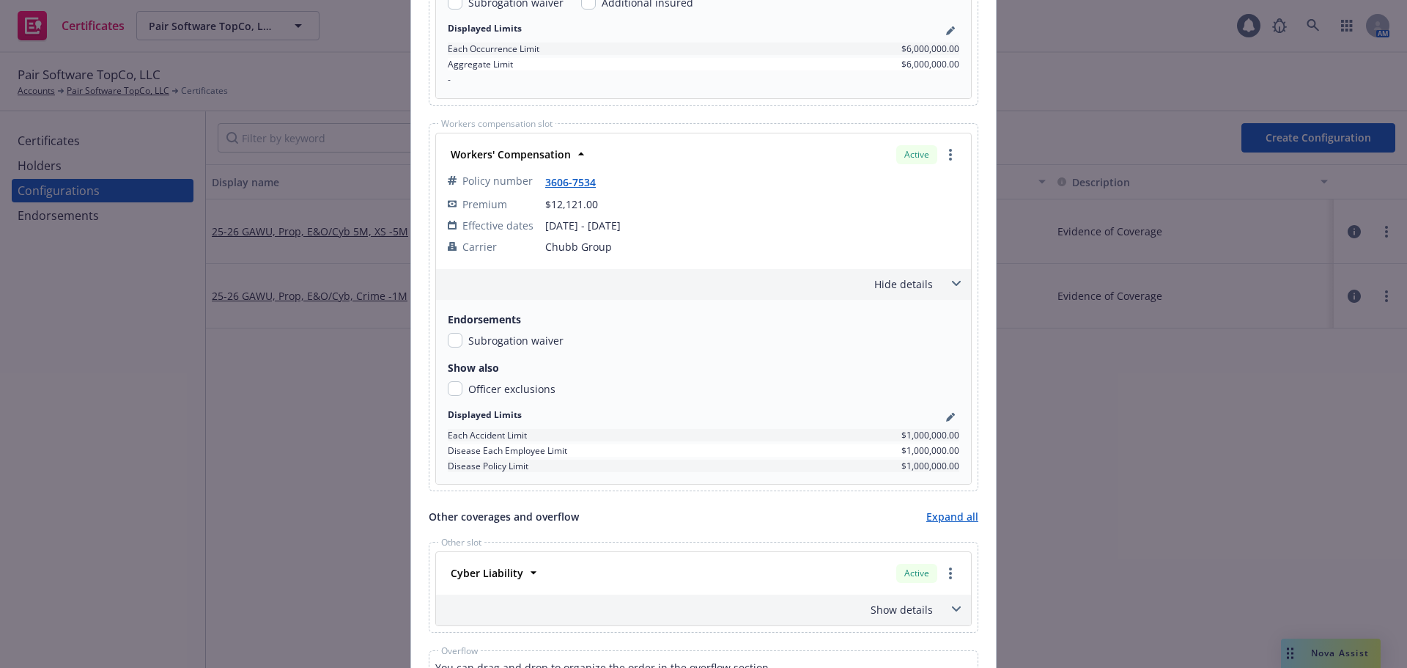
scroll to position [1898, 0]
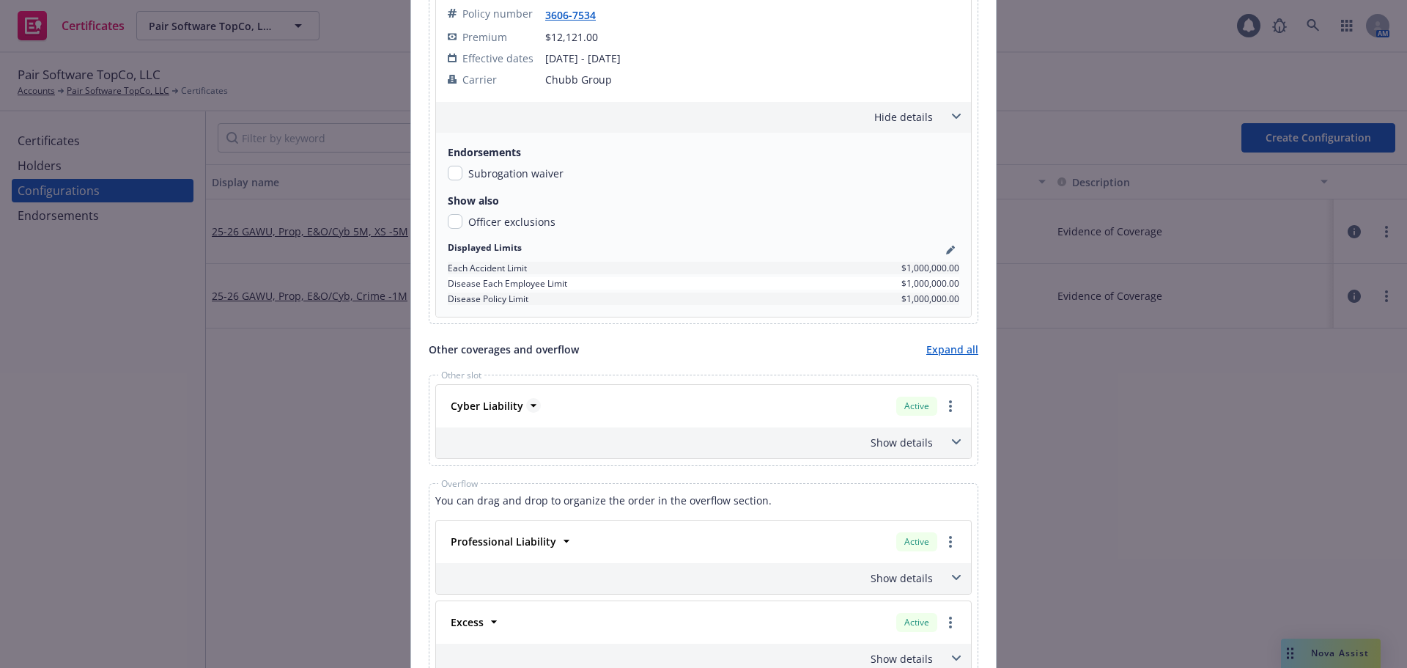
click at [503, 405] on strong "Cyber Liability" at bounding box center [487, 406] width 73 height 14
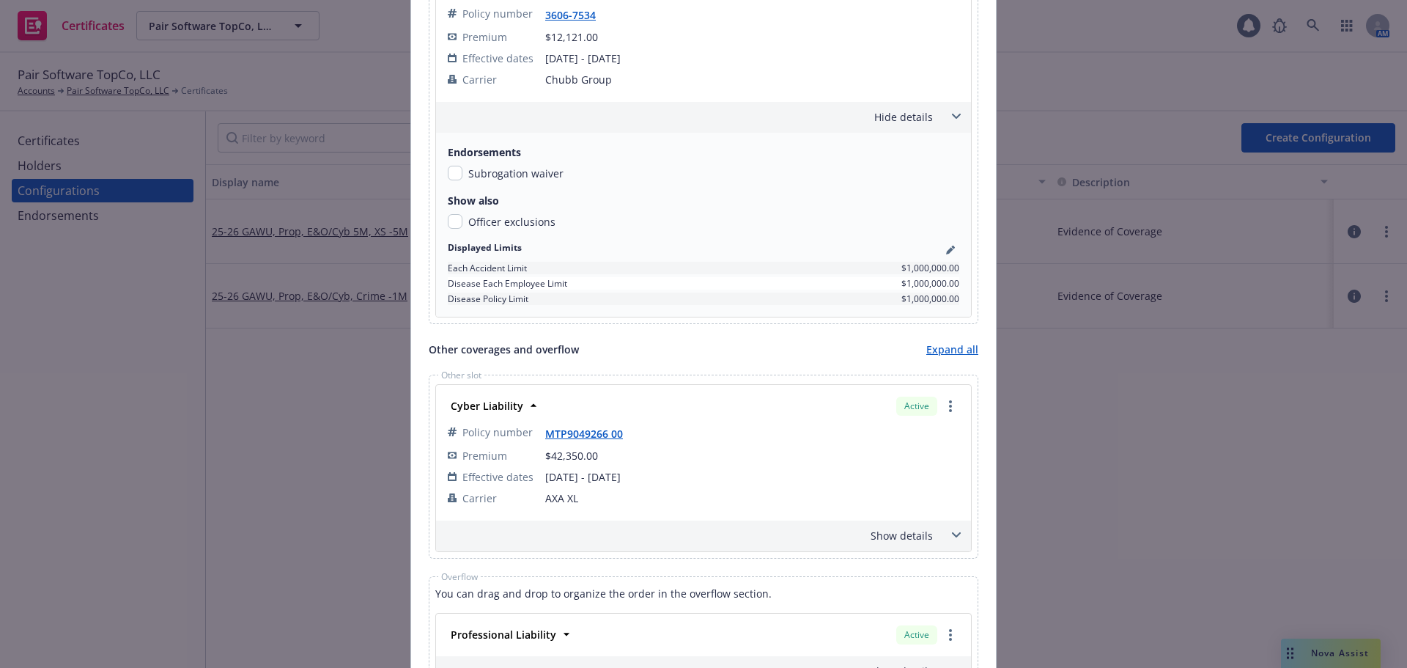
click at [913, 540] on div "Show details" at bounding box center [686, 535] width 494 height 15
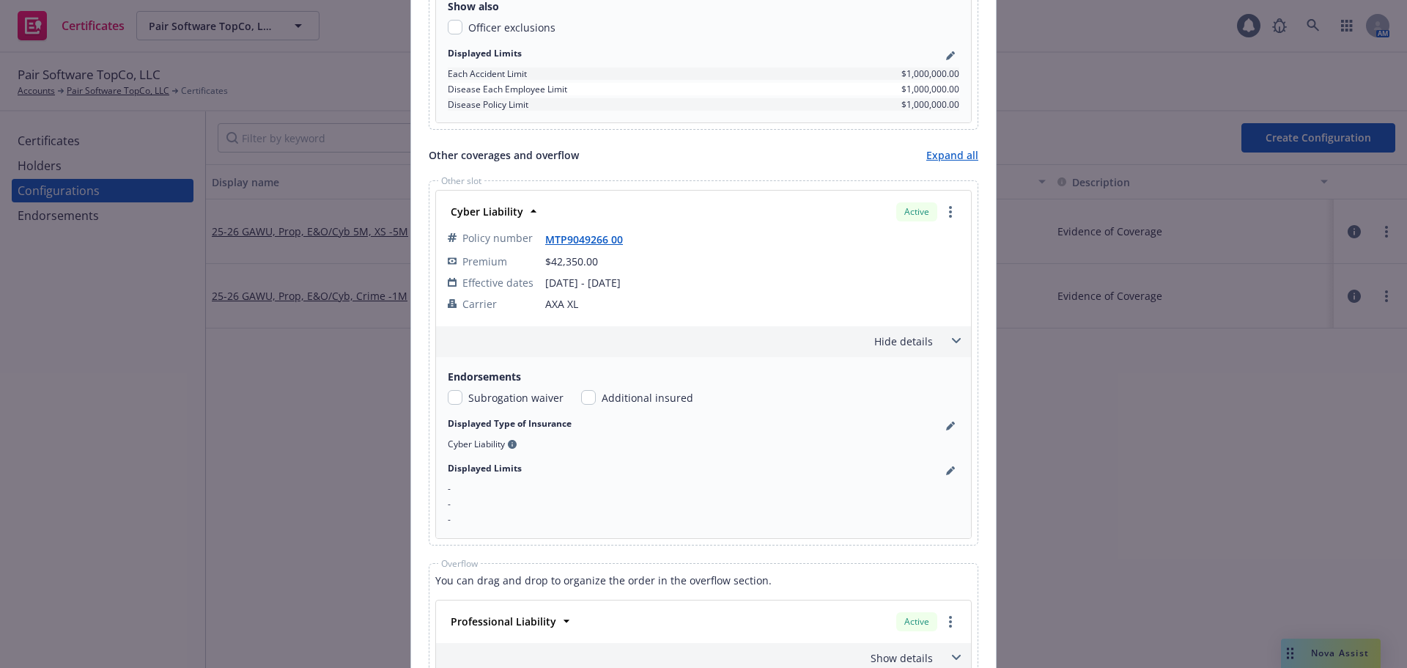
scroll to position [2118, 0]
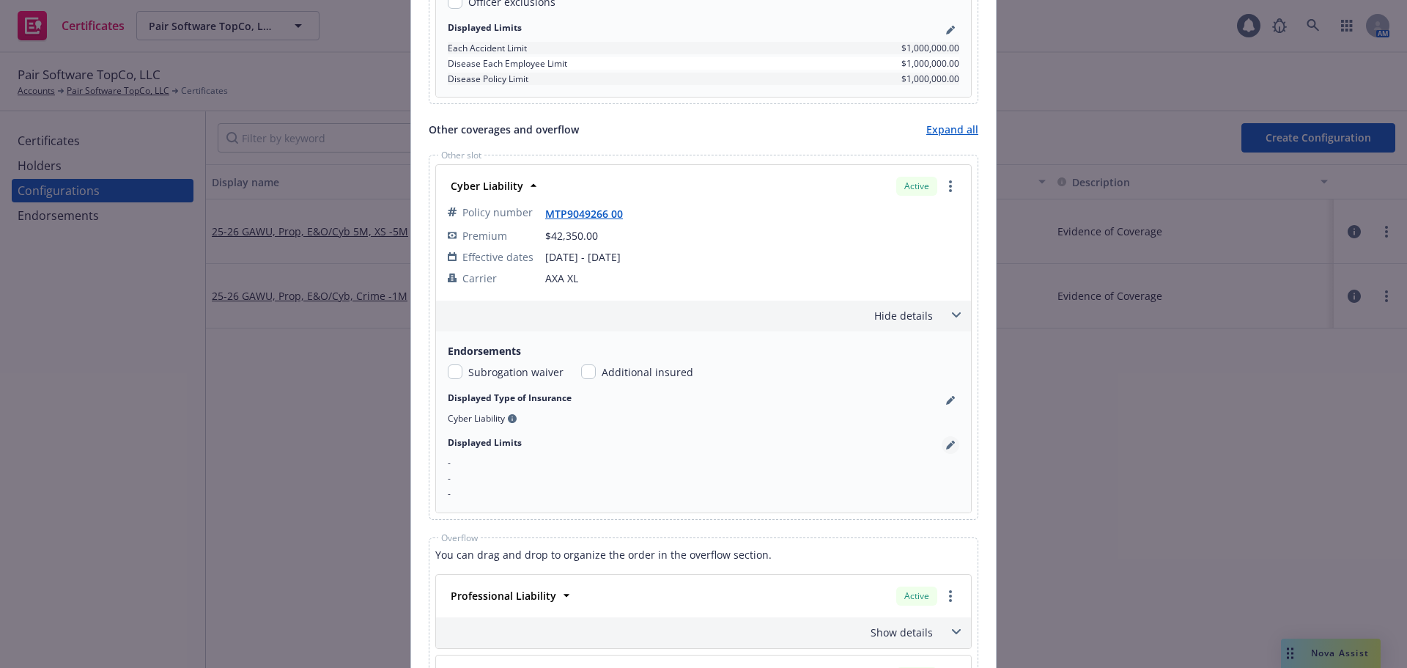
click at [946, 441] on icon "pencil" at bounding box center [950, 445] width 9 height 9
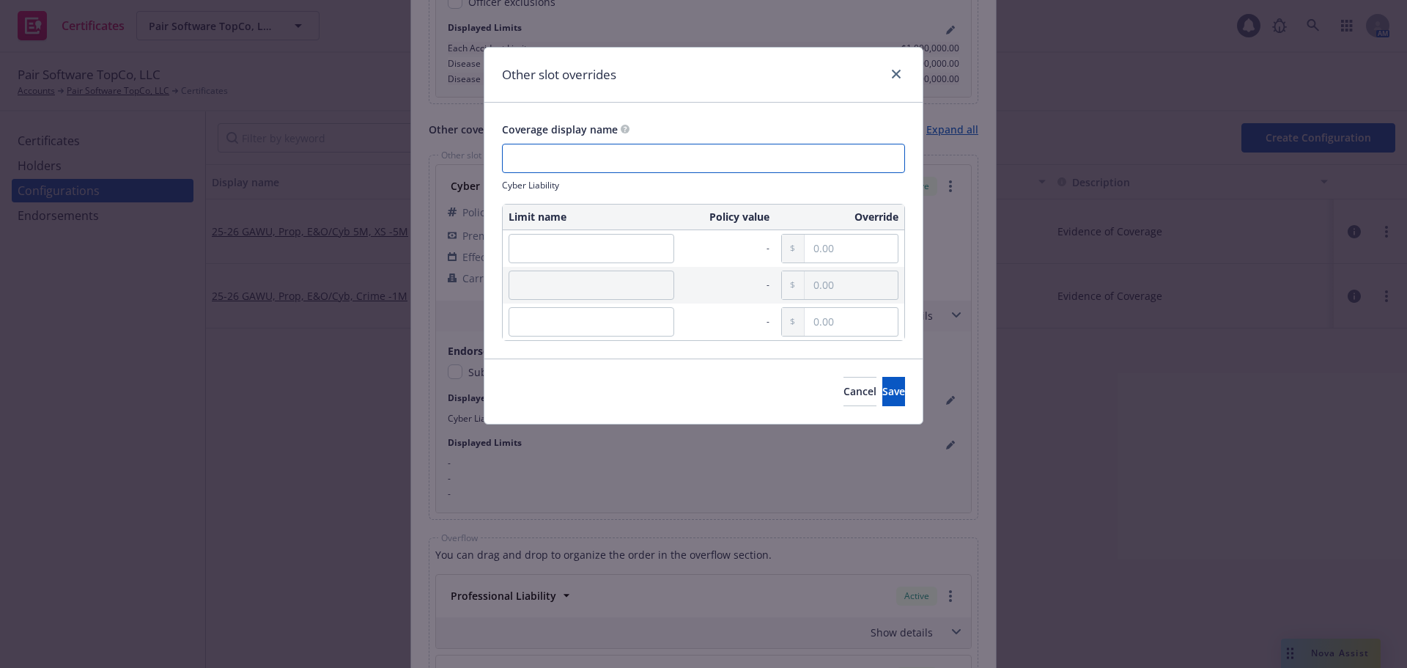
click at [582, 159] on input "text" at bounding box center [703, 158] width 403 height 29
type input "Cyber Liability"
click at [582, 249] on input "text" at bounding box center [592, 248] width 166 height 29
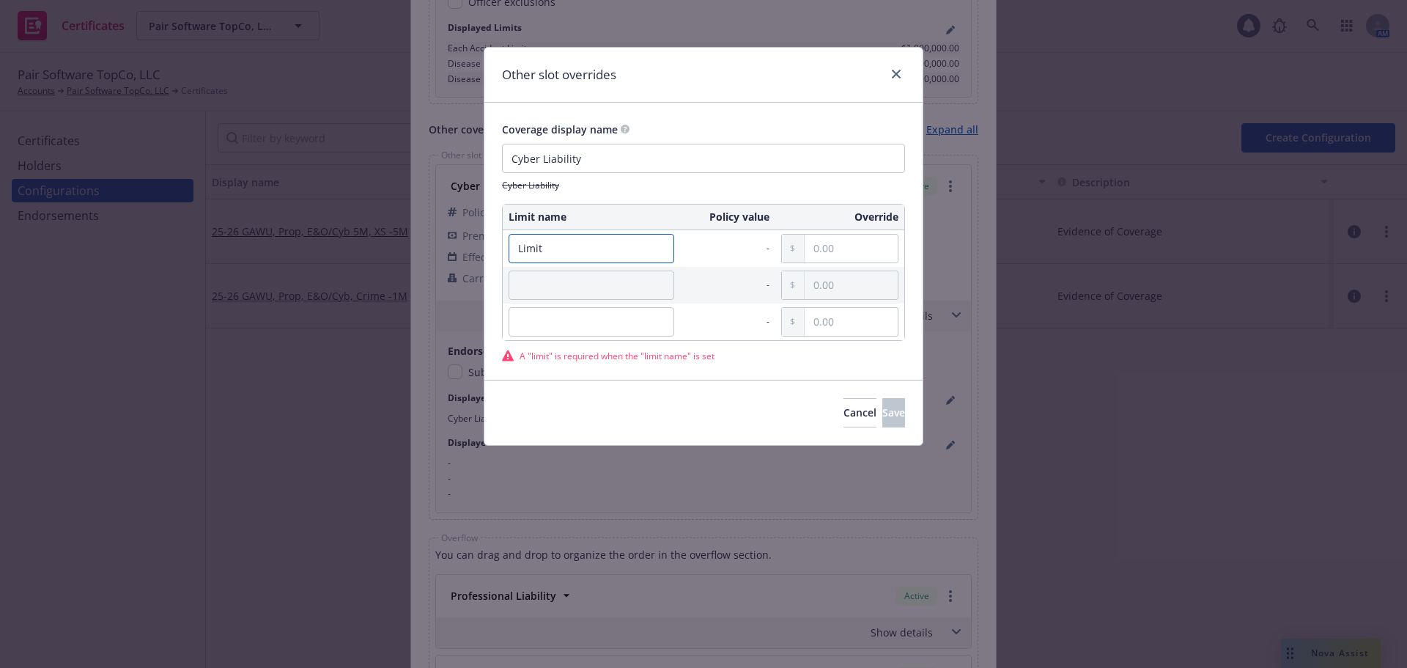
type input "Limit"
click at [846, 246] on input "text" at bounding box center [851, 249] width 93 height 28
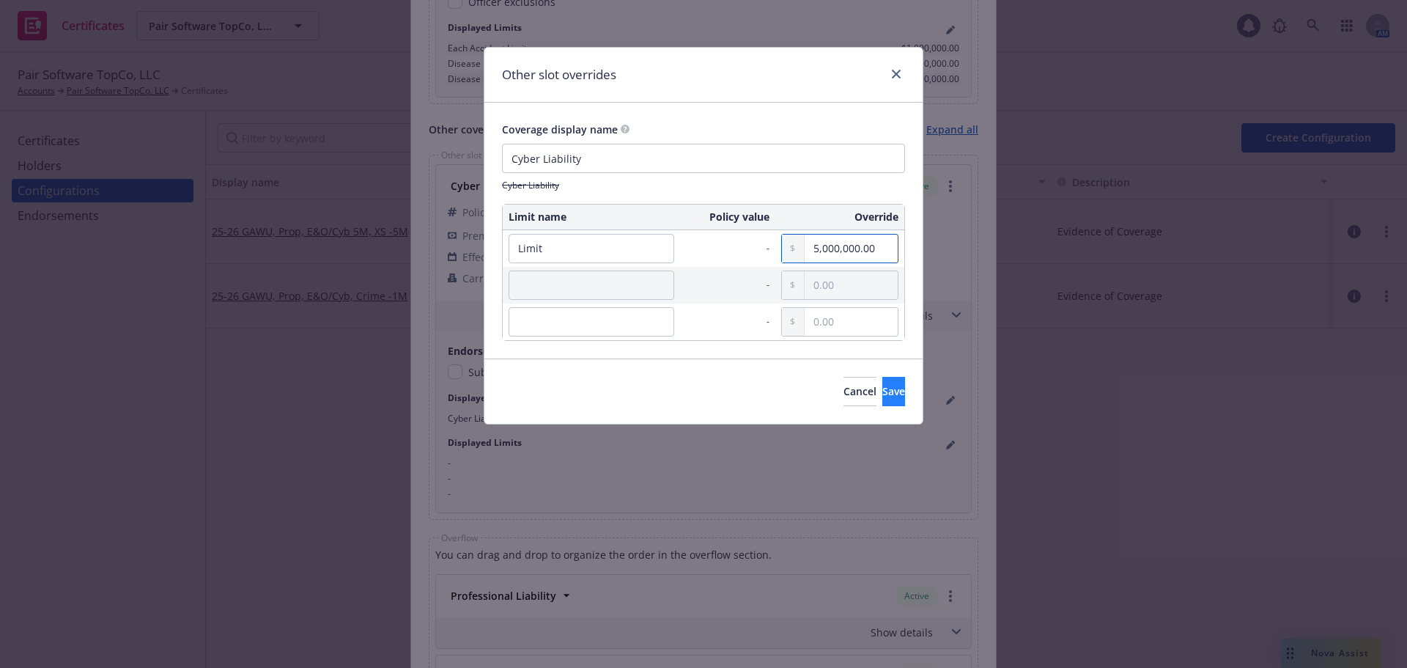
type input "5,000,000.00"
click at [883, 400] on button "Save" at bounding box center [894, 391] width 23 height 29
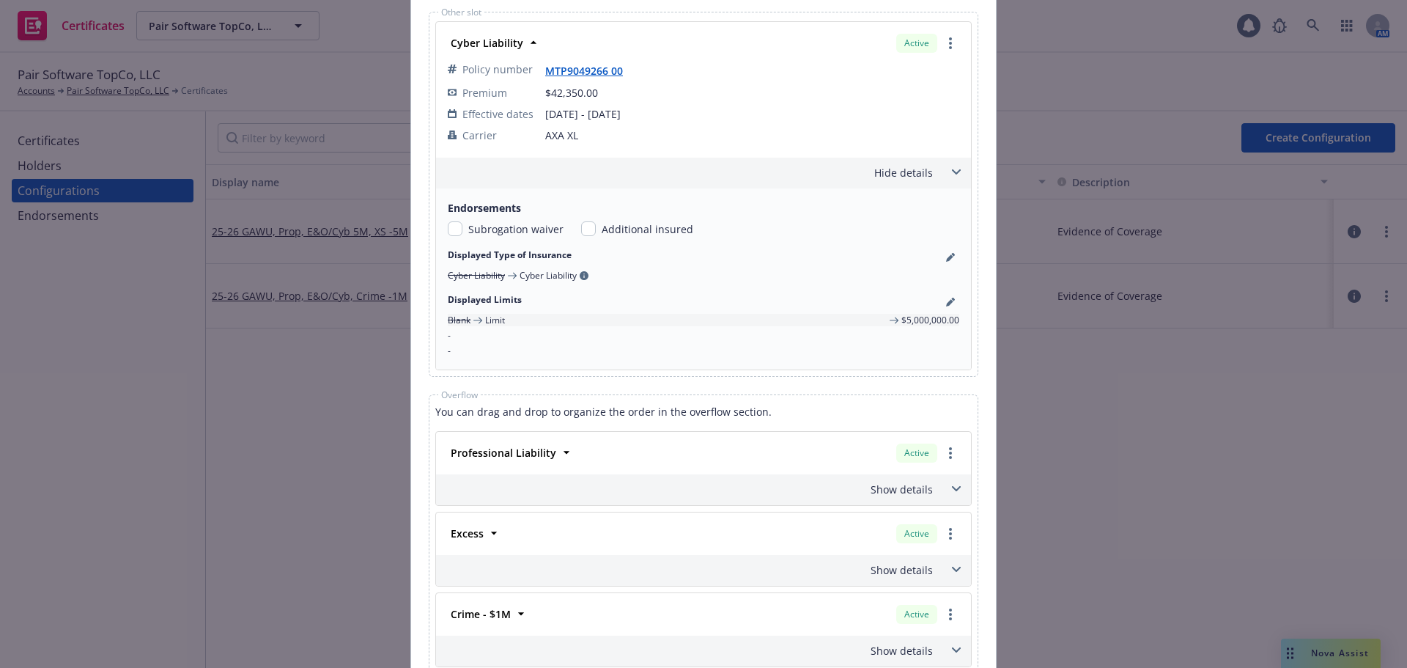
scroll to position [2264, 0]
click at [537, 448] on strong "Professional Liability" at bounding box center [504, 449] width 106 height 14
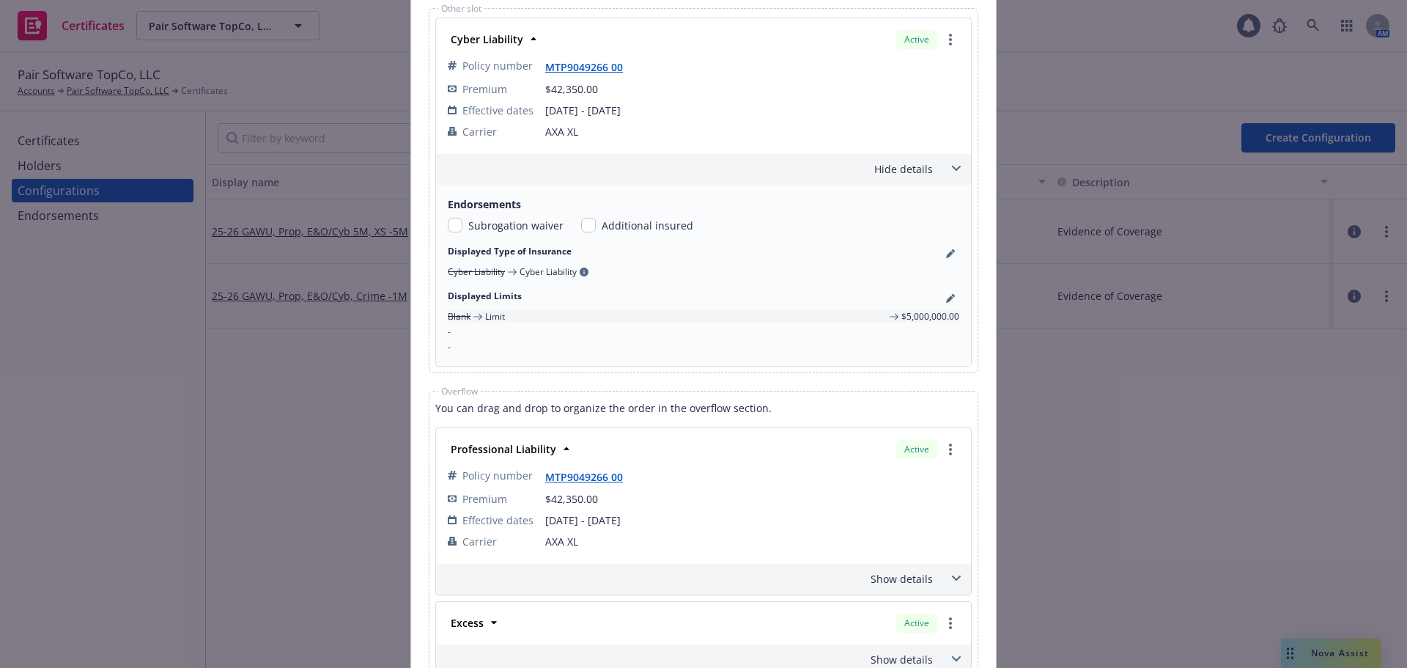
click at [904, 579] on div "Show details" at bounding box center [686, 578] width 494 height 15
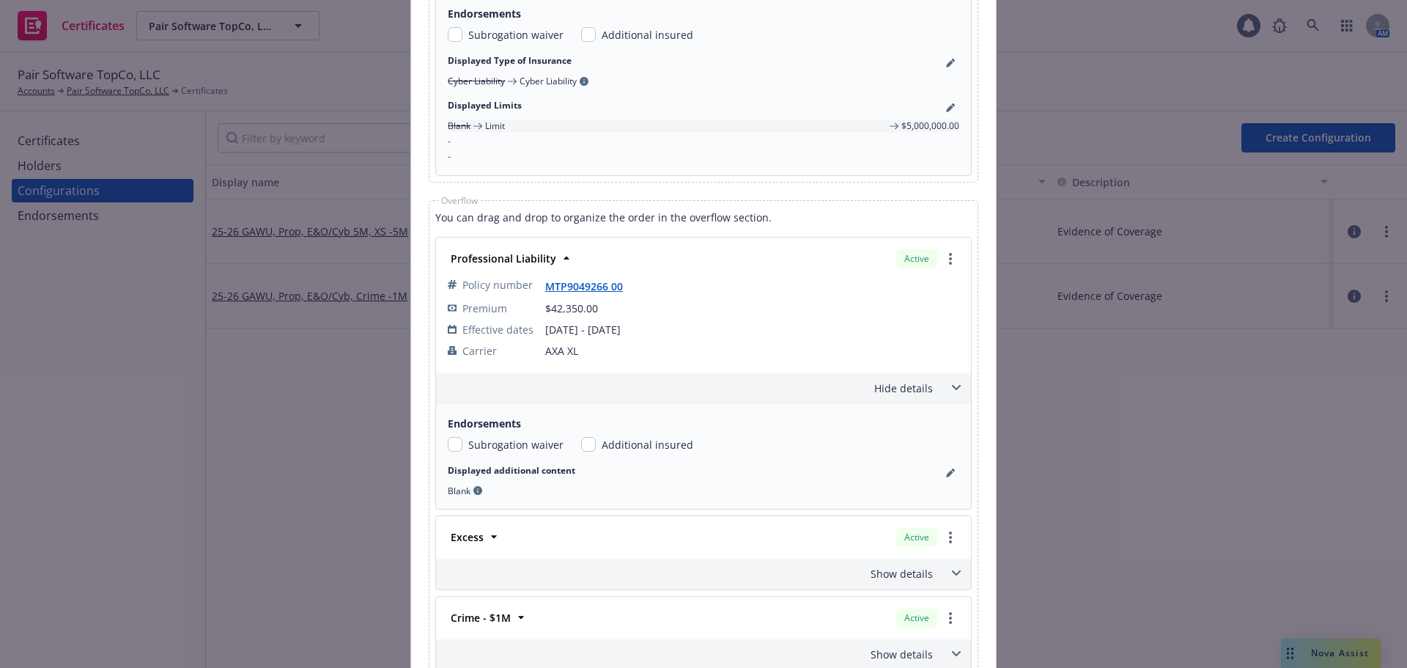
scroll to position [2484, 0]
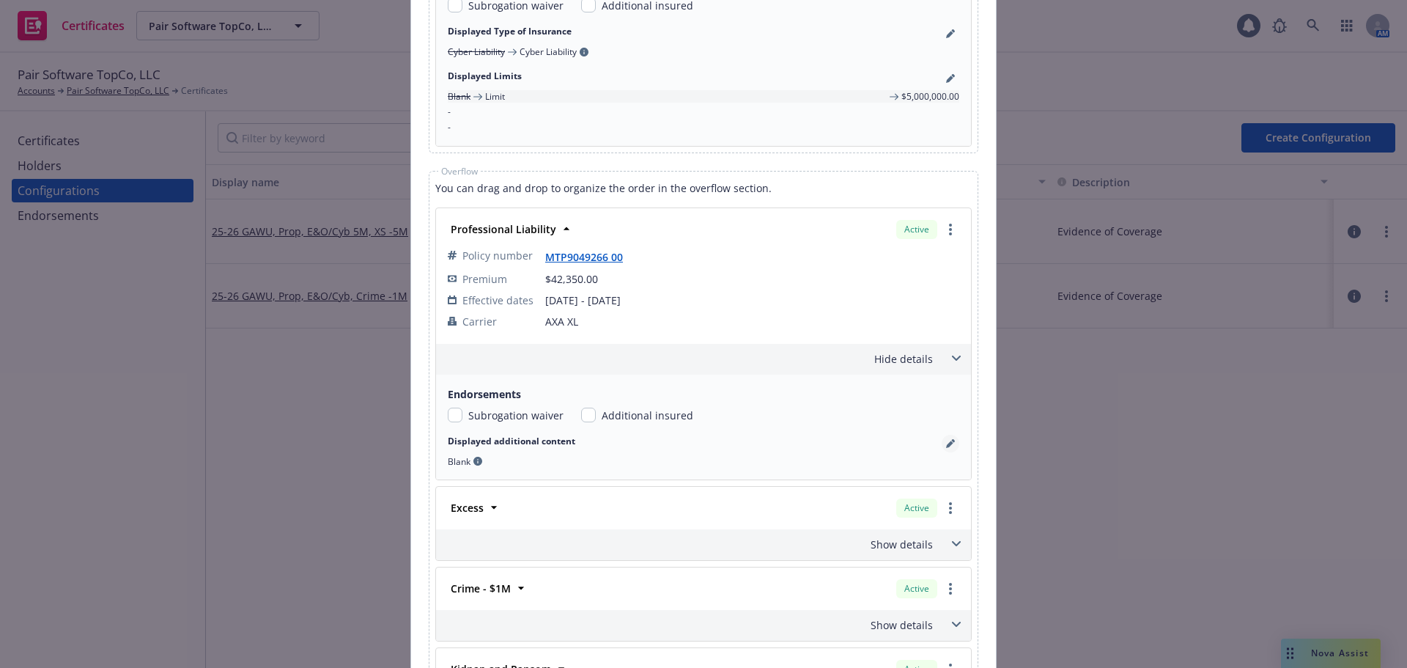
click at [947, 447] on icon "pencil" at bounding box center [950, 443] width 9 height 9
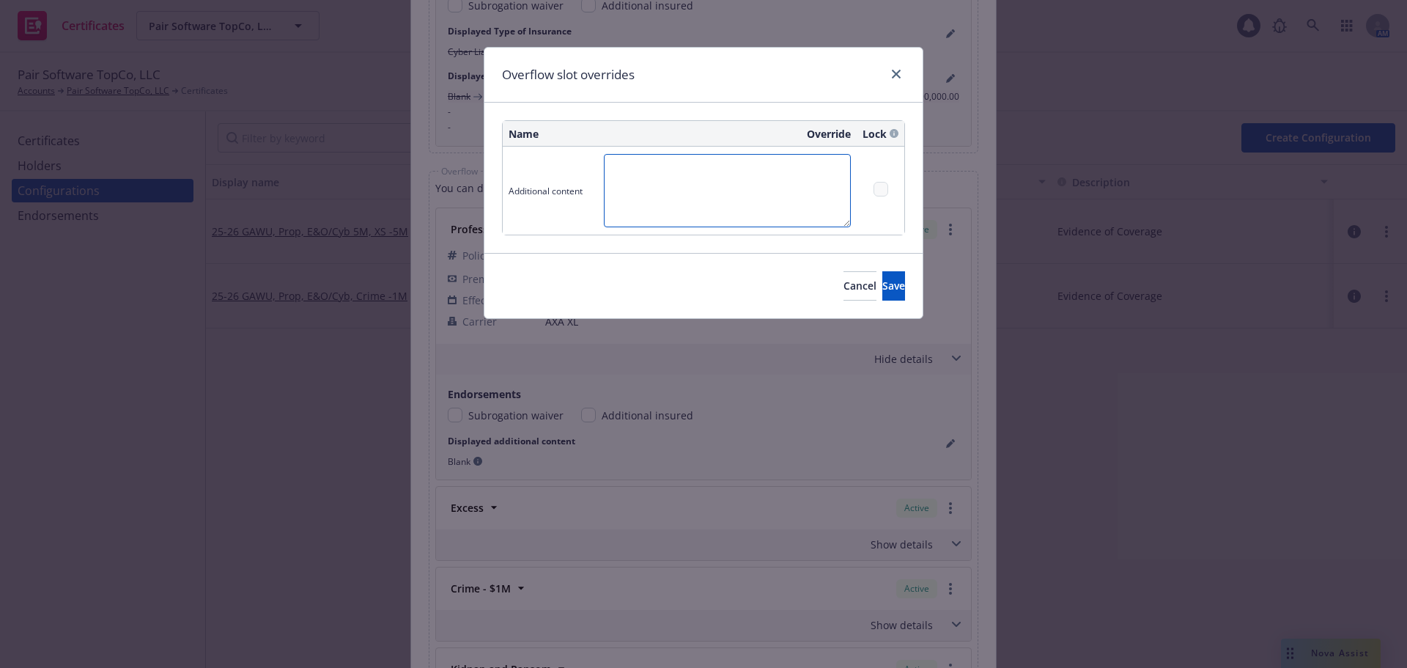
click at [669, 196] on textarea at bounding box center [727, 190] width 247 height 73
type textarea "Professional Liability Limit: $5M"
click at [888, 284] on button "Save" at bounding box center [894, 285] width 23 height 29
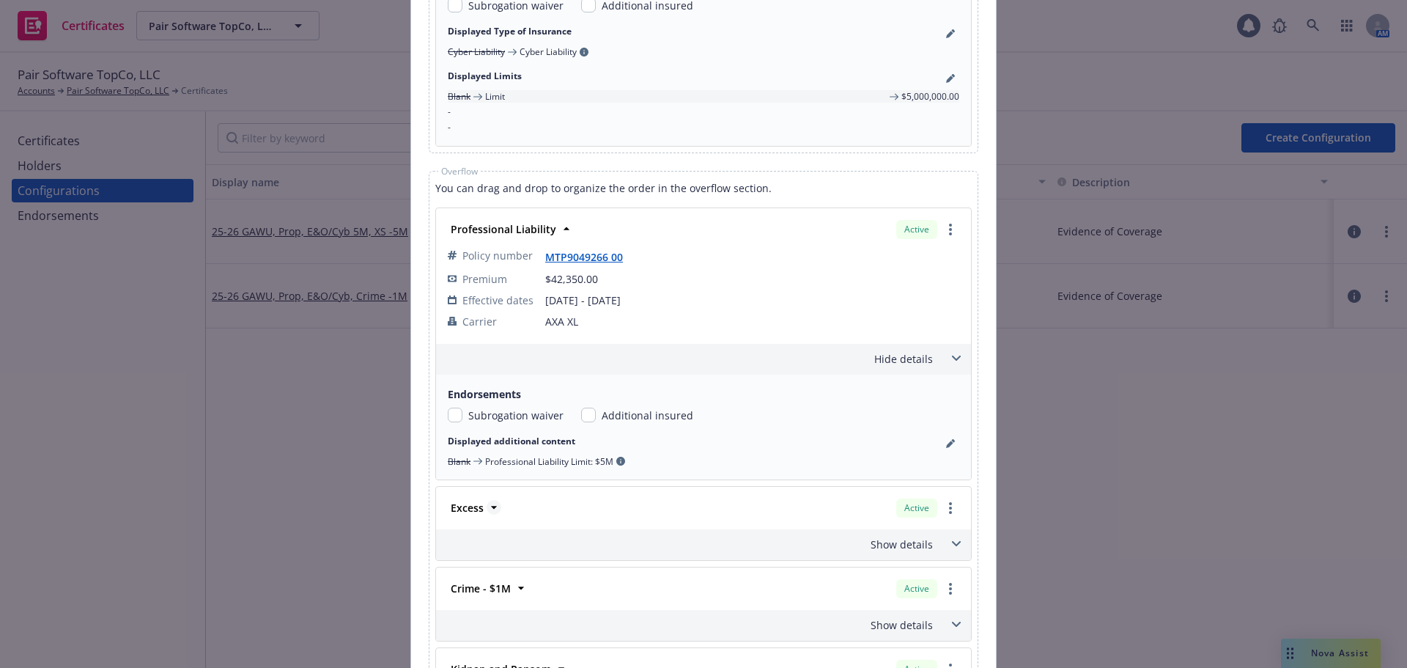
click at [472, 508] on strong "Excess" at bounding box center [467, 508] width 33 height 14
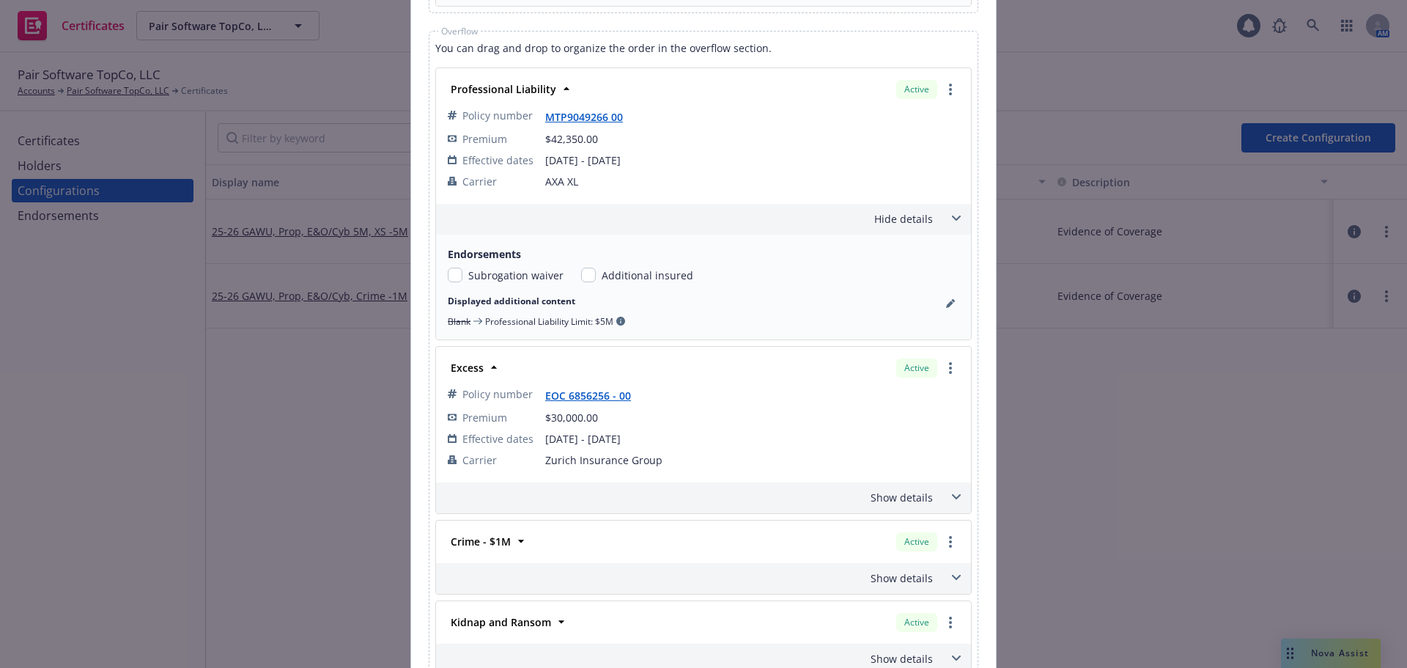
scroll to position [2631, 0]
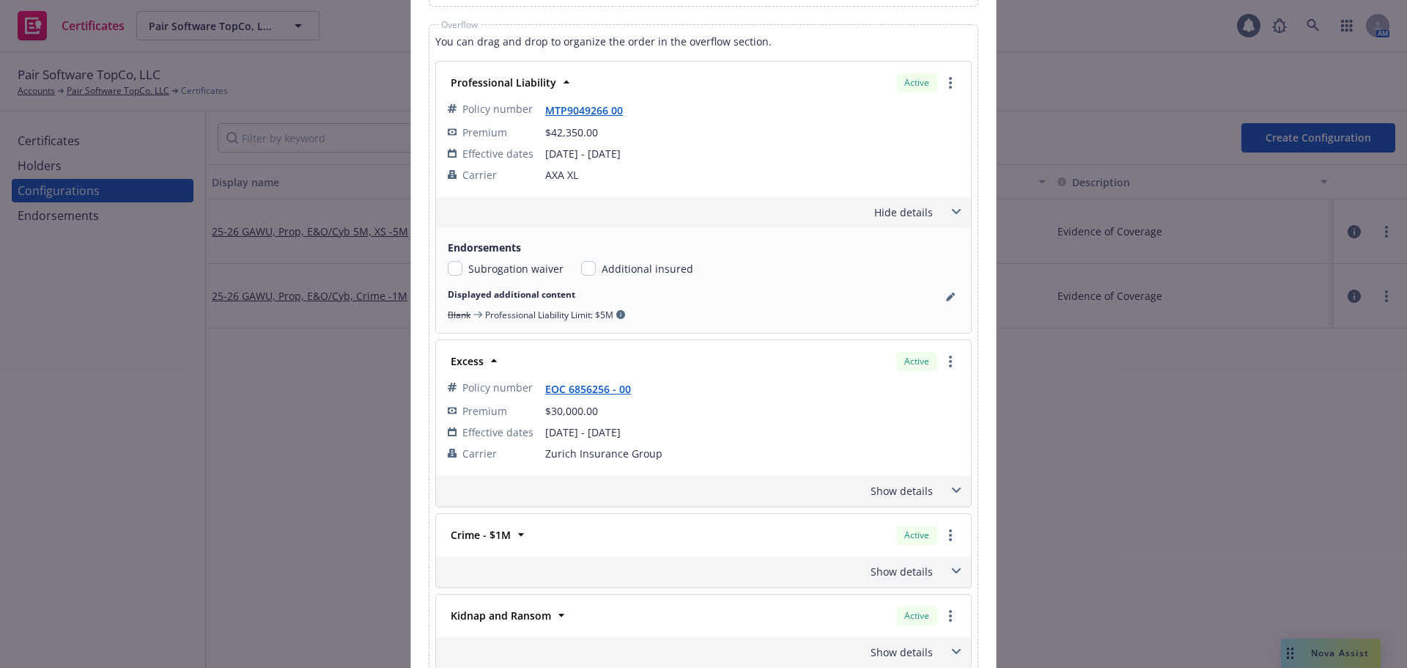
click at [895, 492] on div "Show details" at bounding box center [686, 490] width 494 height 15
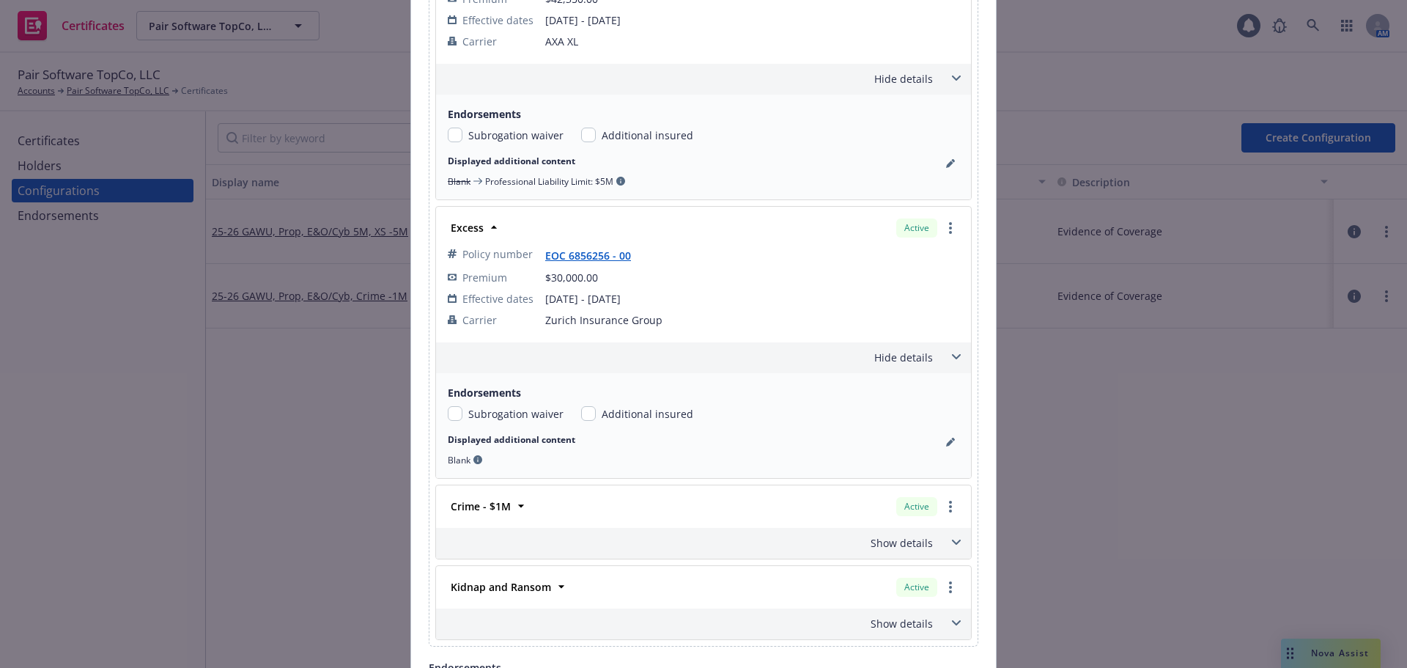
scroll to position [2778, 0]
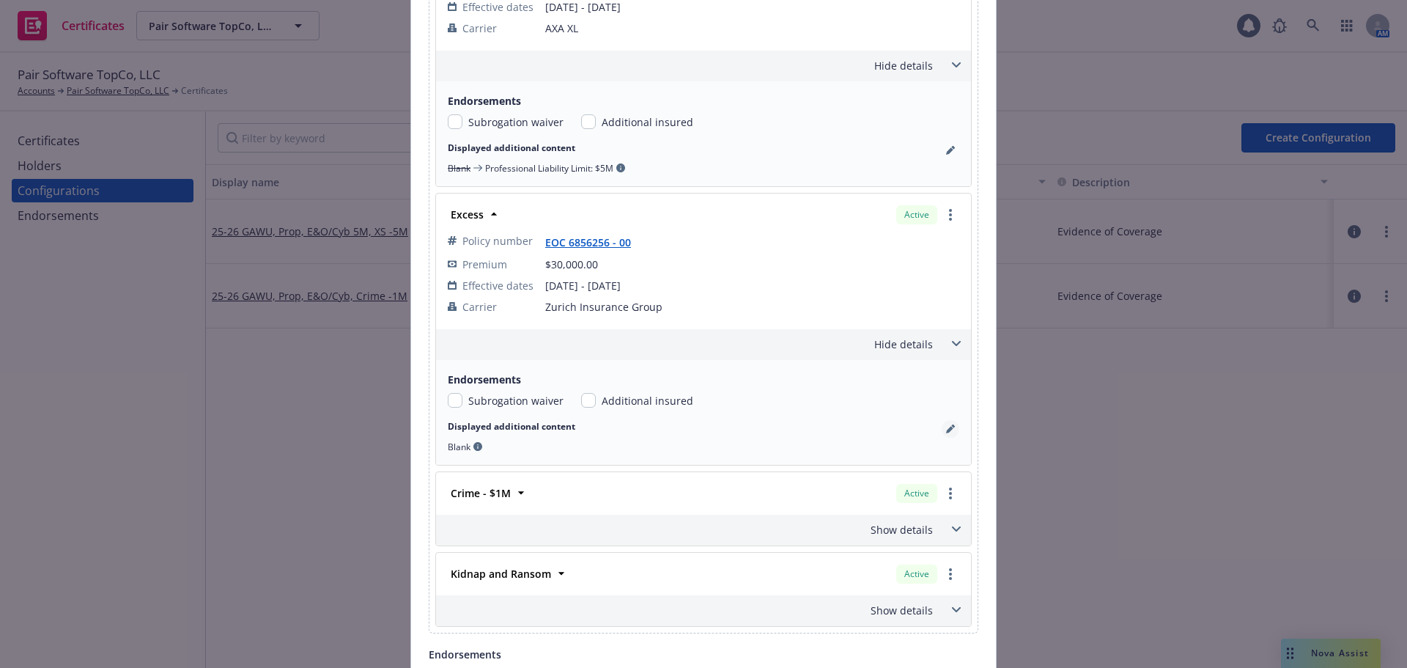
click at [946, 429] on icon "pencil" at bounding box center [949, 429] width 7 height 7
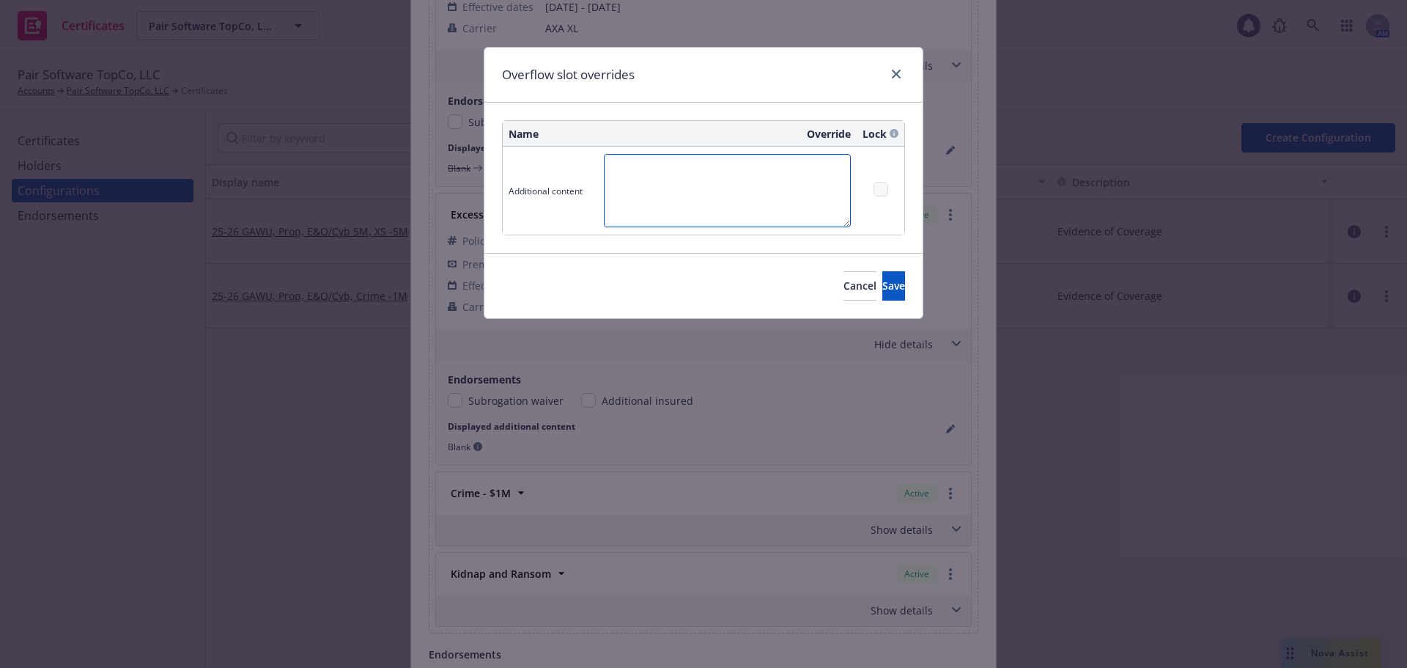
click at [651, 193] on textarea at bounding box center [727, 190] width 247 height 73
type textarea "Excess E&O/Cyber Limit: $5M"
click at [883, 288] on span "Save" at bounding box center [894, 286] width 23 height 14
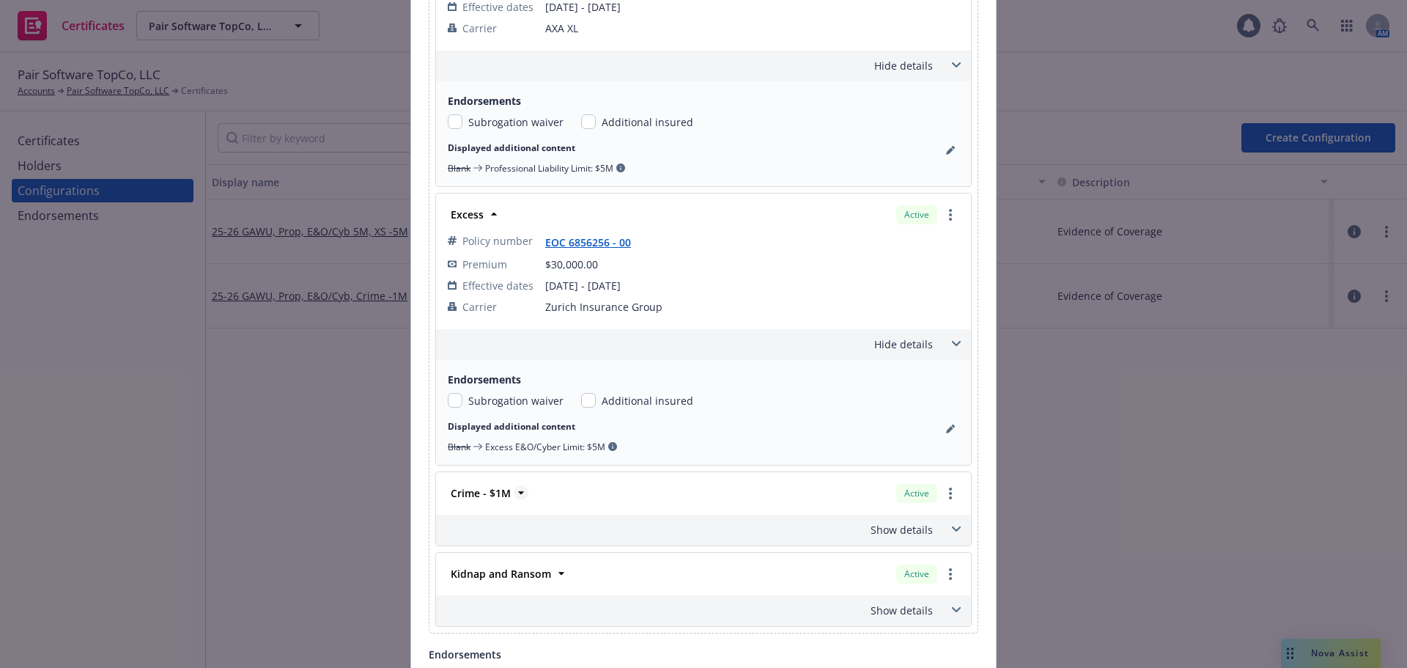
click at [483, 493] on strong "Crime - $1M" at bounding box center [481, 493] width 60 height 14
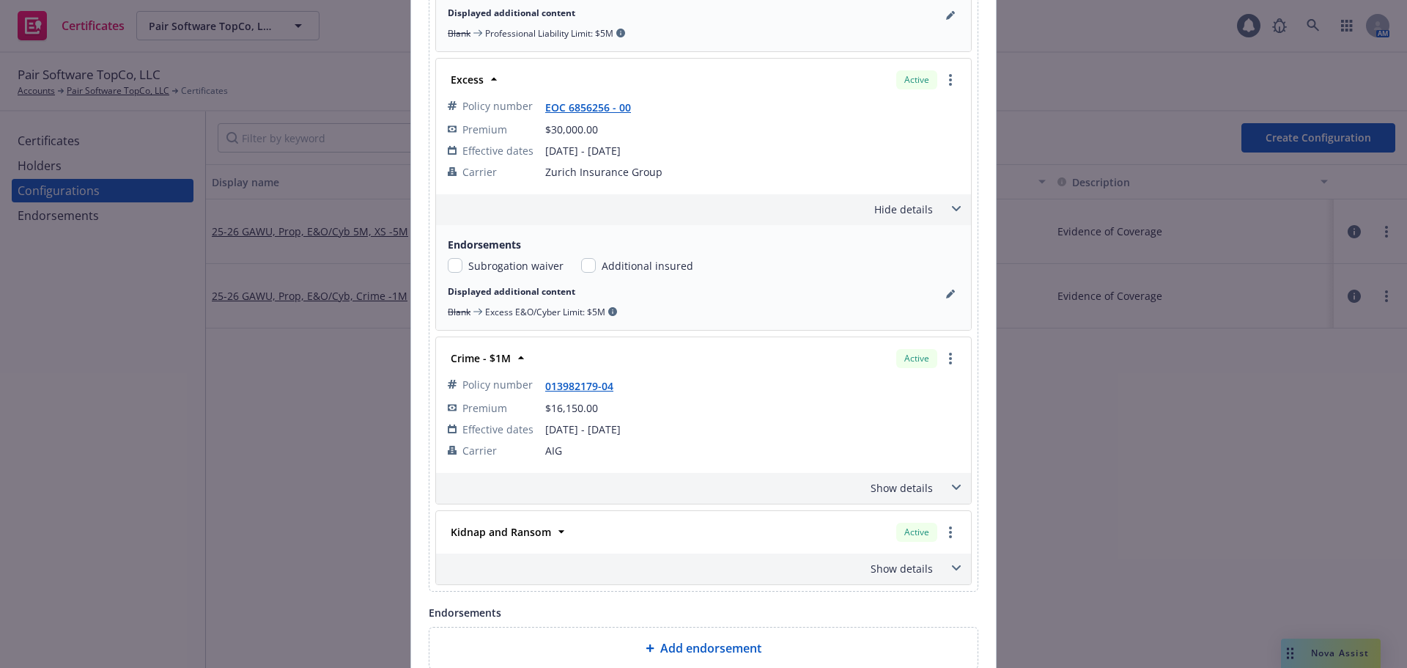
scroll to position [2924, 0]
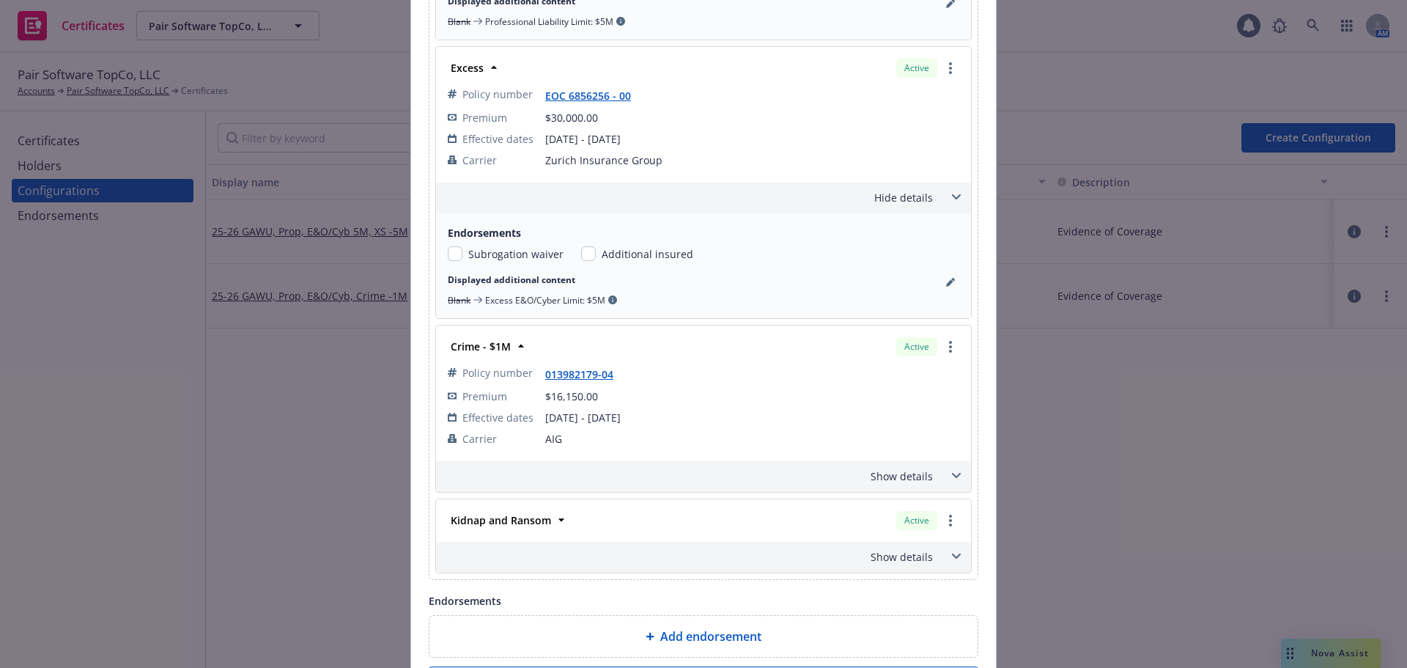
click at [910, 479] on div "Show details" at bounding box center [686, 475] width 494 height 15
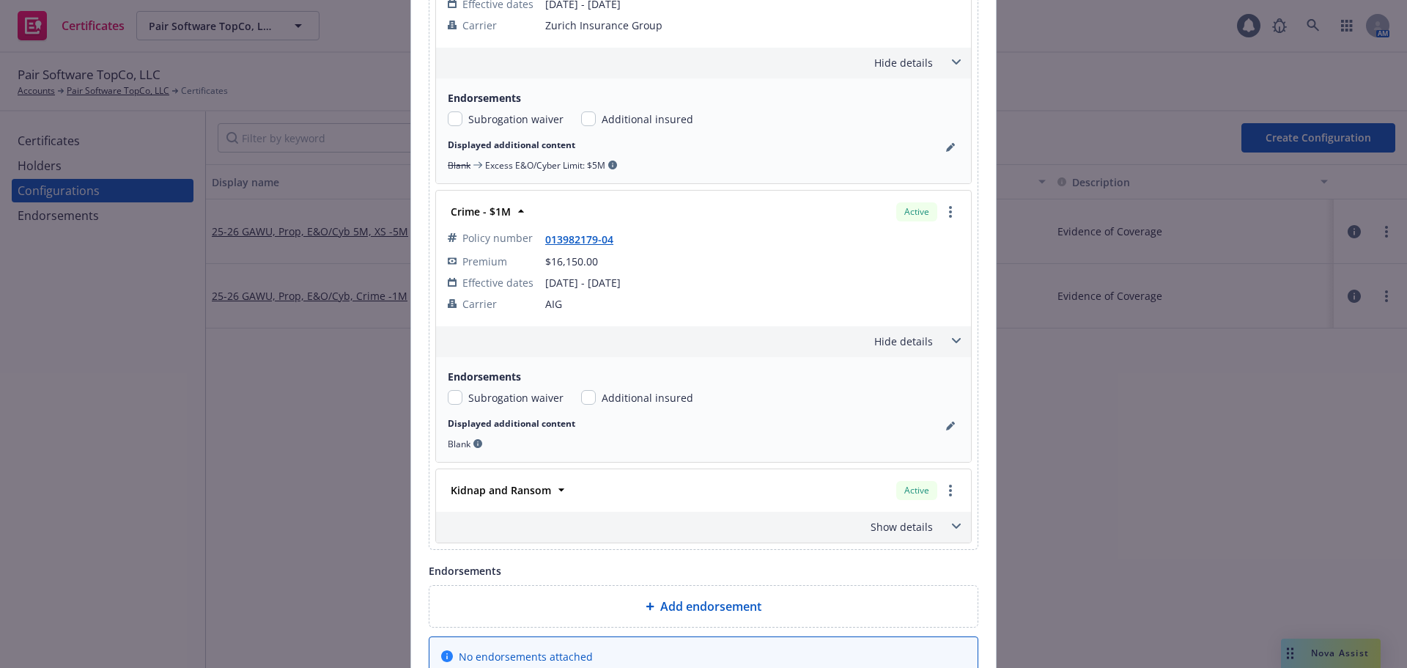
scroll to position [3071, 0]
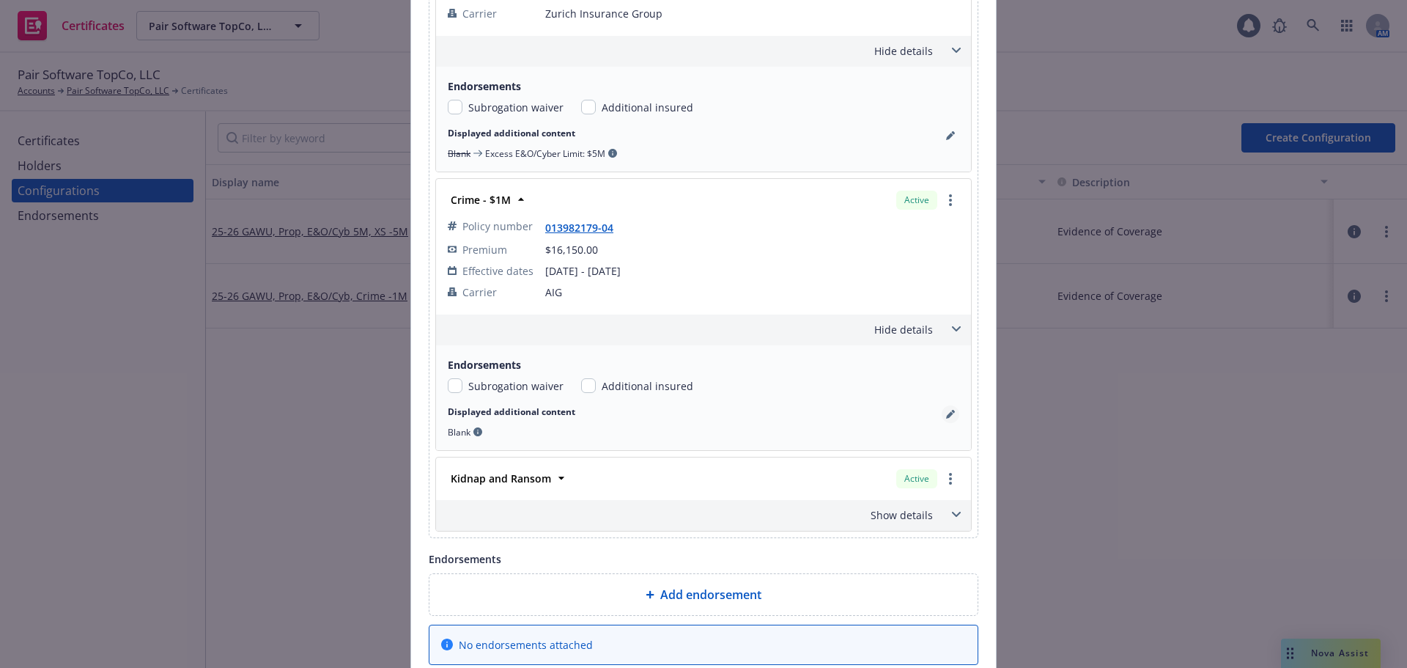
click at [948, 419] on link "pencil" at bounding box center [951, 414] width 18 height 18
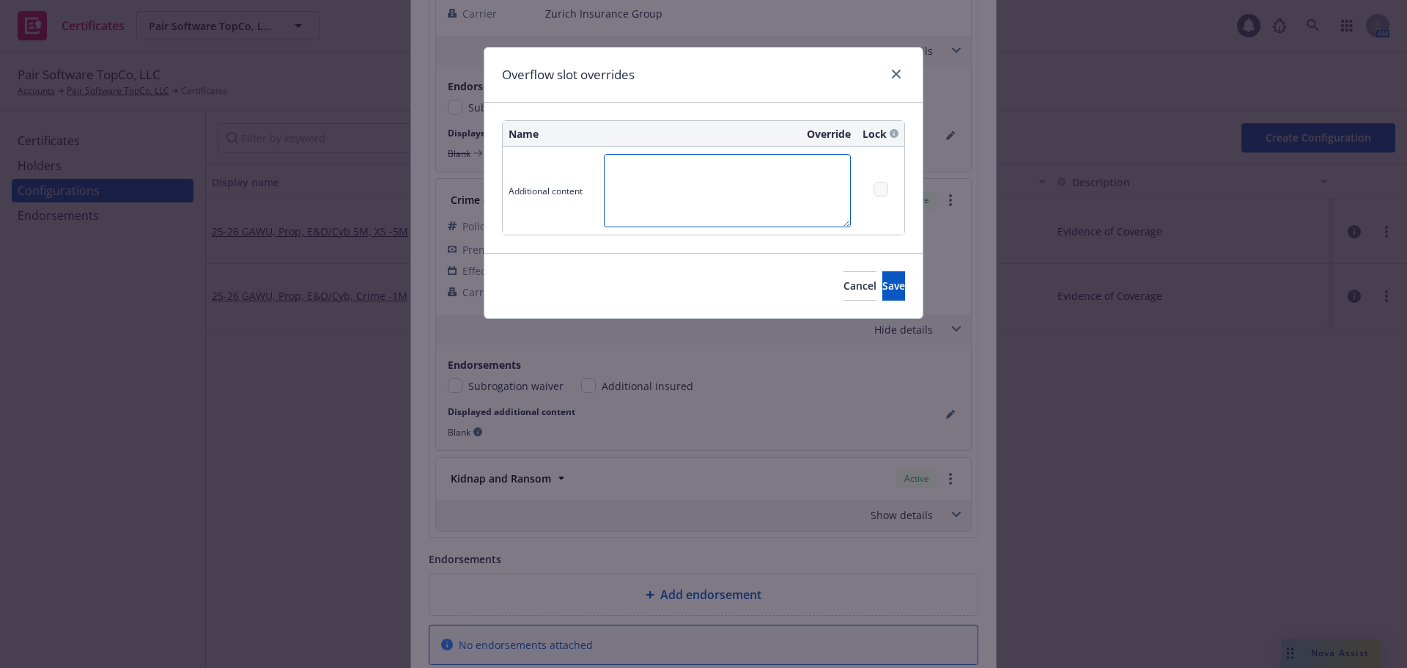
click at [637, 194] on textarea at bounding box center [727, 190] width 247 height 73
type textarea "Crime Limit: $1,000,000"
click at [883, 292] on span "Save" at bounding box center [894, 286] width 23 height 14
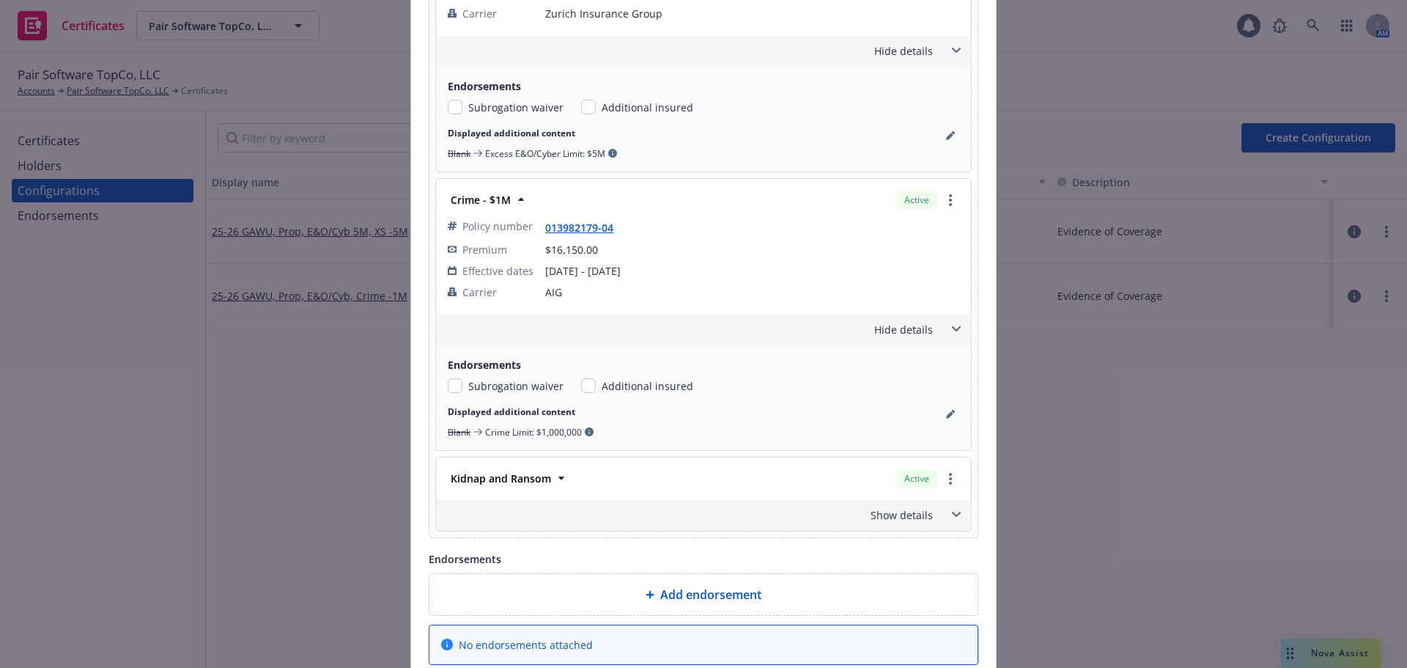
scroll to position [3144, 0]
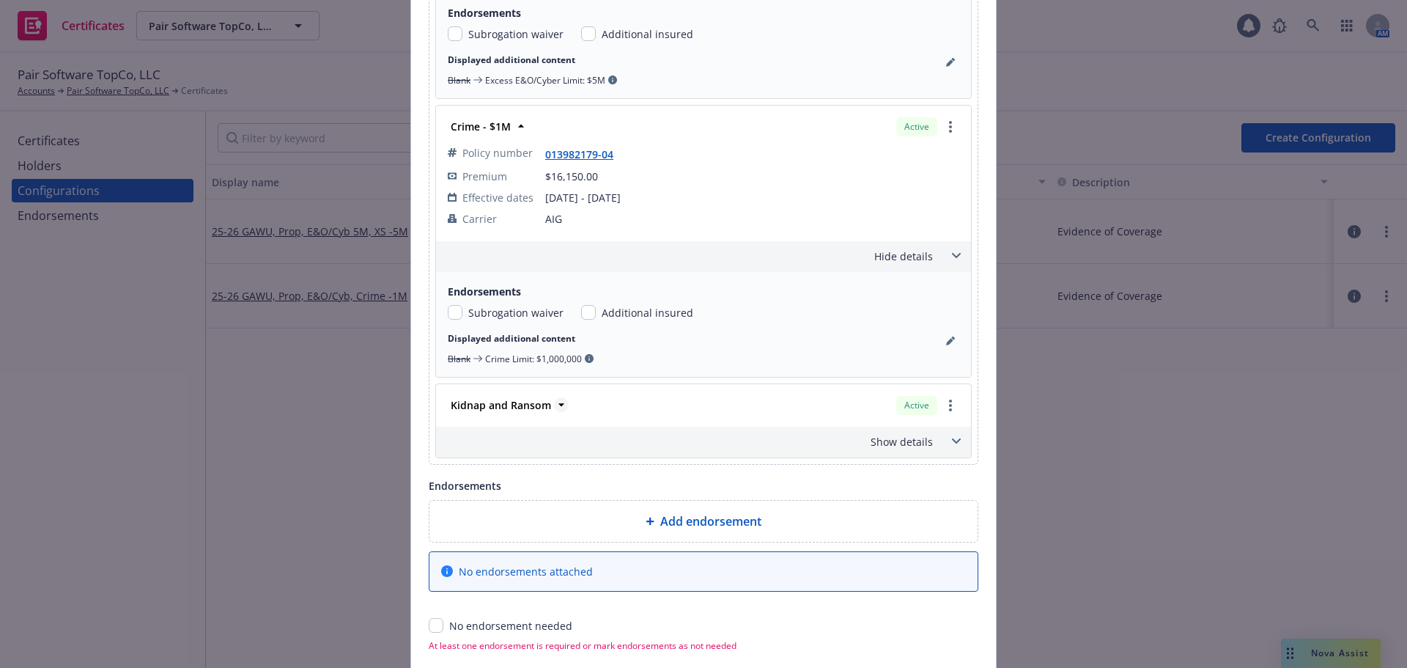
click at [531, 404] on strong "Kidnap and Ransom" at bounding box center [501, 405] width 100 height 14
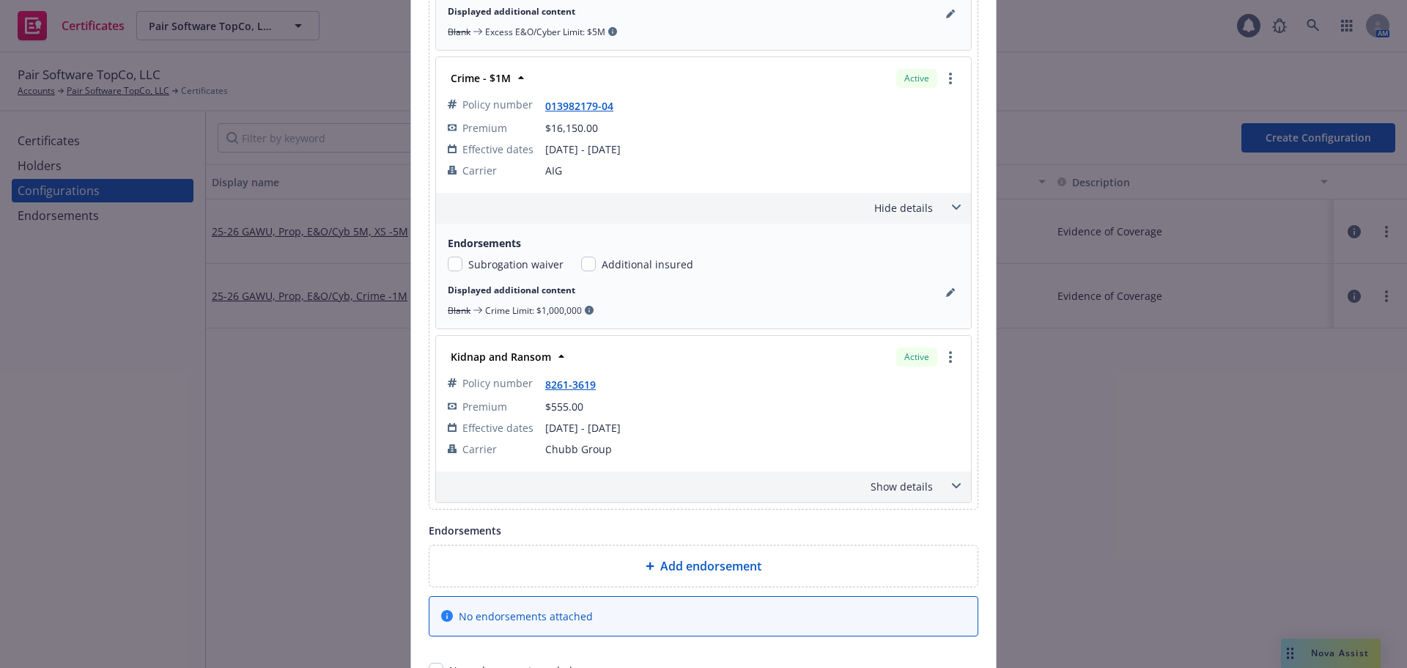
scroll to position [3217, 0]
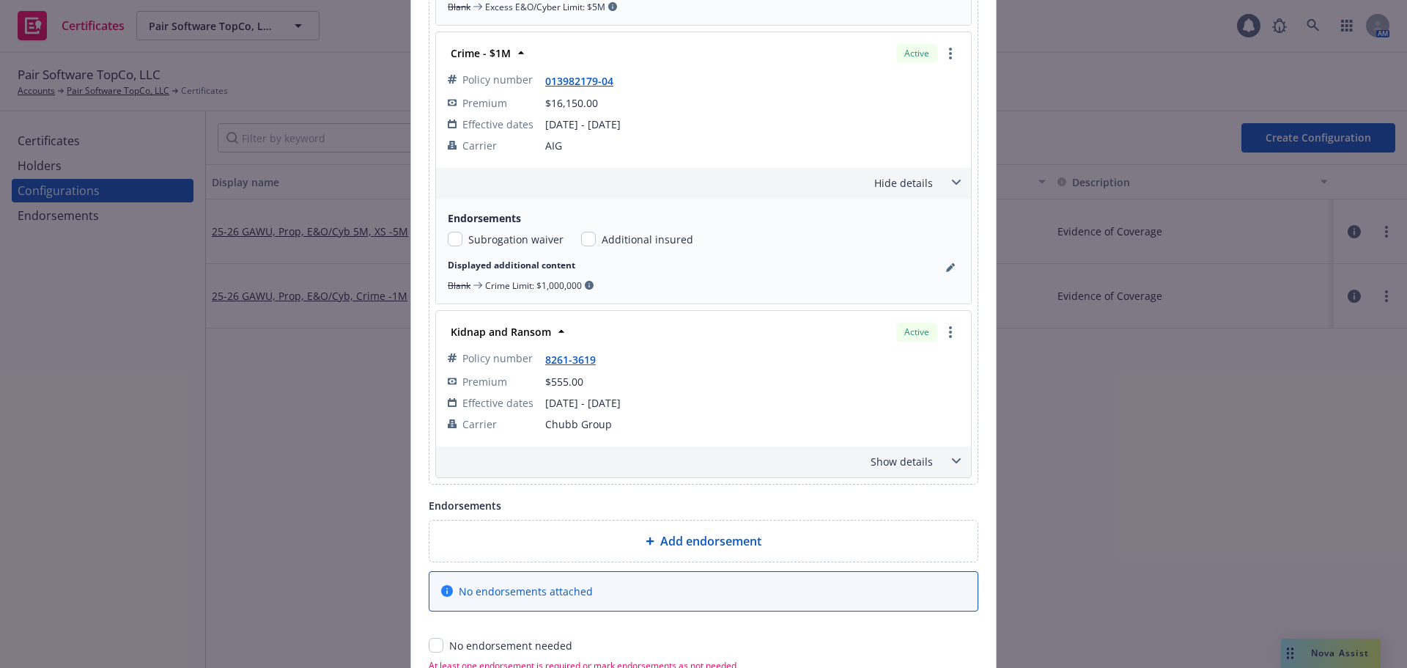
click at [929, 463] on div "Show details" at bounding box center [703, 461] width 535 height 31
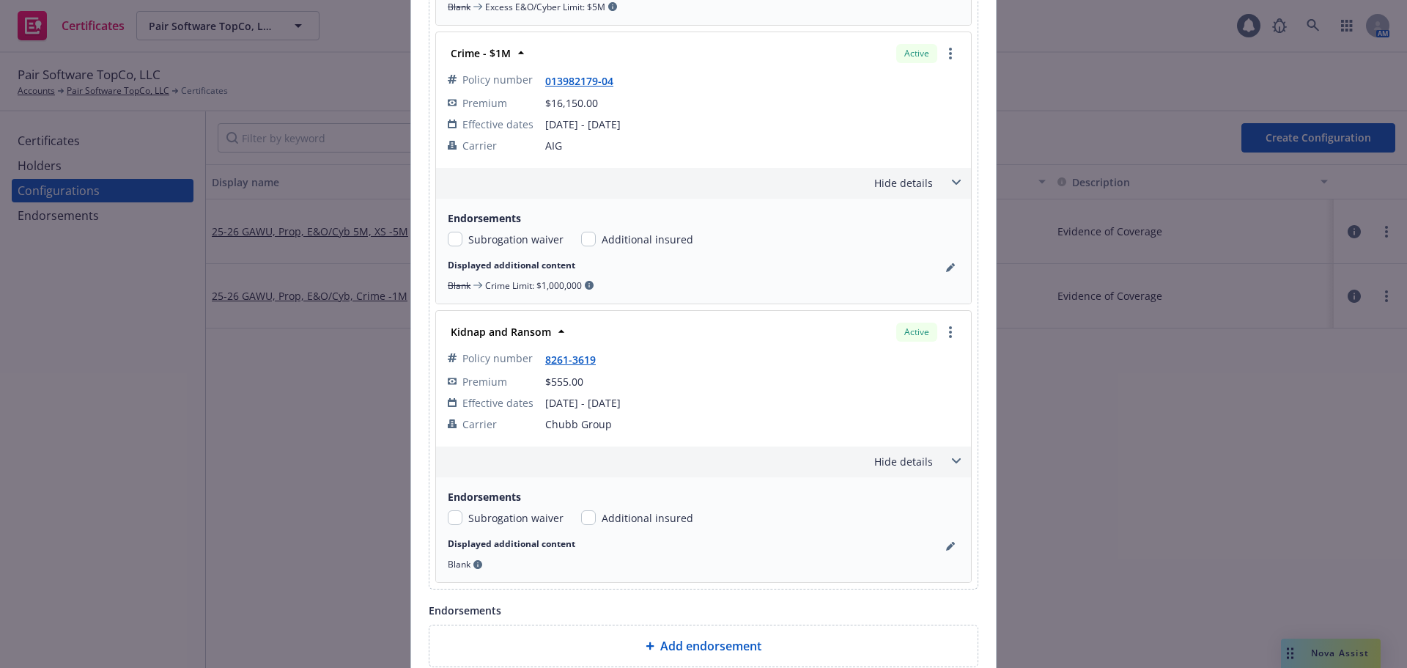
scroll to position [3291, 0]
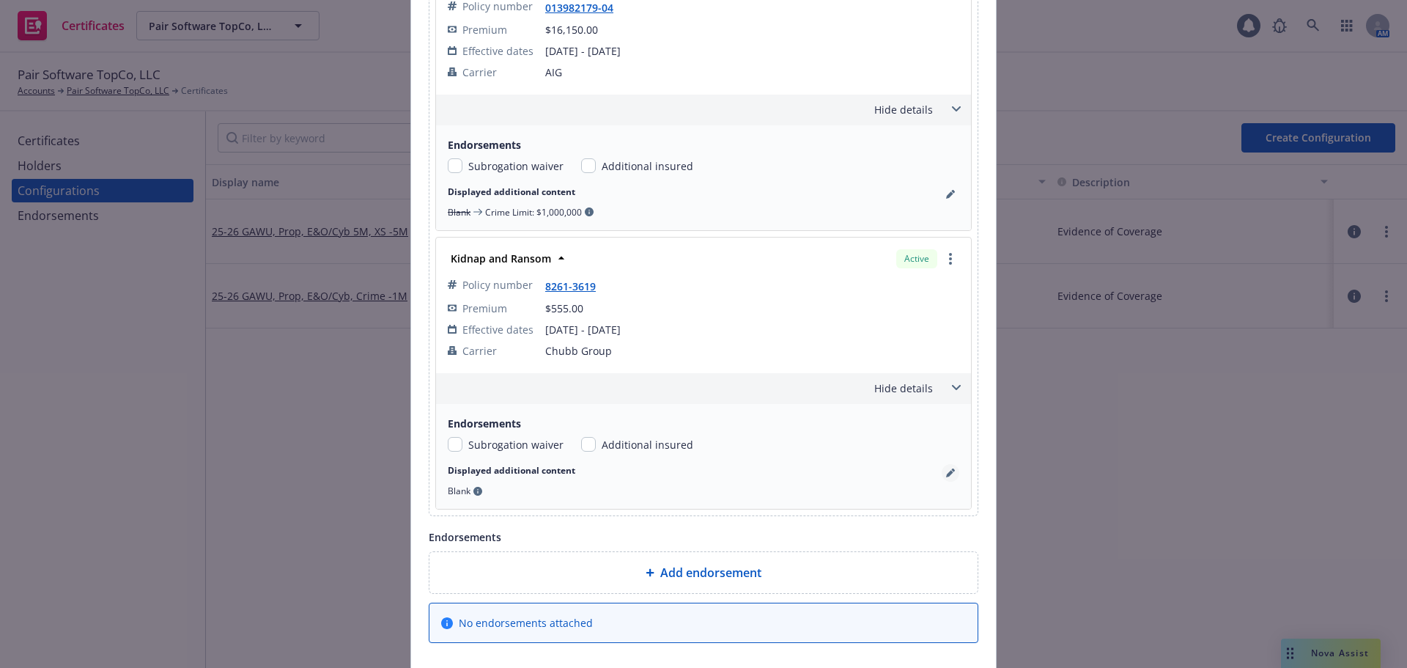
click at [949, 474] on icon "pencil" at bounding box center [950, 472] width 9 height 9
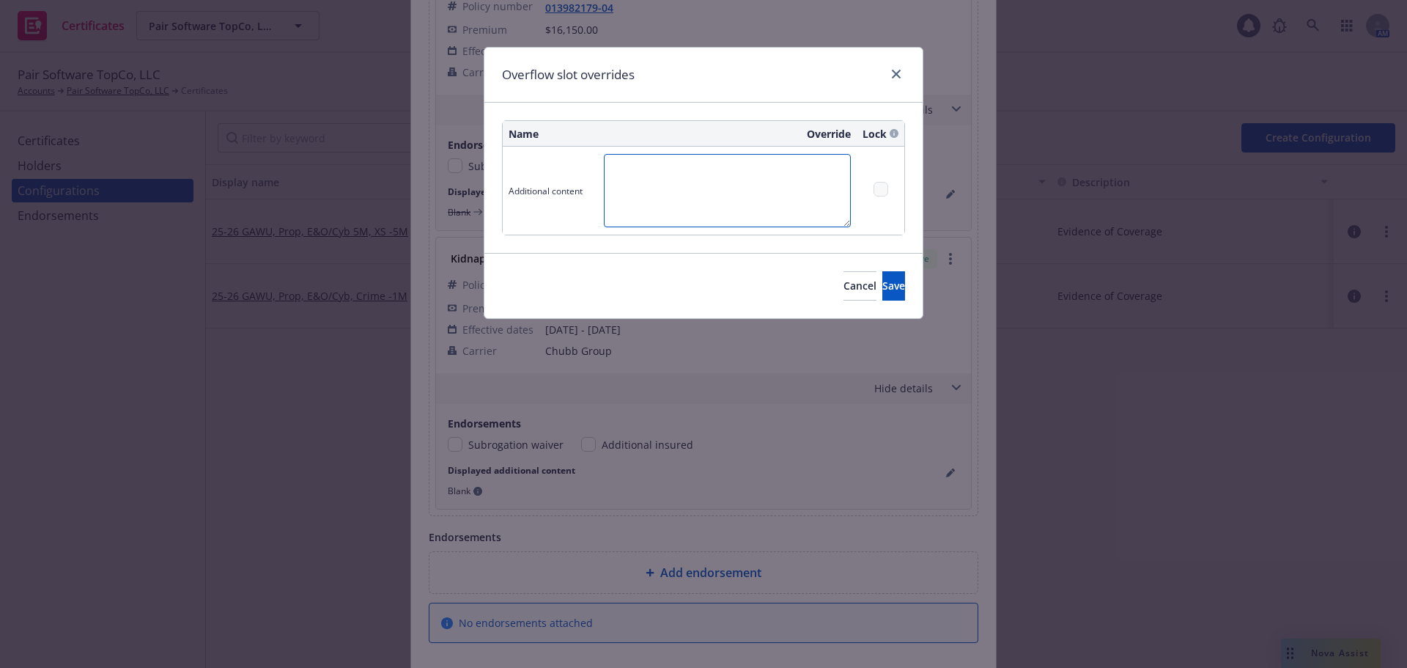
click at [725, 204] on textarea at bounding box center [727, 190] width 247 height 73
type textarea "Limit: $1,000,000"
click at [883, 288] on button "Save" at bounding box center [894, 285] width 23 height 29
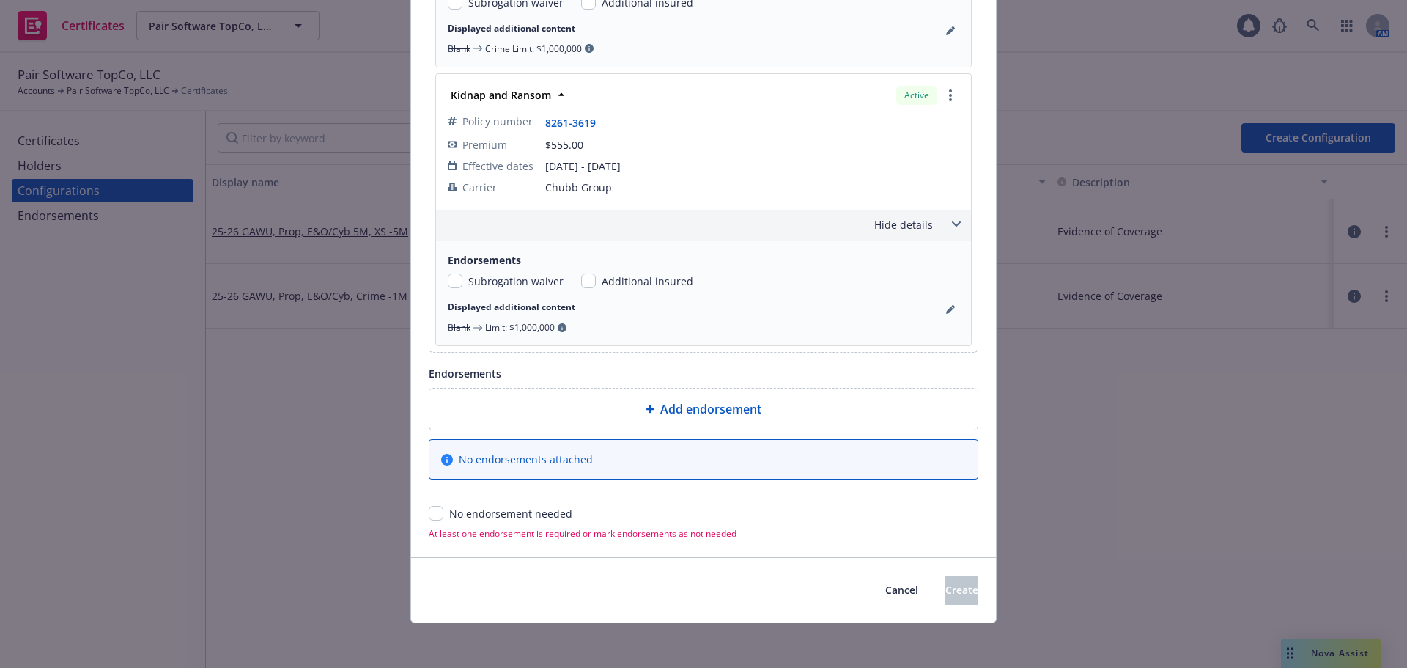
scroll to position [3456, 0]
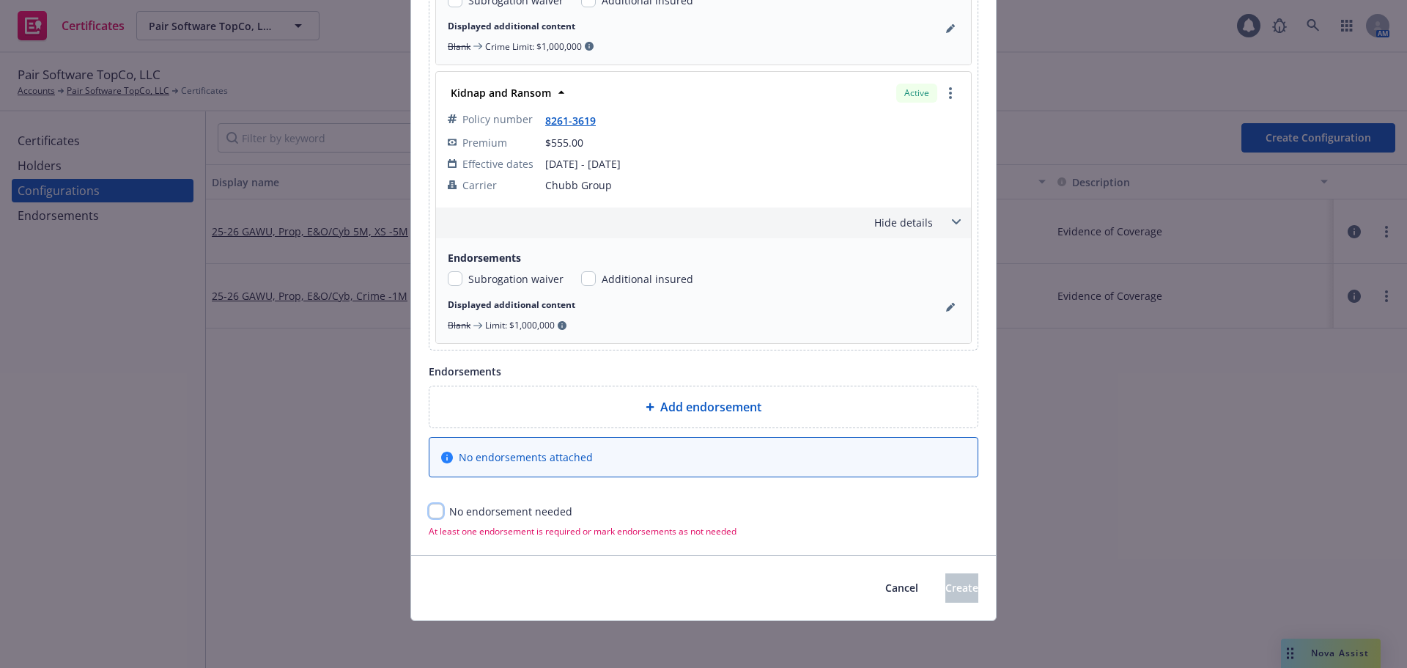
click at [430, 509] on input "checkbox" at bounding box center [436, 511] width 15 height 15
checkbox input "true"
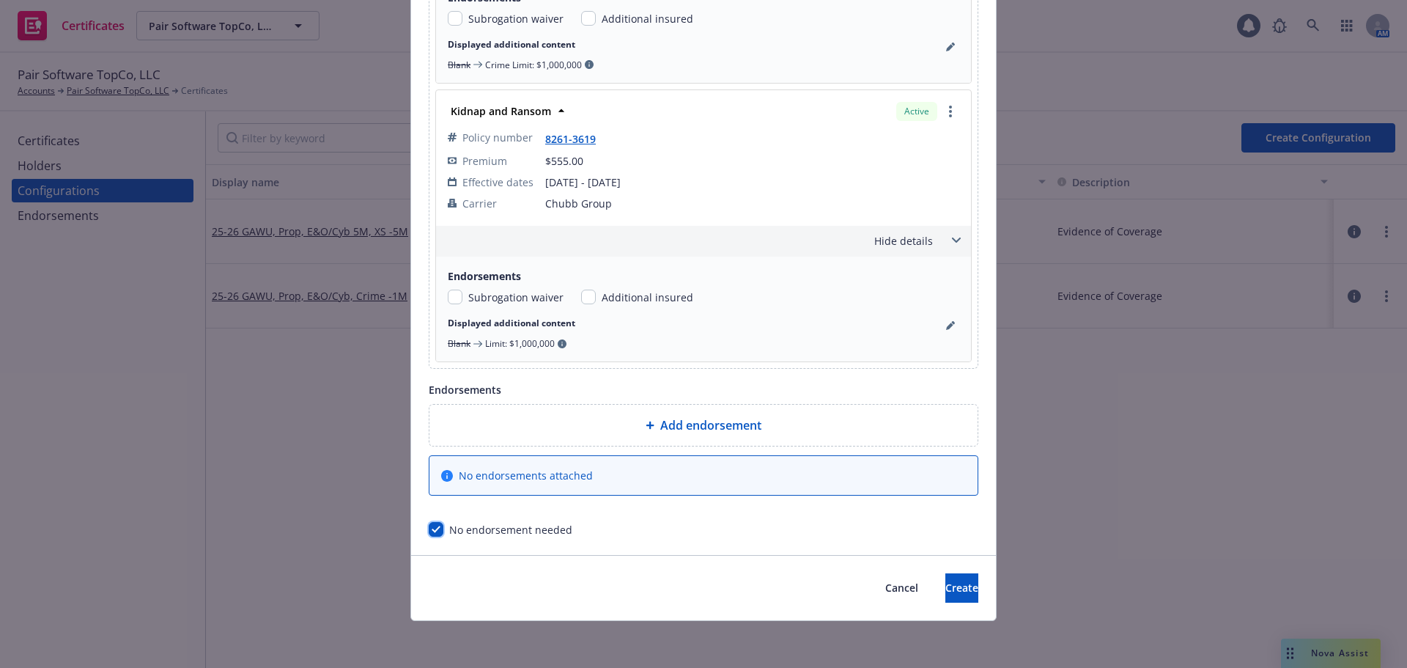
scroll to position [3438, 0]
click at [957, 582] on button "Create" at bounding box center [962, 587] width 33 height 29
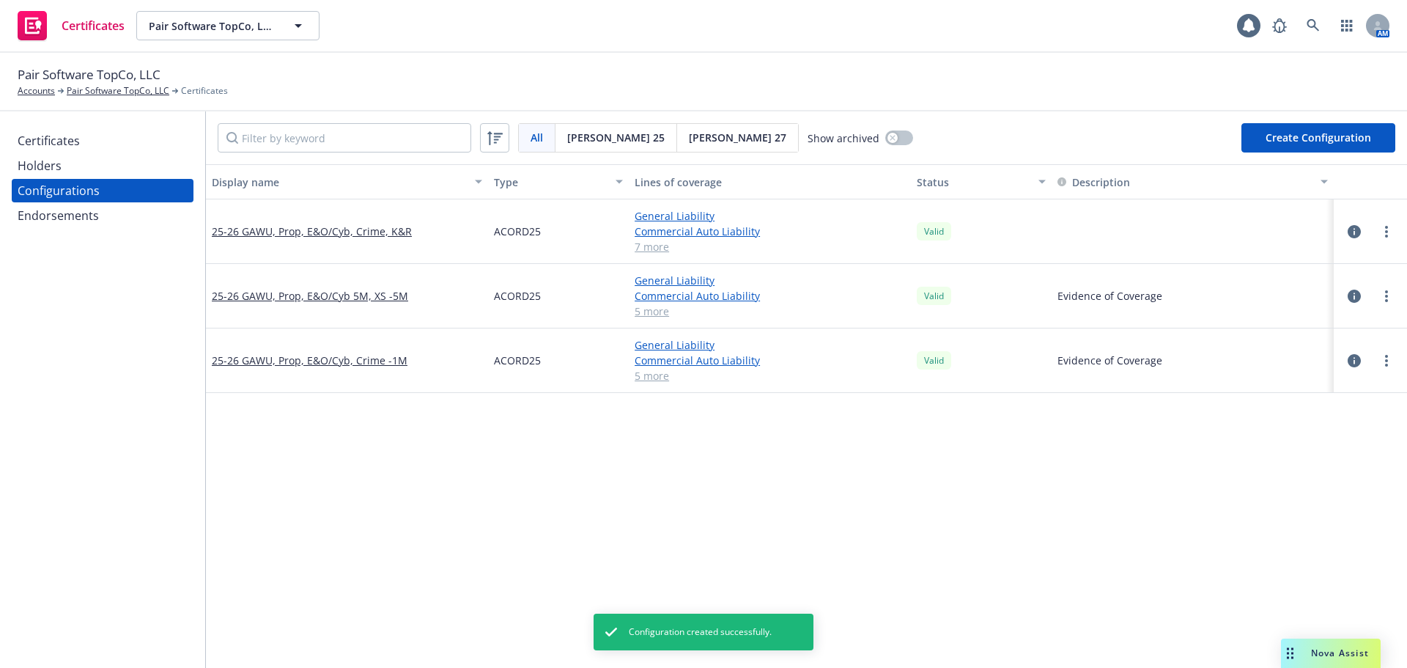
click at [111, 136] on div "Certificates" at bounding box center [103, 140] width 170 height 23
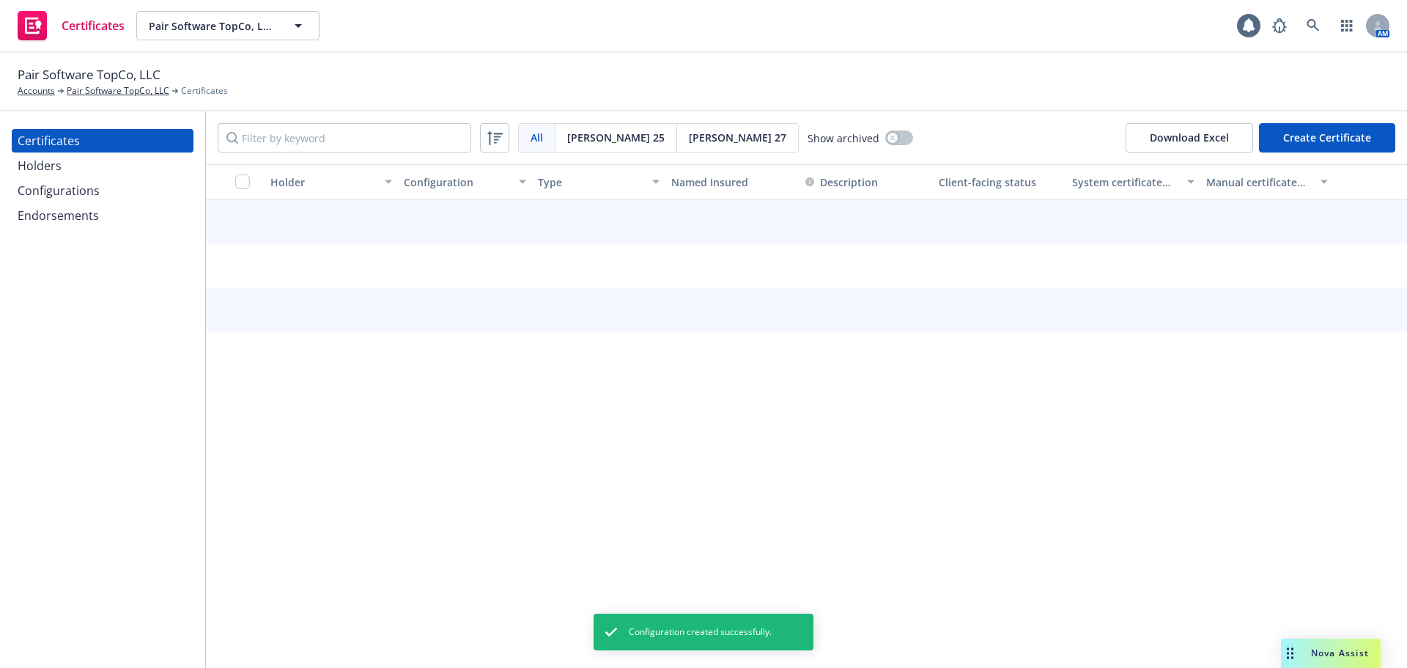
click at [1325, 140] on button "Create Certificate" at bounding box center [1327, 137] width 136 height 29
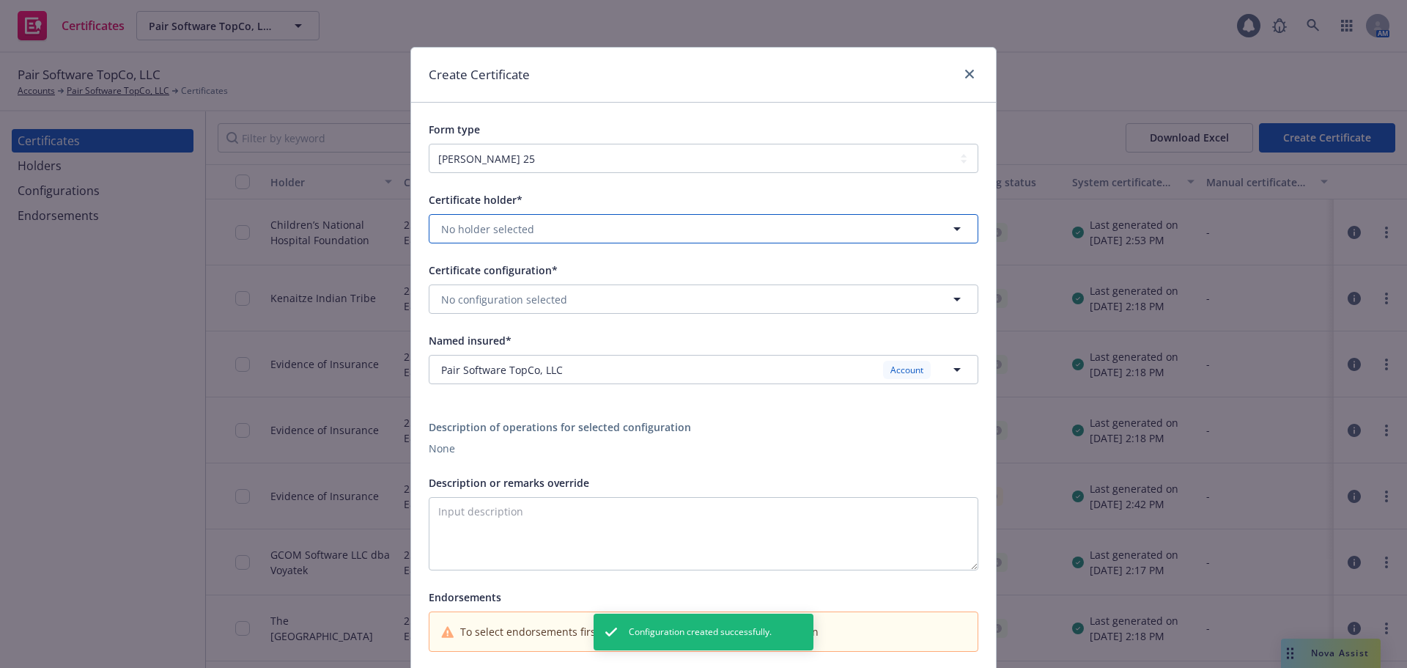
click at [634, 231] on button "No holder selected" at bounding box center [704, 228] width 550 height 29
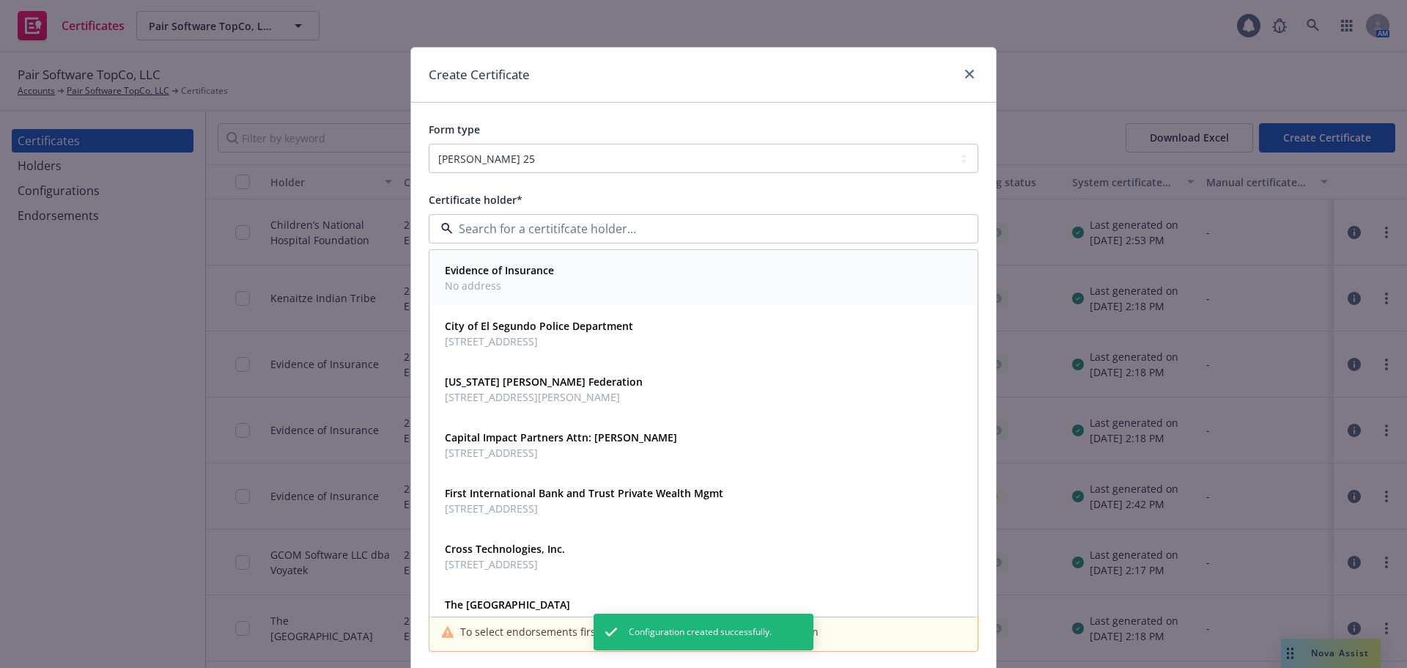
click at [569, 272] on div "Evidence of Insurance No address" at bounding box center [703, 278] width 529 height 37
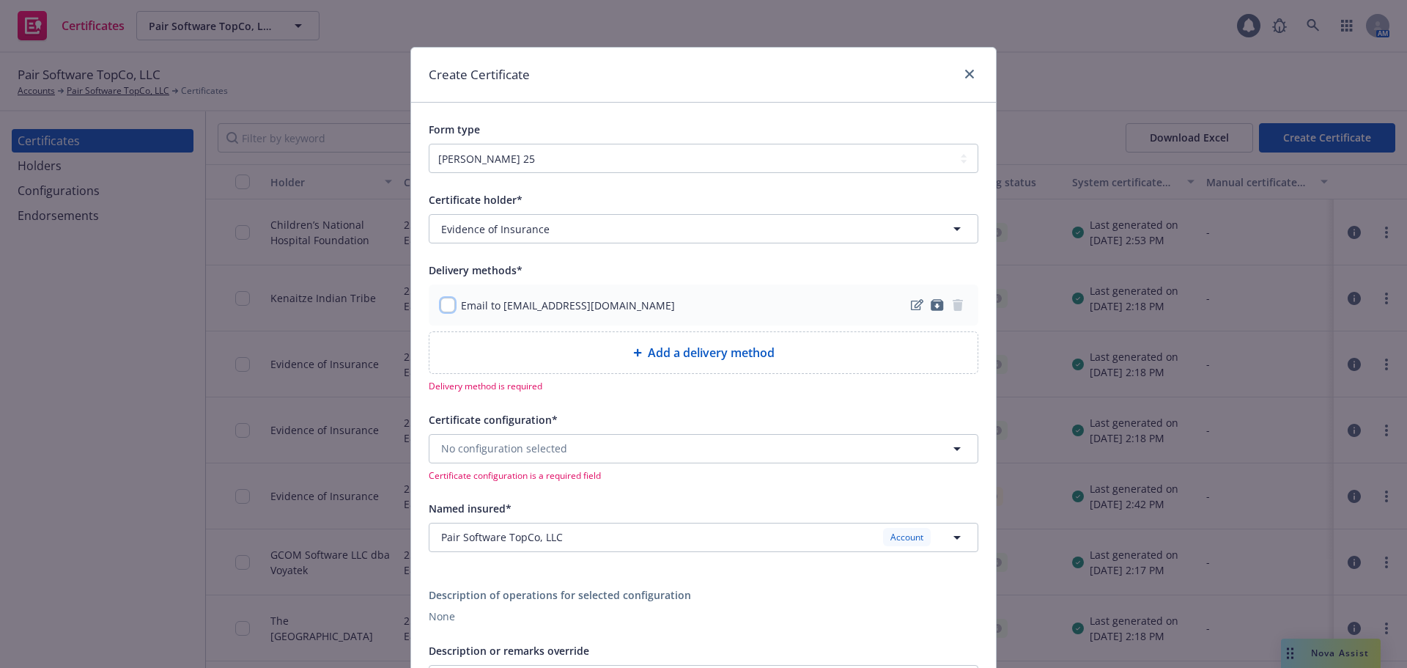
click at [444, 306] on input "checkbox" at bounding box center [448, 305] width 15 height 15
checkbox input "true"
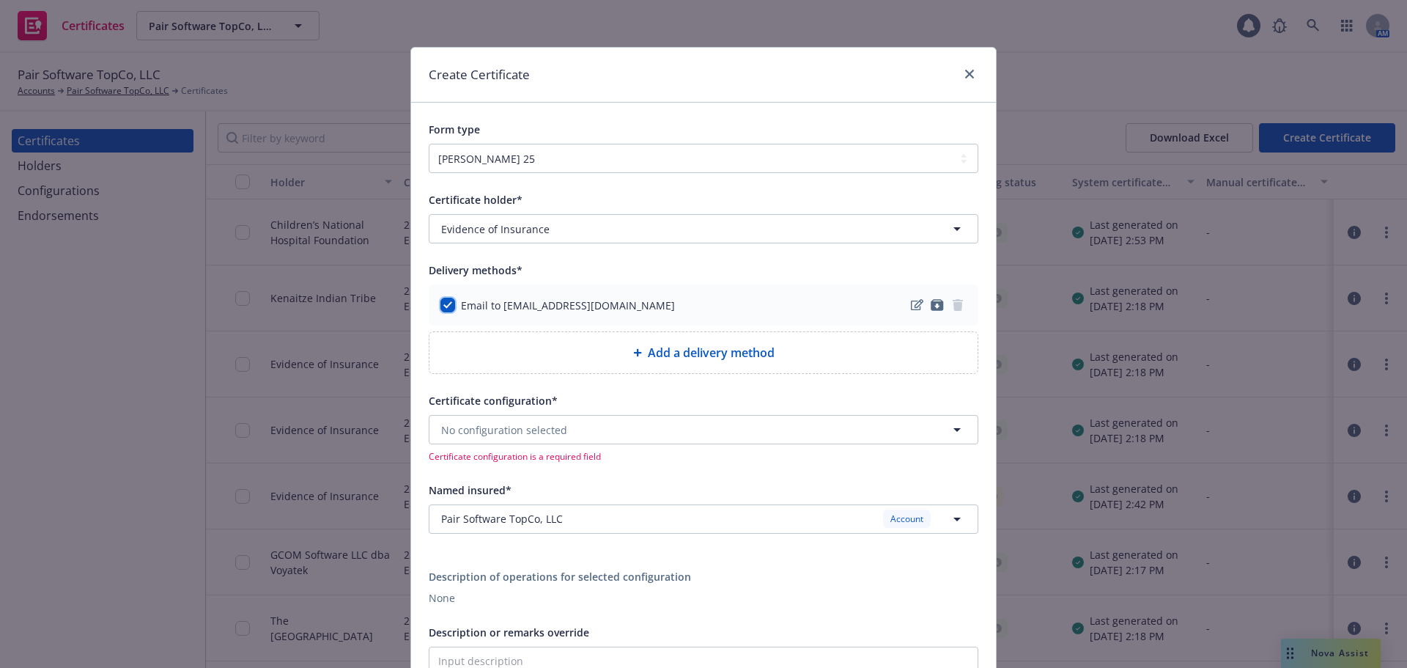
scroll to position [73, 0]
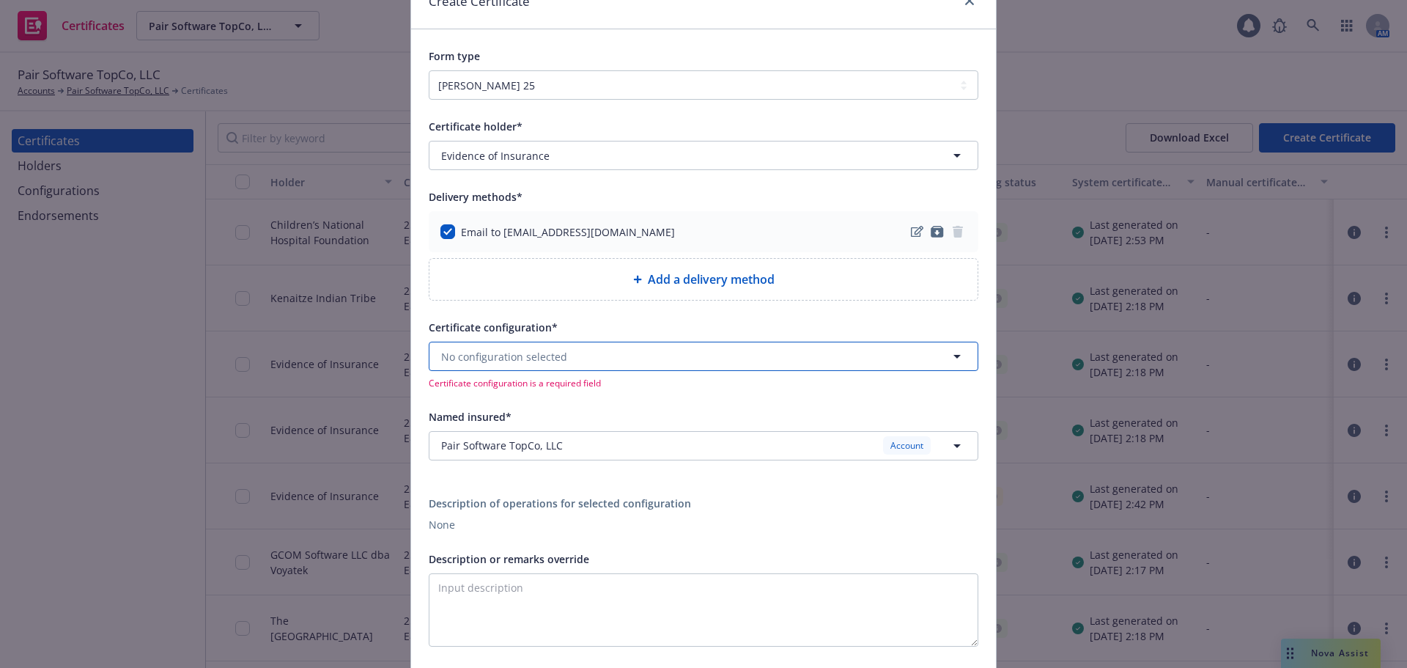
click at [485, 353] on span "No configuration selected" at bounding box center [504, 356] width 126 height 15
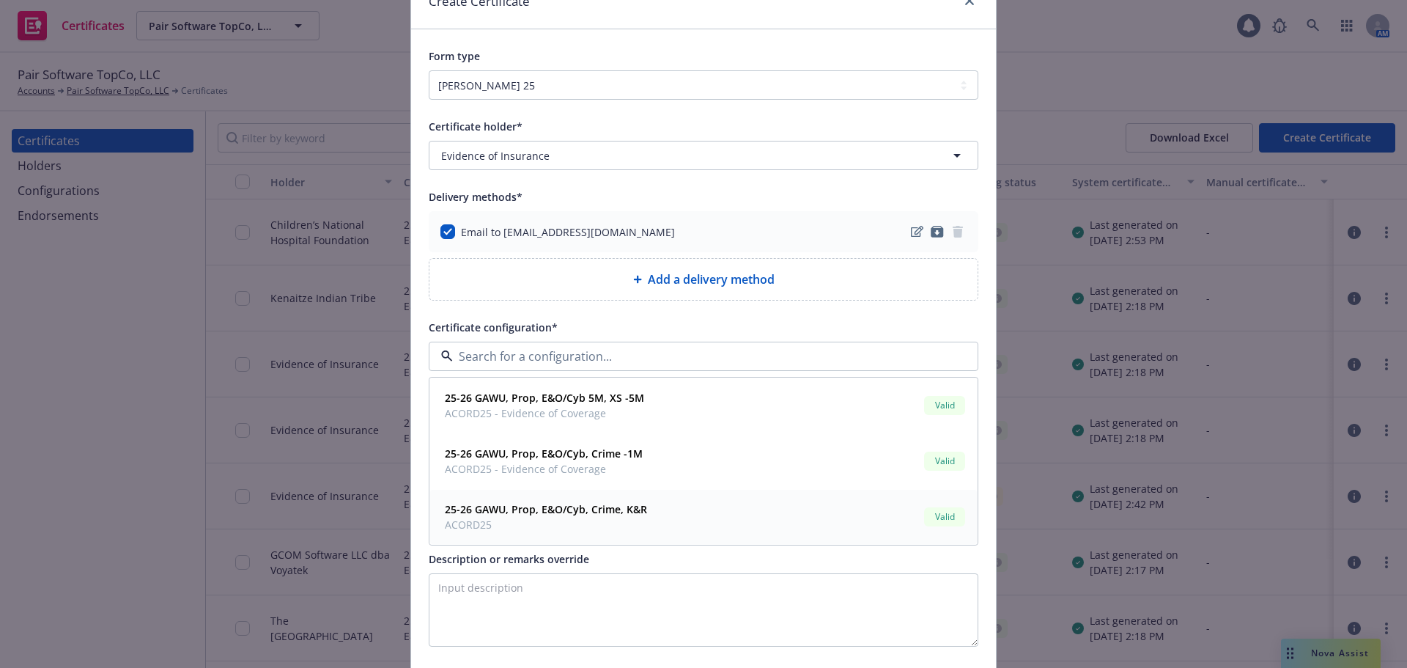
click at [618, 503] on strong "25-26 GAWU, Prop, E&O/Cyb, Crime, K&R" at bounding box center [546, 509] width 202 height 14
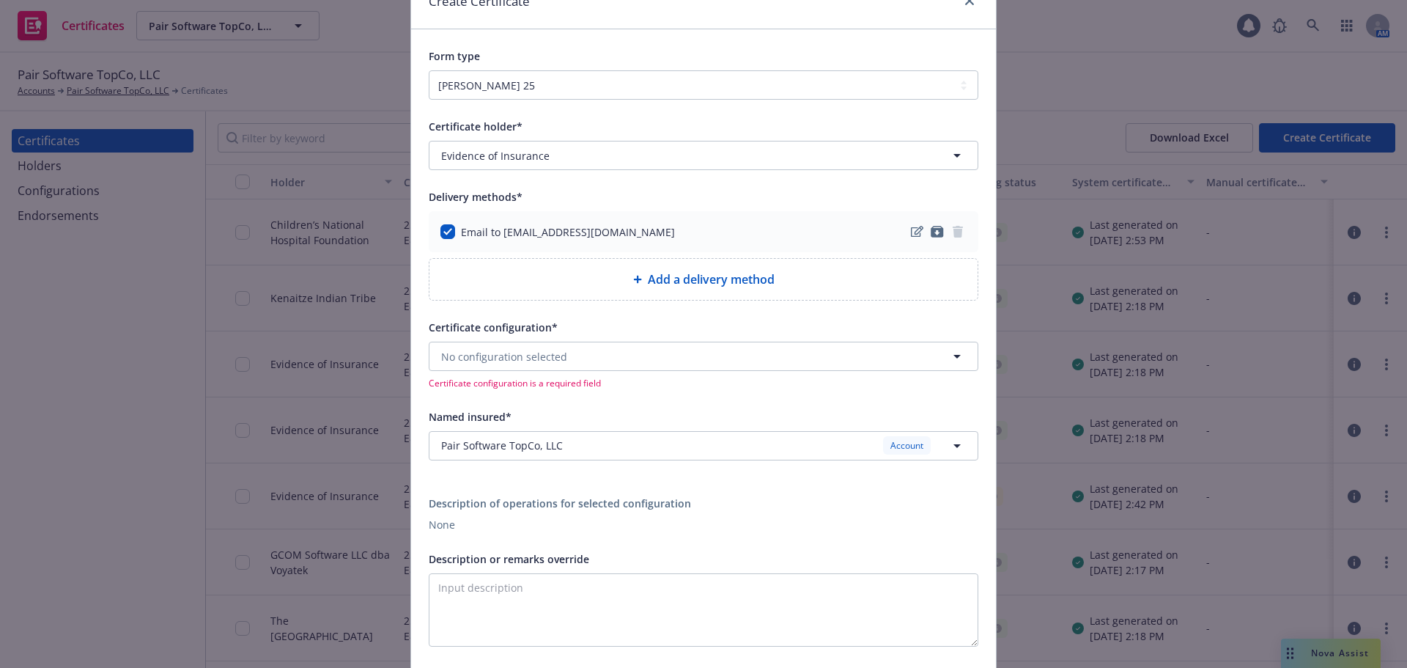
scroll to position [0, 0]
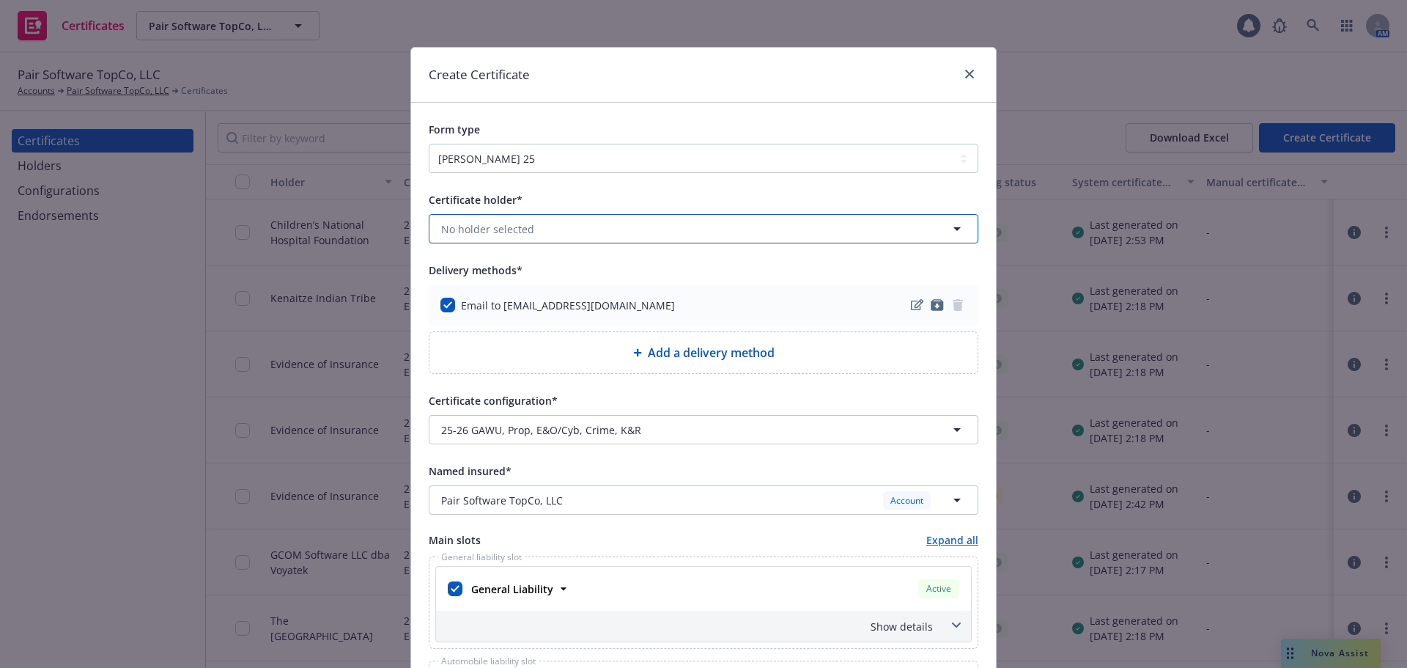
click at [583, 227] on button "No holder selected" at bounding box center [704, 228] width 550 height 29
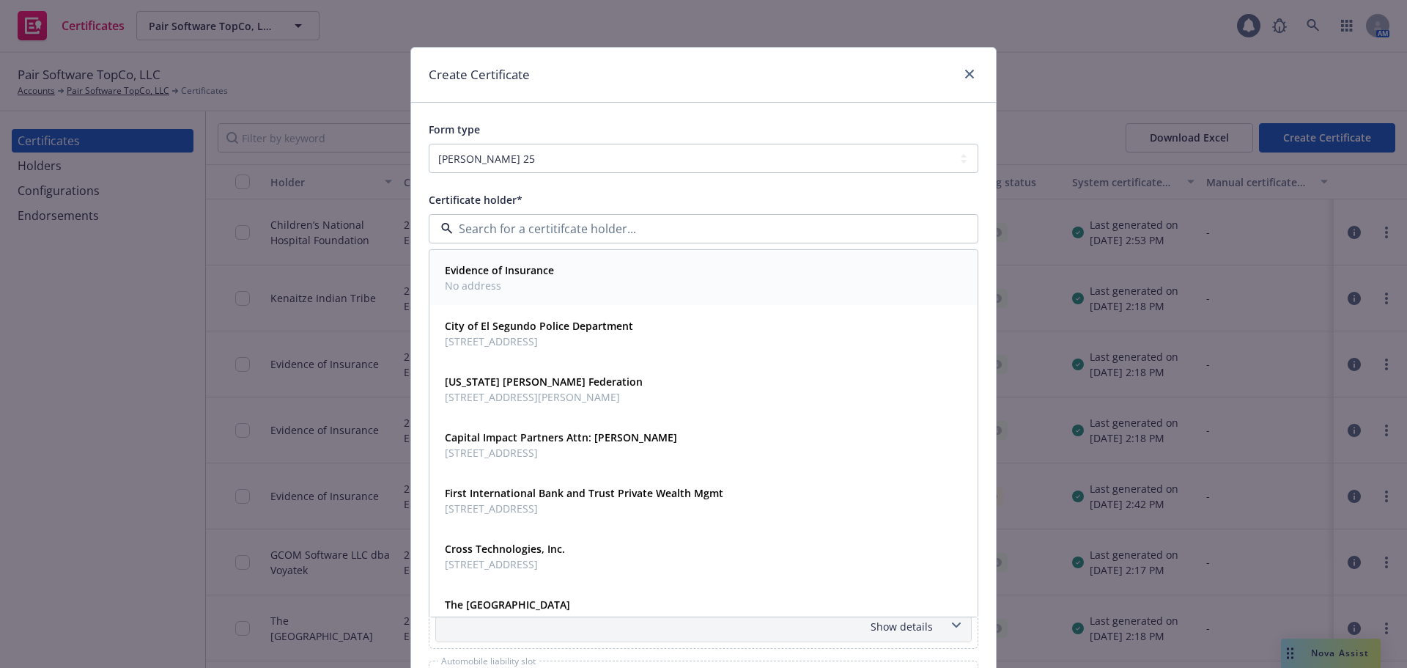
click at [539, 278] on span "Evidence of Insurance" at bounding box center [499, 269] width 109 height 15
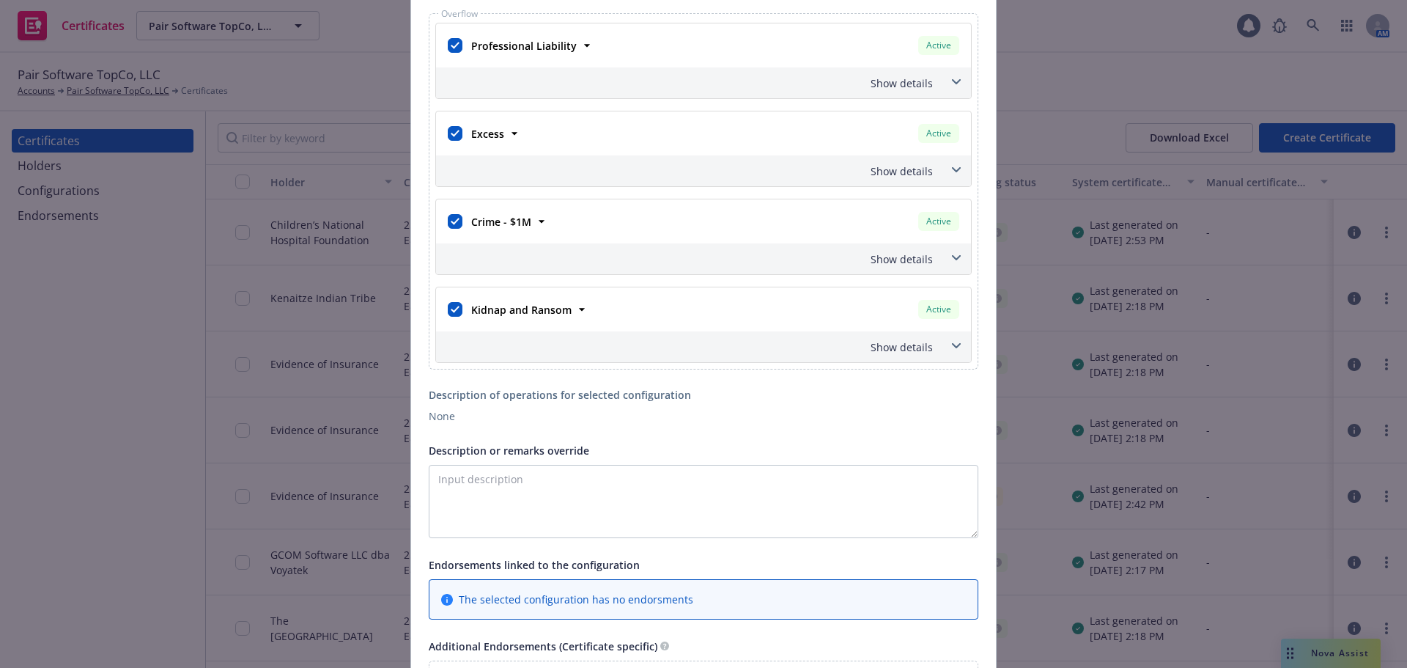
scroll to position [1173, 0]
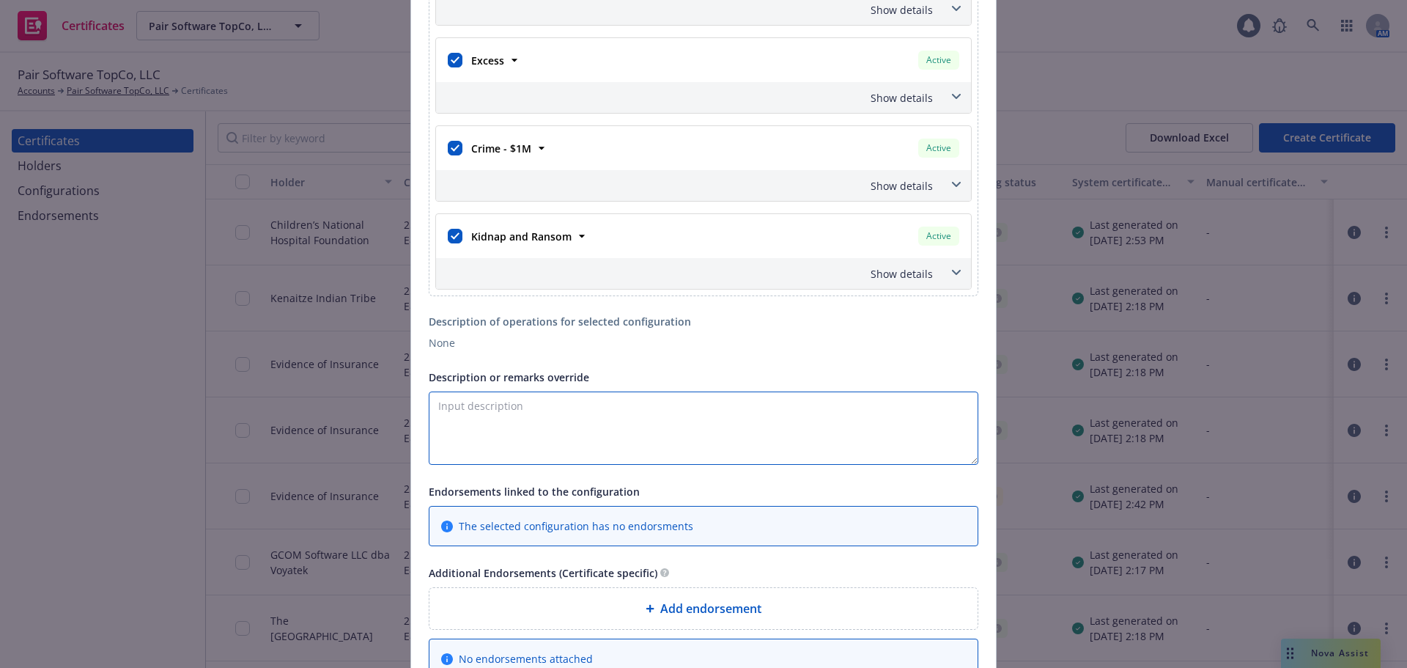
click at [556, 430] on textarea "Description or remarks override" at bounding box center [704, 427] width 550 height 73
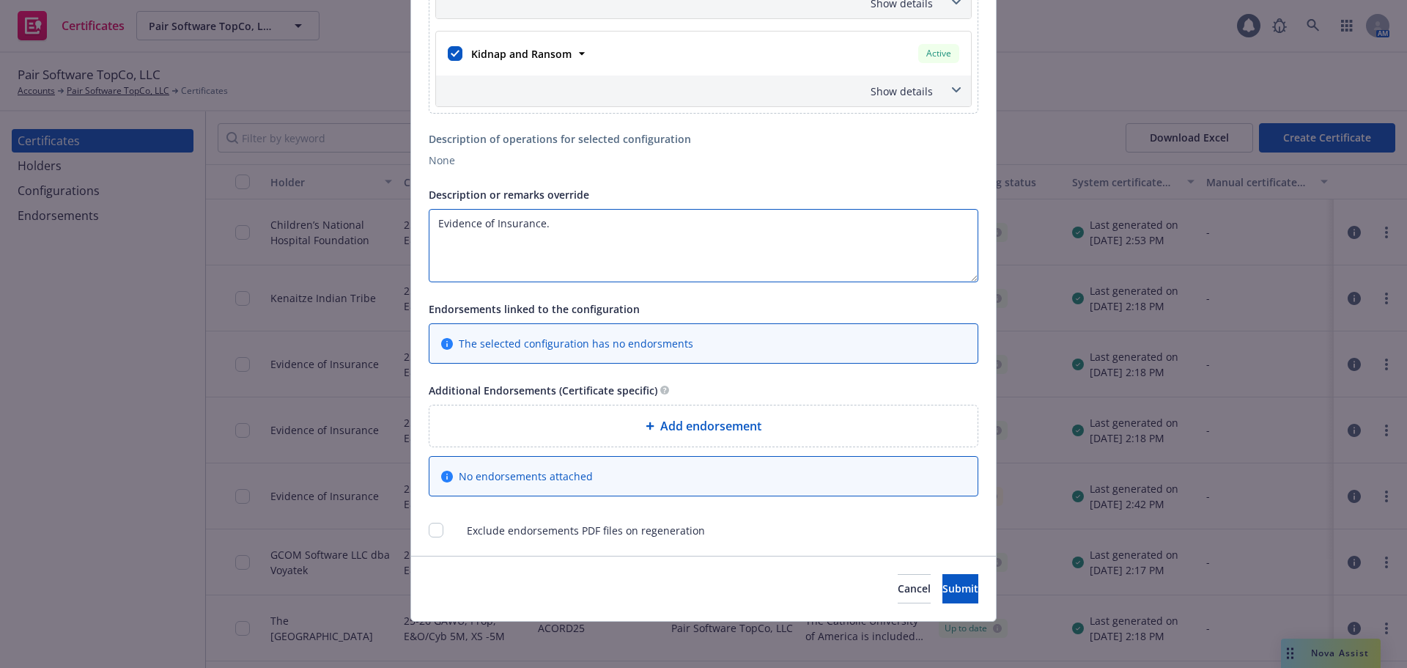
scroll to position [1356, 0]
type textarea "Evidence of Insurance."
click at [943, 594] on span "Submit" at bounding box center [961, 588] width 36 height 14
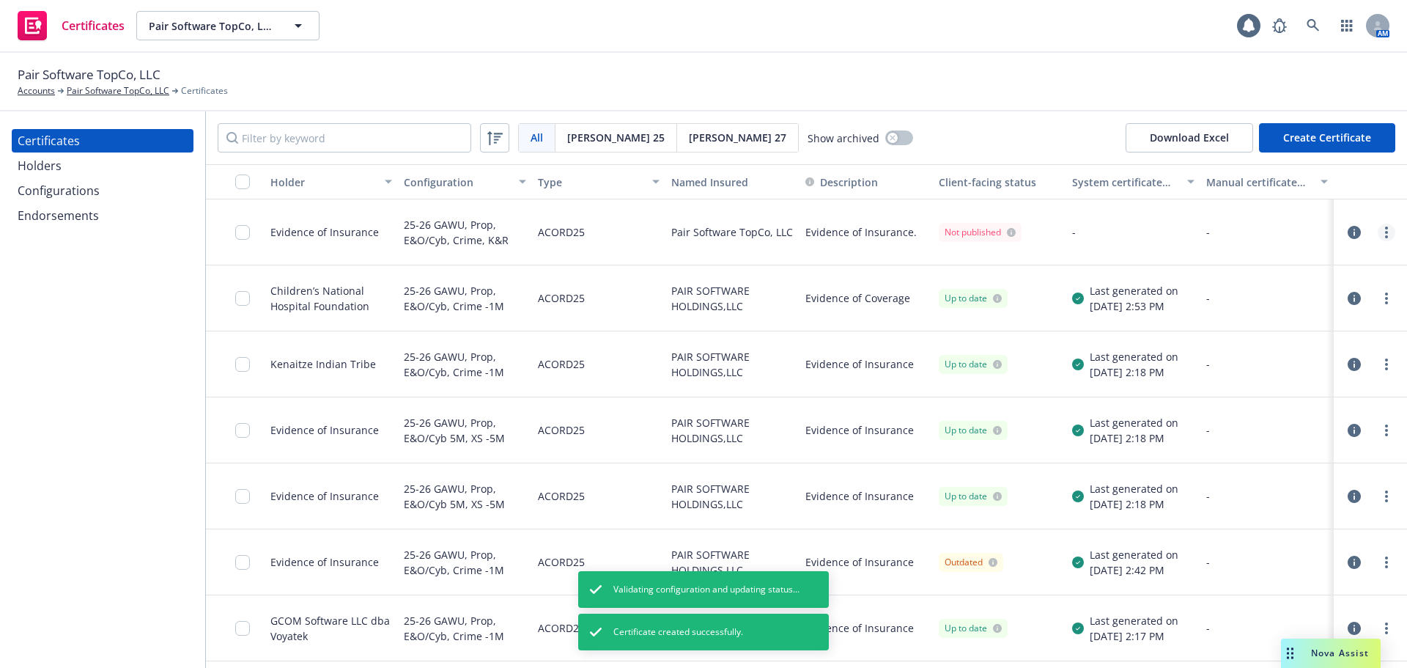
click at [1386, 232] on circle "more" at bounding box center [1387, 232] width 3 height 3
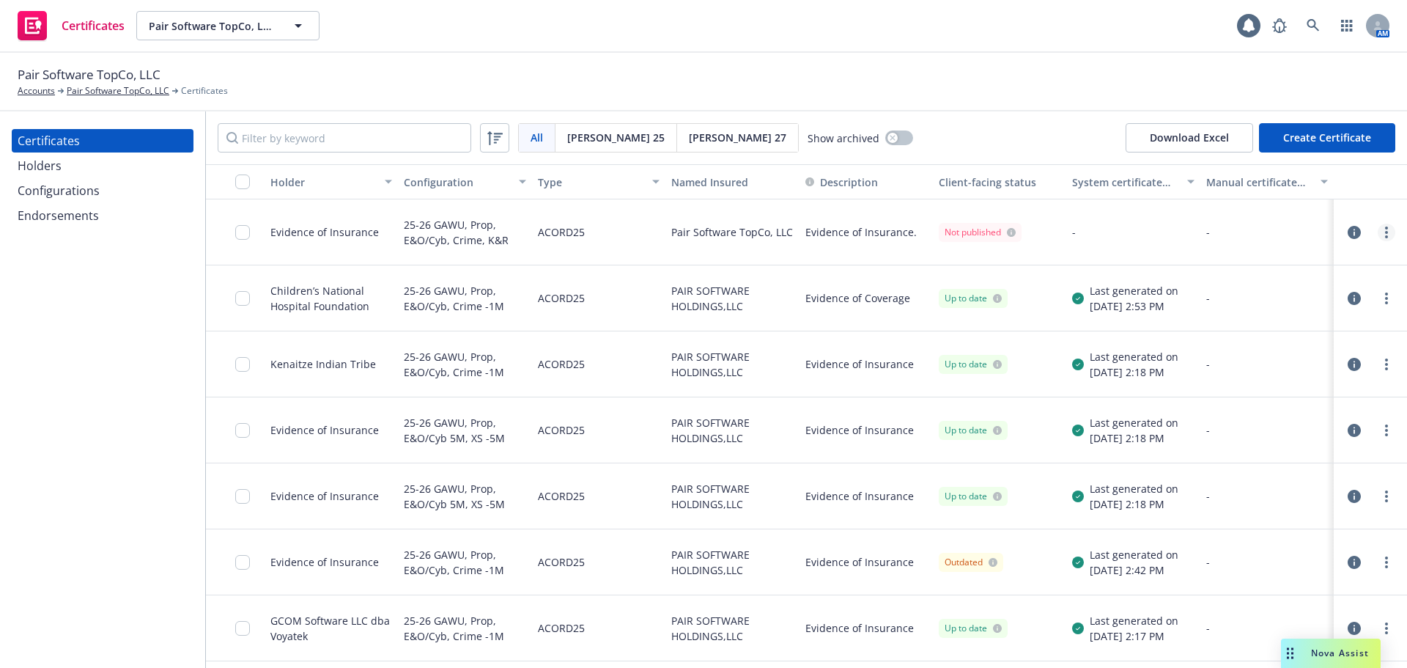
click at [1386, 234] on icon "more" at bounding box center [1387, 233] width 3 height 12
click at [1287, 316] on link "Regenerate" at bounding box center [1266, 320] width 235 height 29
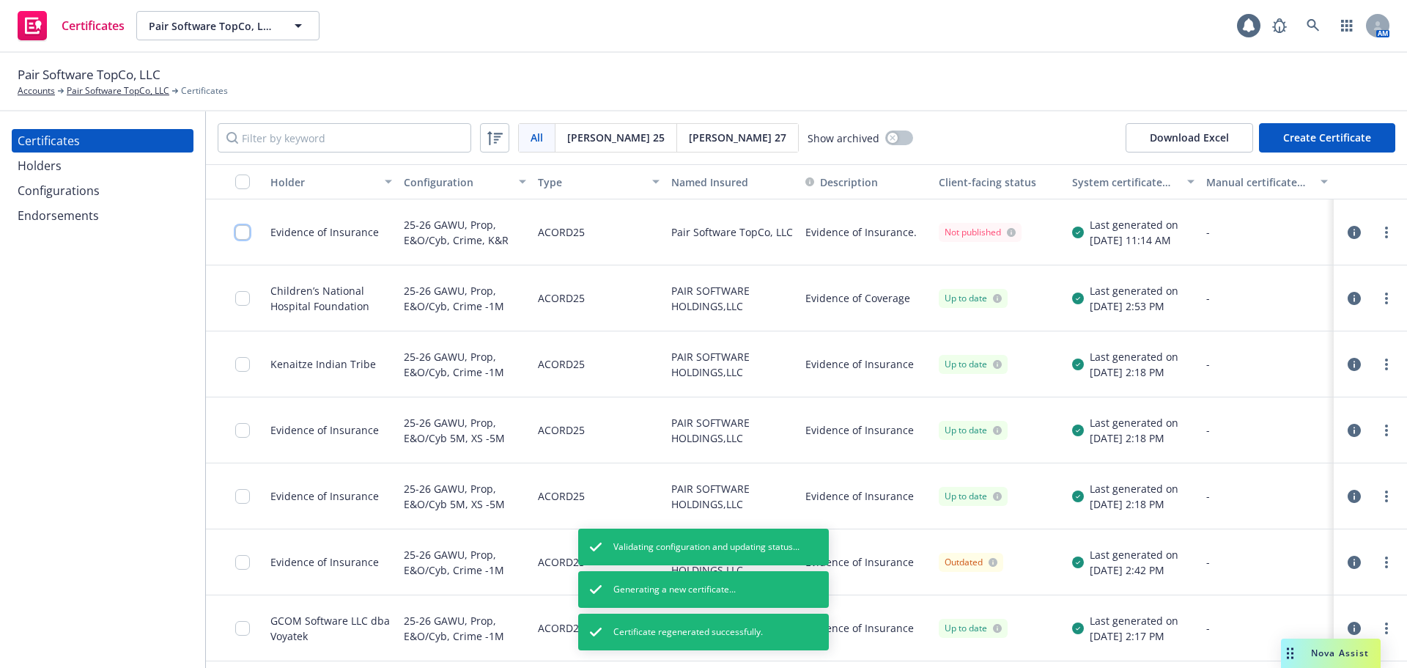
click at [246, 232] on input "checkbox" at bounding box center [242, 232] width 15 height 15
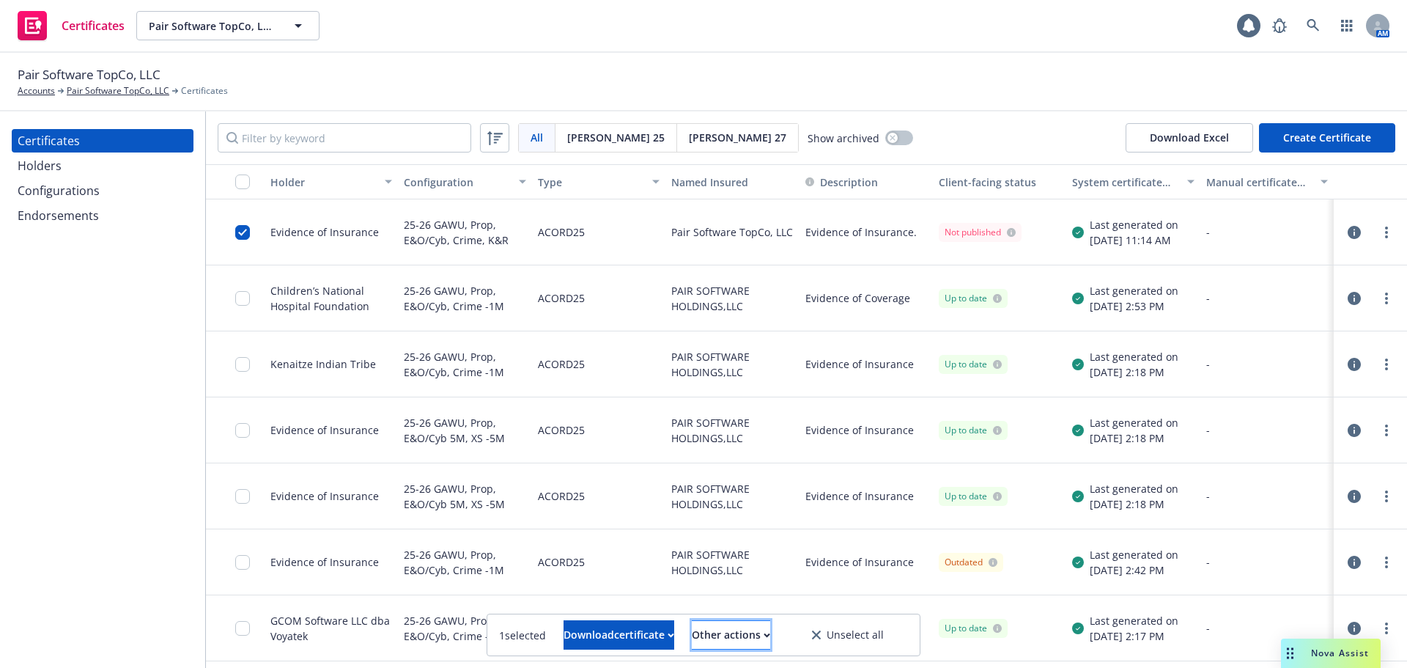
click at [770, 638] on div "Other actions" at bounding box center [731, 635] width 78 height 28
click at [772, 601] on link "Publish certificate" at bounding box center [704, 598] width 135 height 29
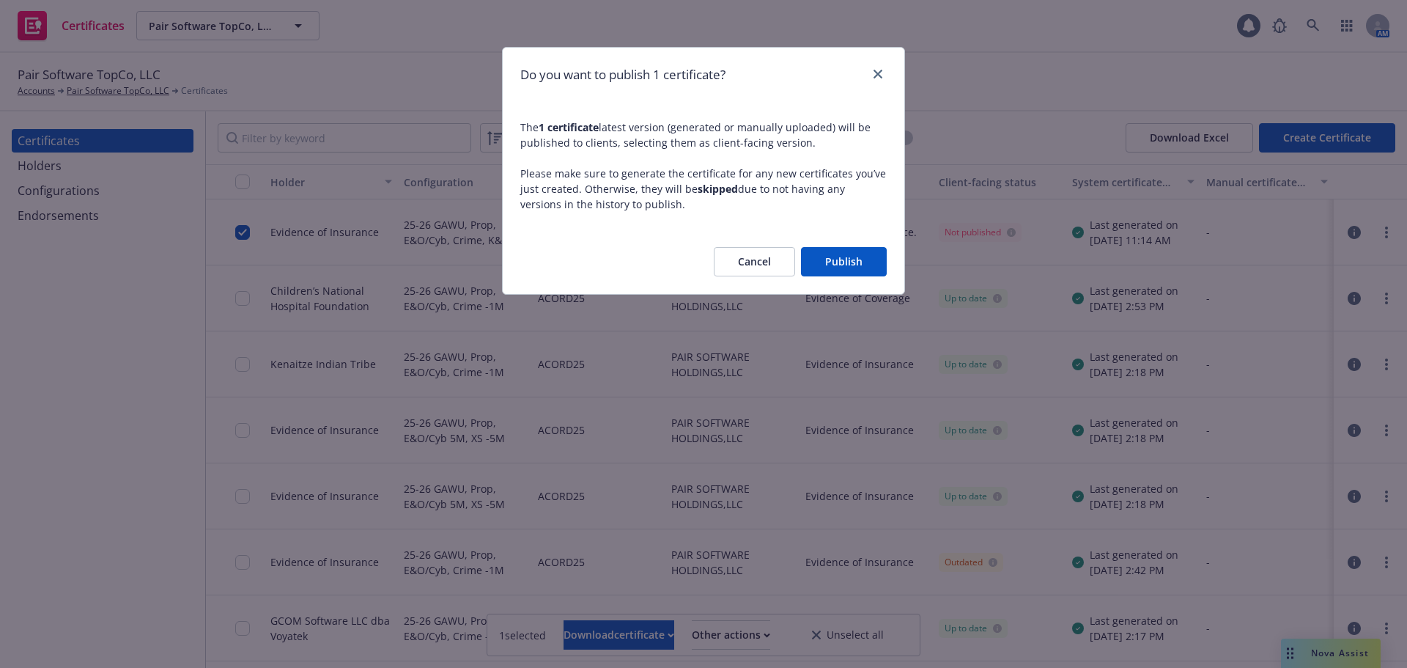
click at [866, 271] on button "Publish" at bounding box center [844, 261] width 86 height 29
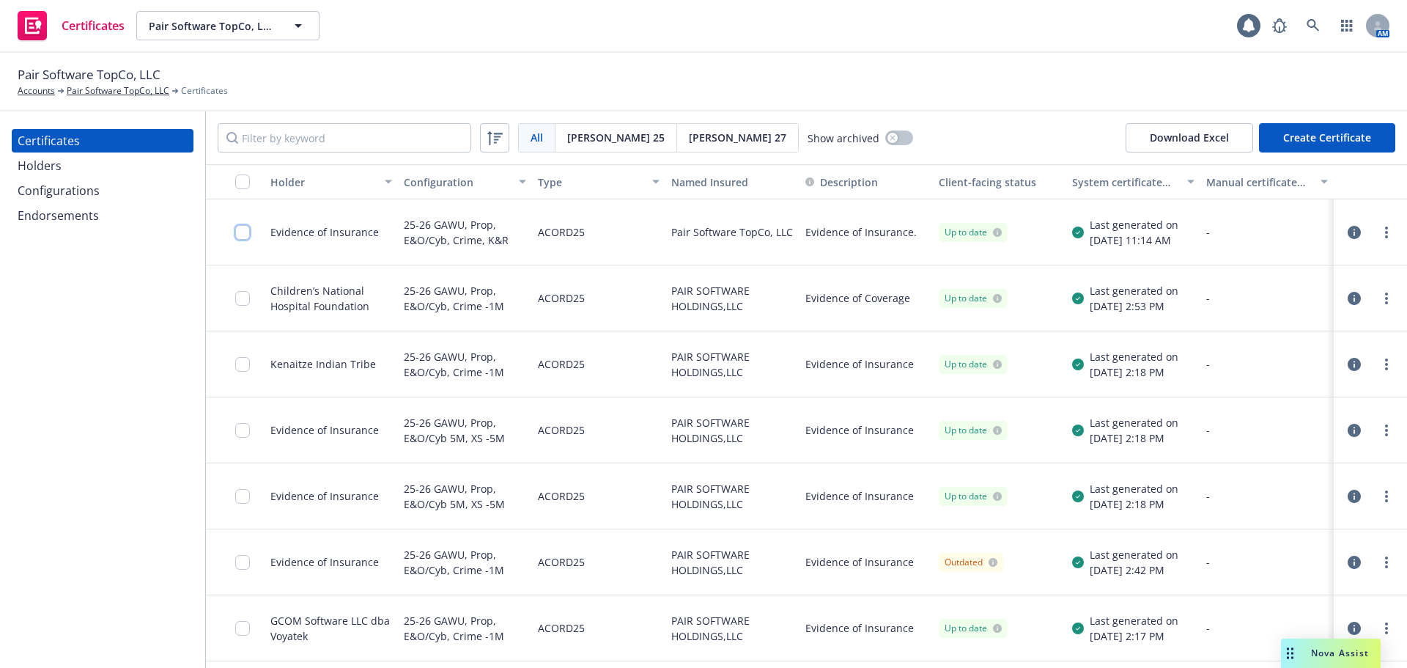
click at [240, 230] on input "checkbox" at bounding box center [242, 232] width 15 height 15
click at [663, 635] on button "Download certificate" at bounding box center [619, 634] width 111 height 29
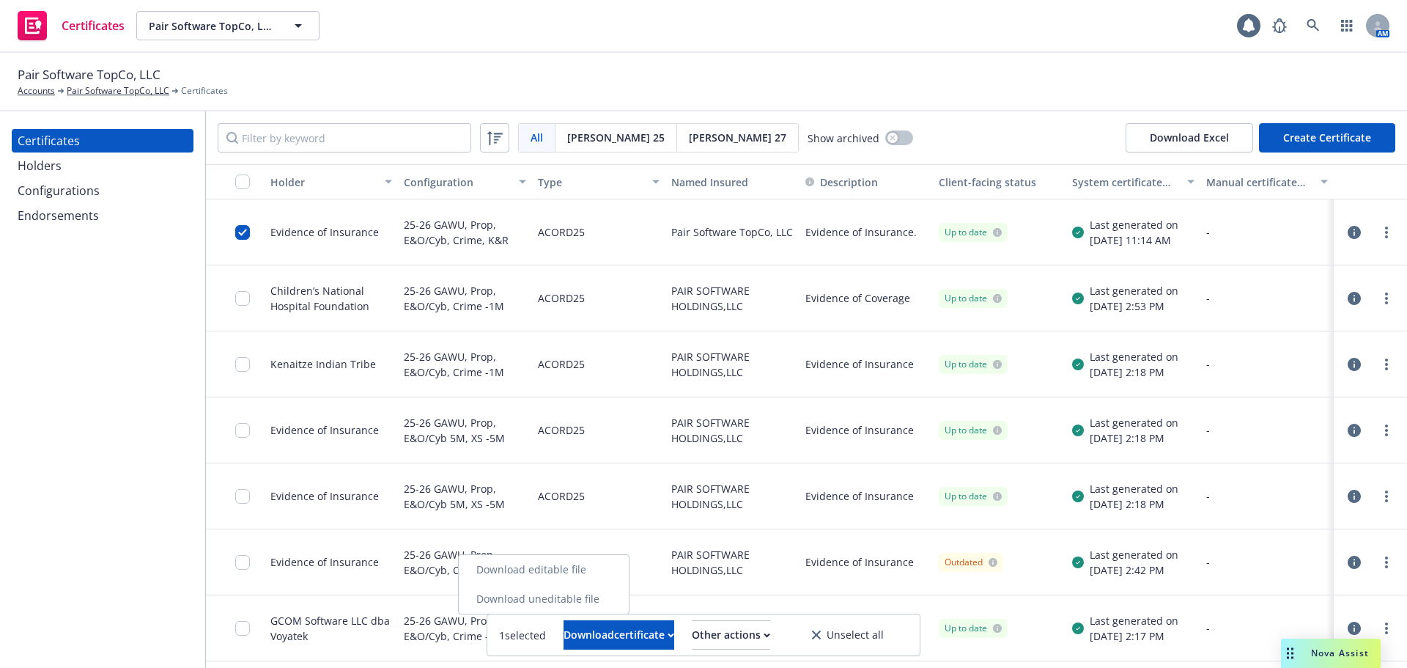
click at [608, 600] on link "Download uneditable file" at bounding box center [544, 598] width 170 height 29
